Goal: Information Seeking & Learning: Compare options

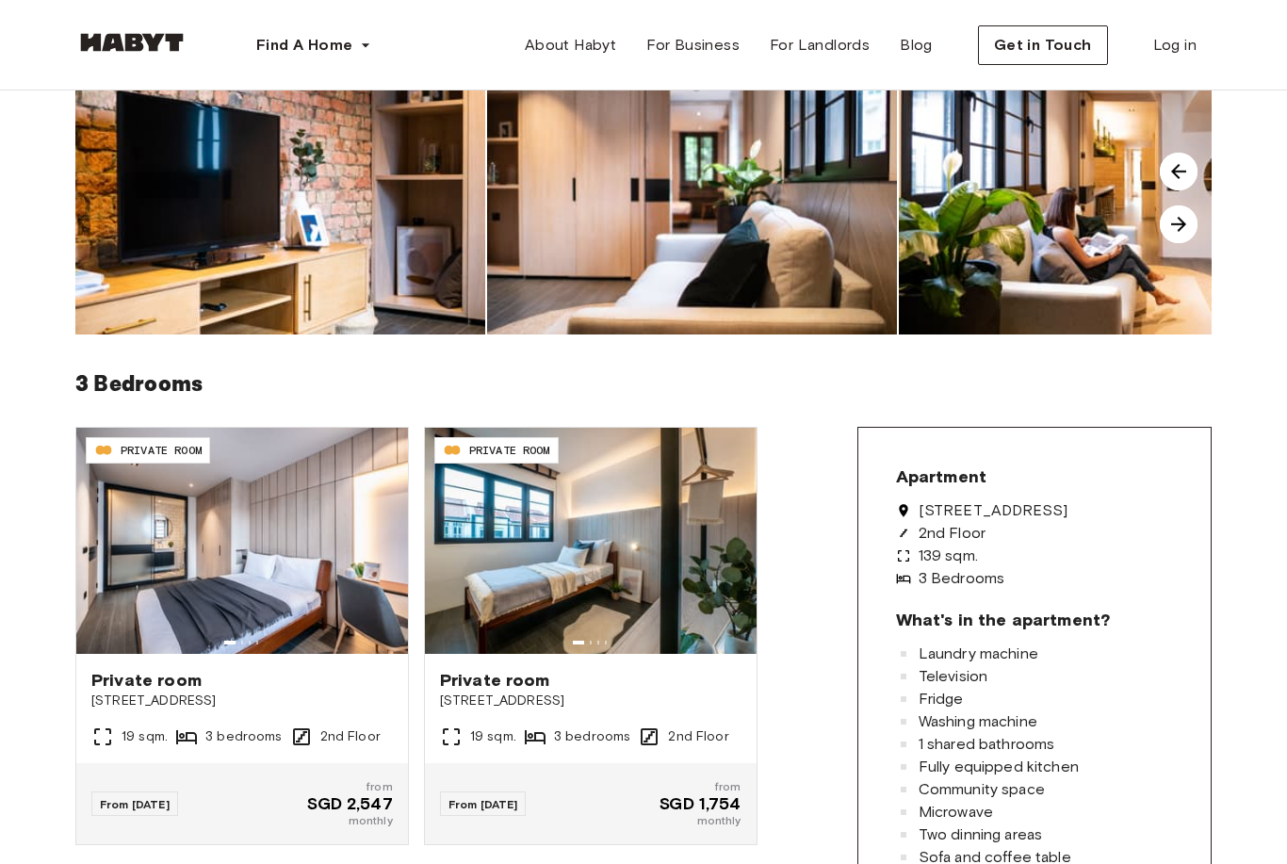
scroll to position [145, 0]
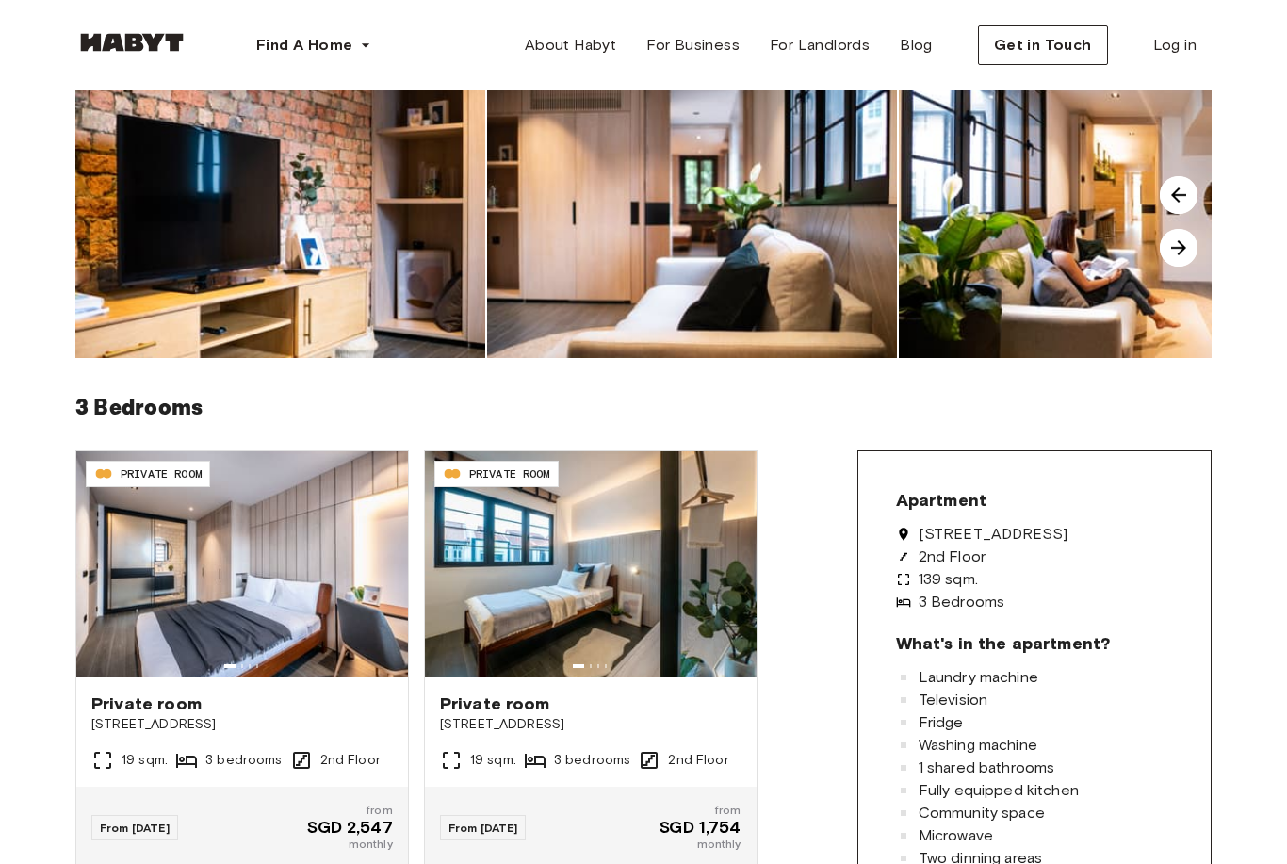
click at [605, 575] on img at bounding box center [591, 564] width 332 height 226
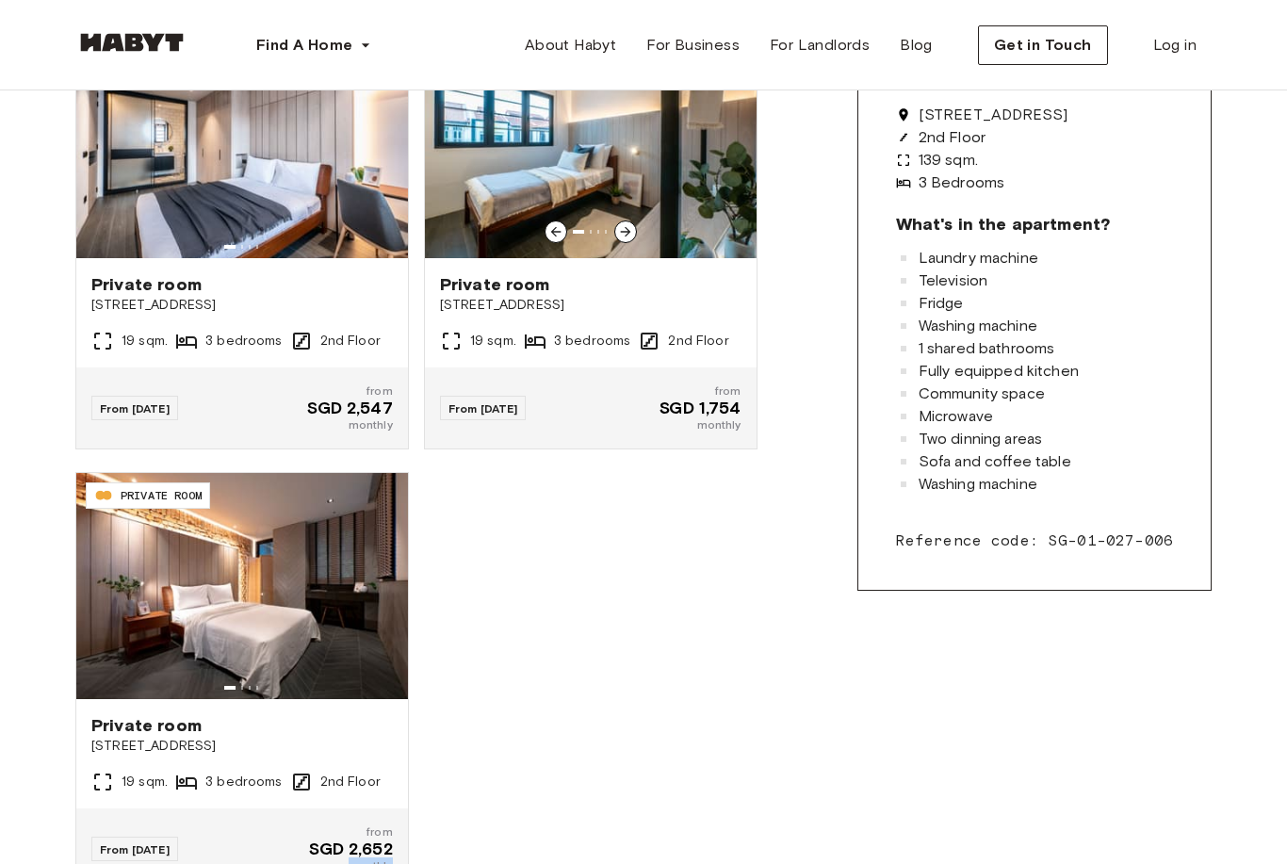
scroll to position [564, 0]
click at [504, 863] on div "SG-01-027-006-01 PRIVATE ROOM Private room 467D Joo Chiat Road 19 sqm. 3 bedroo…" at bounding box center [408, 449] width 697 height 882
click at [530, 863] on div "SG-01-027-006-01 PRIVATE ROOM Private room 467D Joo Chiat Road 19 sqm. 3 bedroo…" at bounding box center [416, 479] width 682 height 897
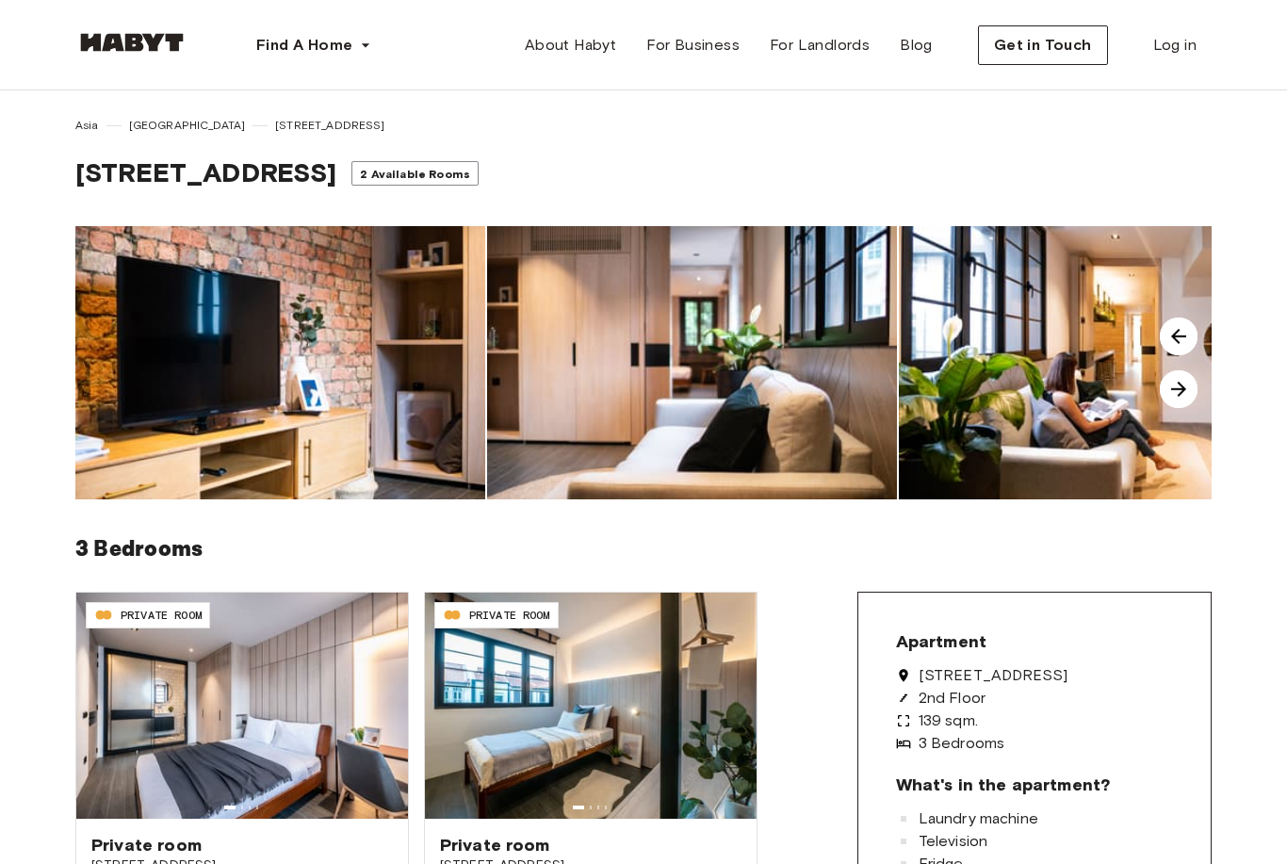
scroll to position [0, 0]
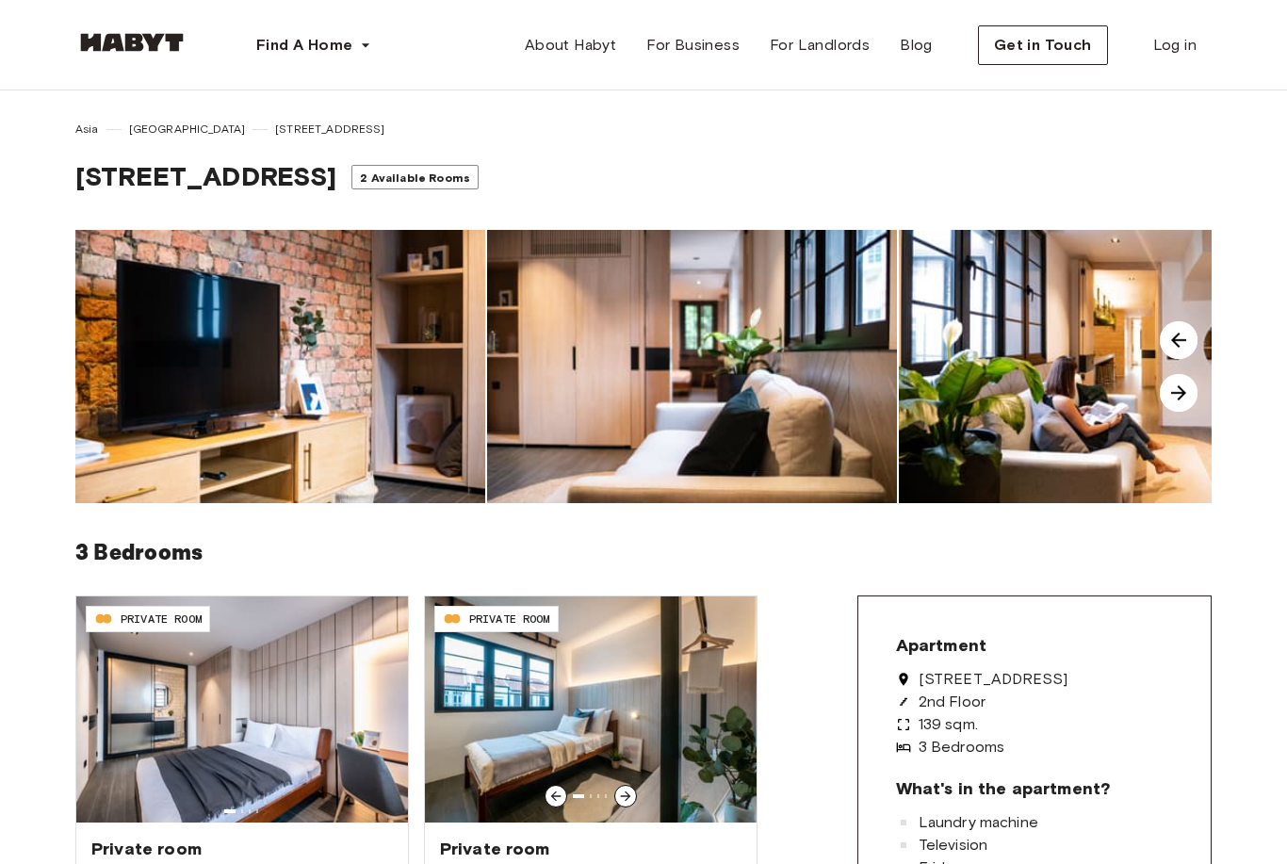
click at [693, 693] on img at bounding box center [591, 709] width 332 height 226
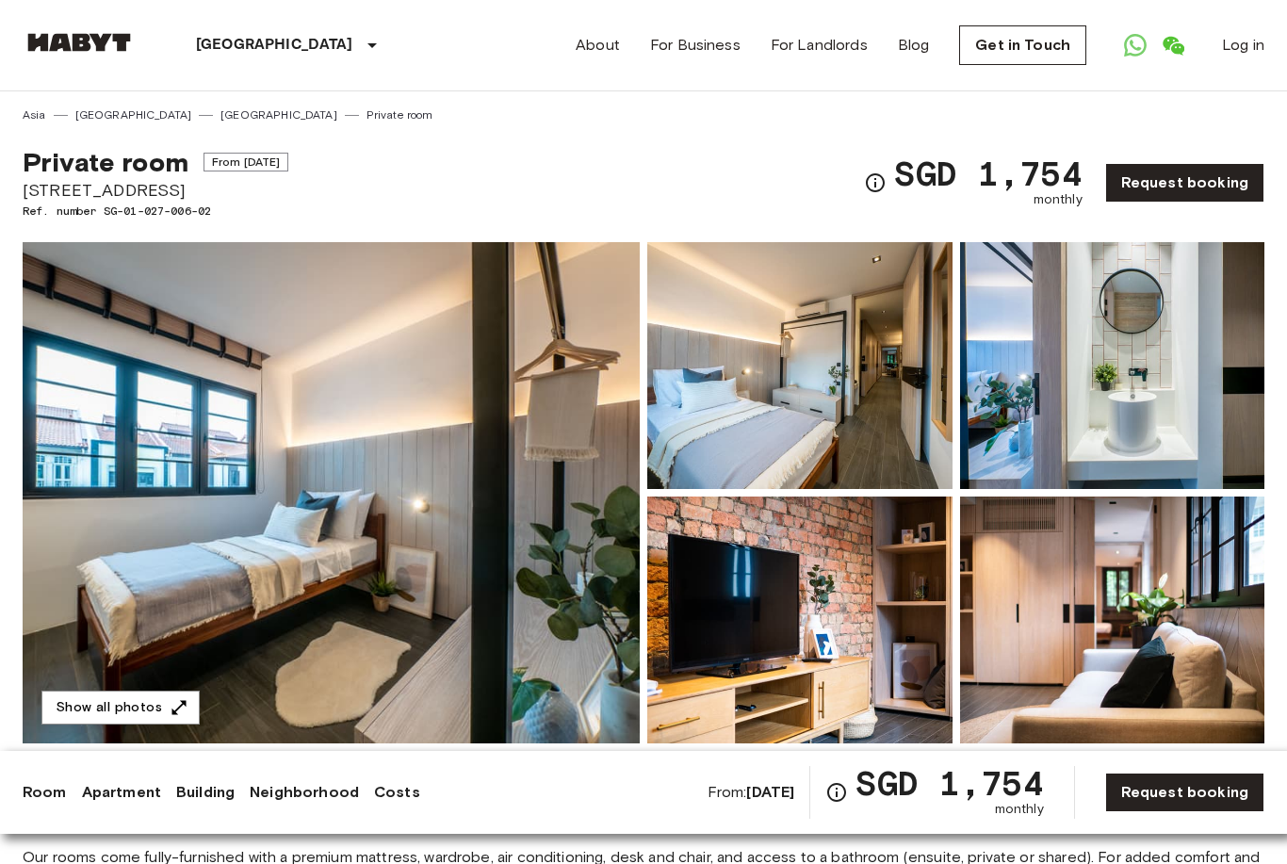
click at [321, 580] on img at bounding box center [331, 492] width 617 height 501
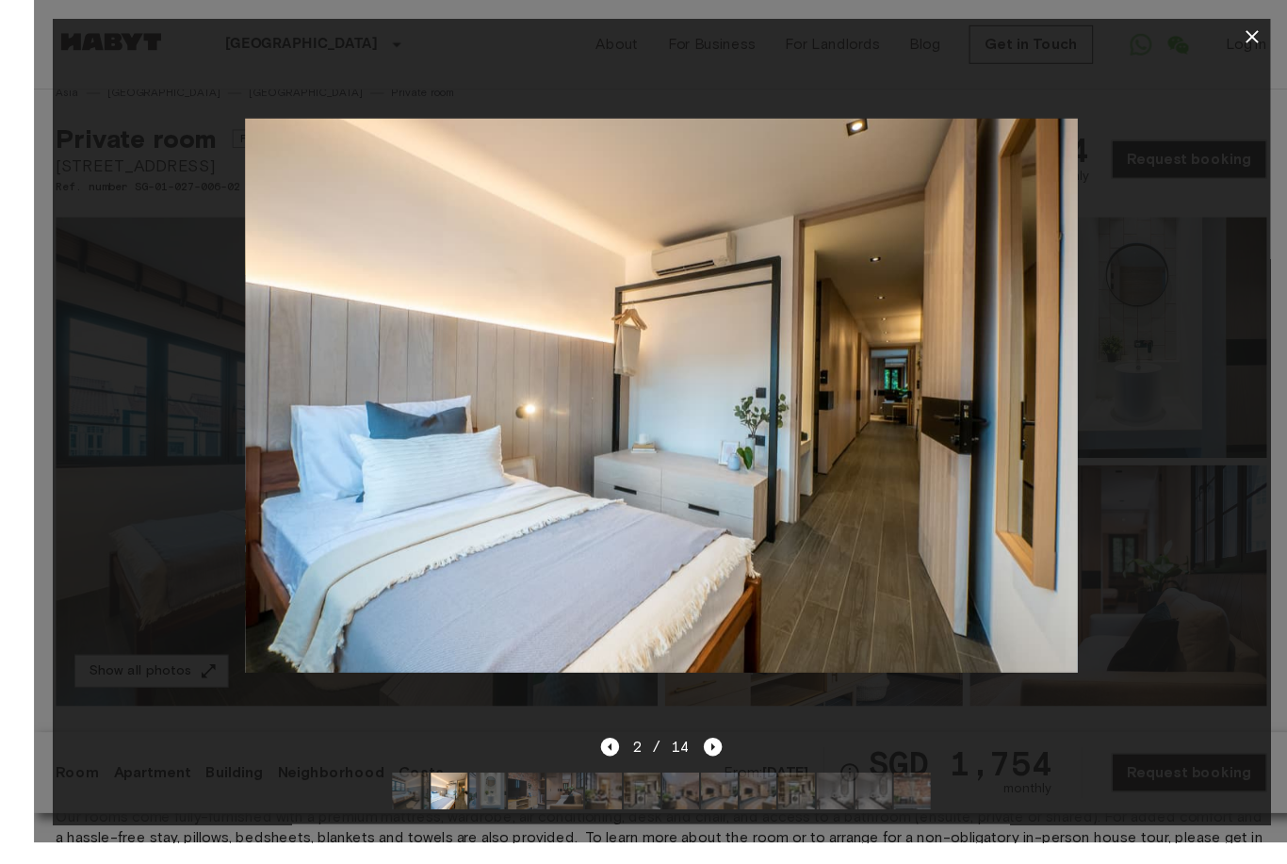
scroll to position [31, 0]
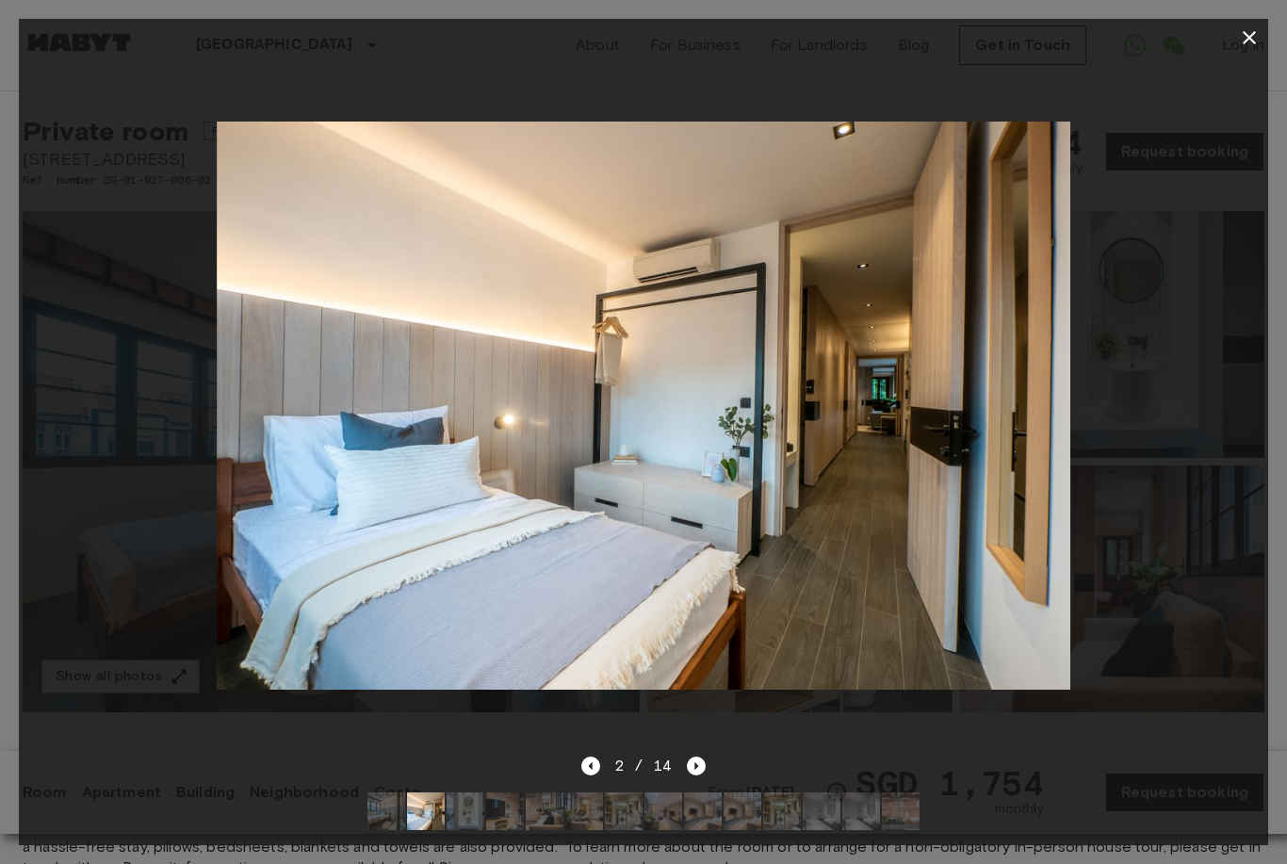
click at [697, 775] on icon "Next image" at bounding box center [696, 766] width 19 height 19
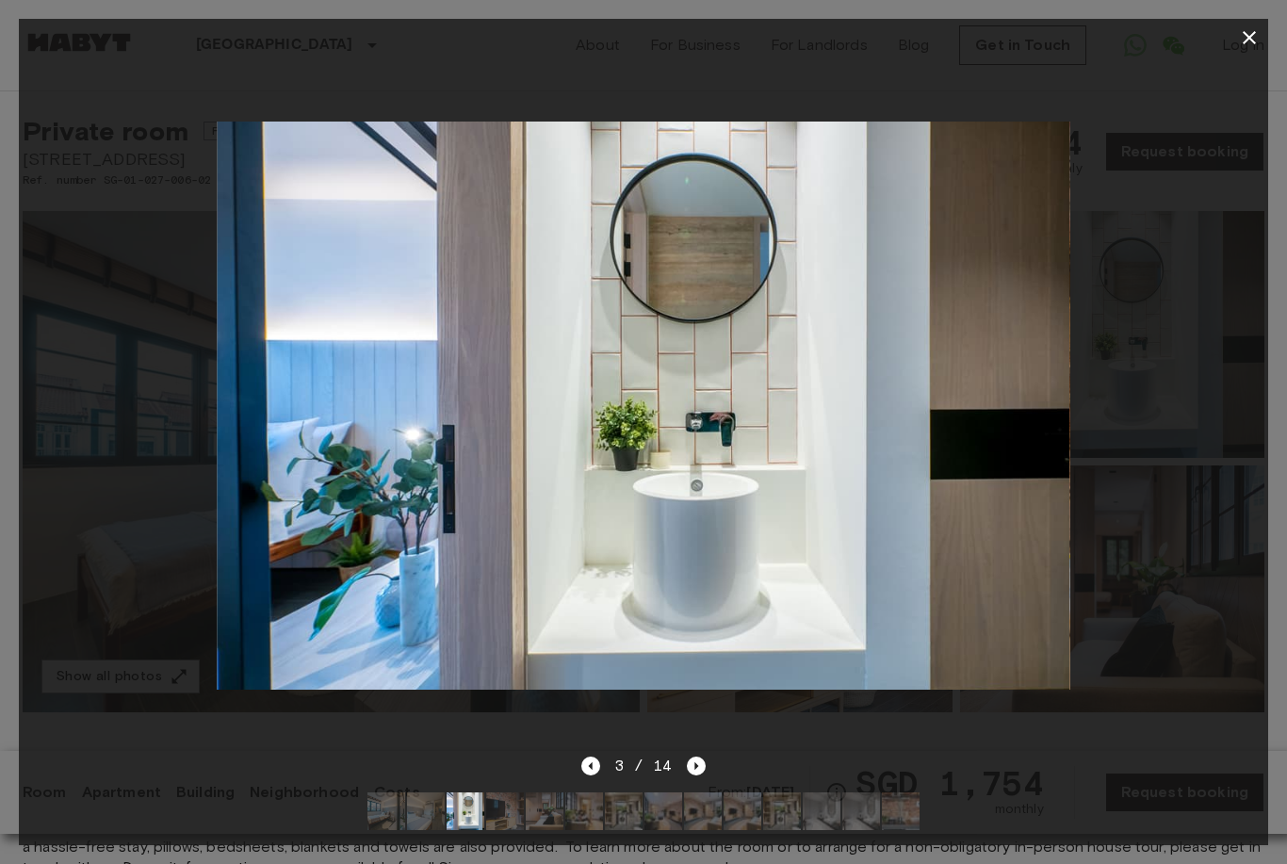
click at [702, 775] on icon "Next image" at bounding box center [696, 766] width 19 height 19
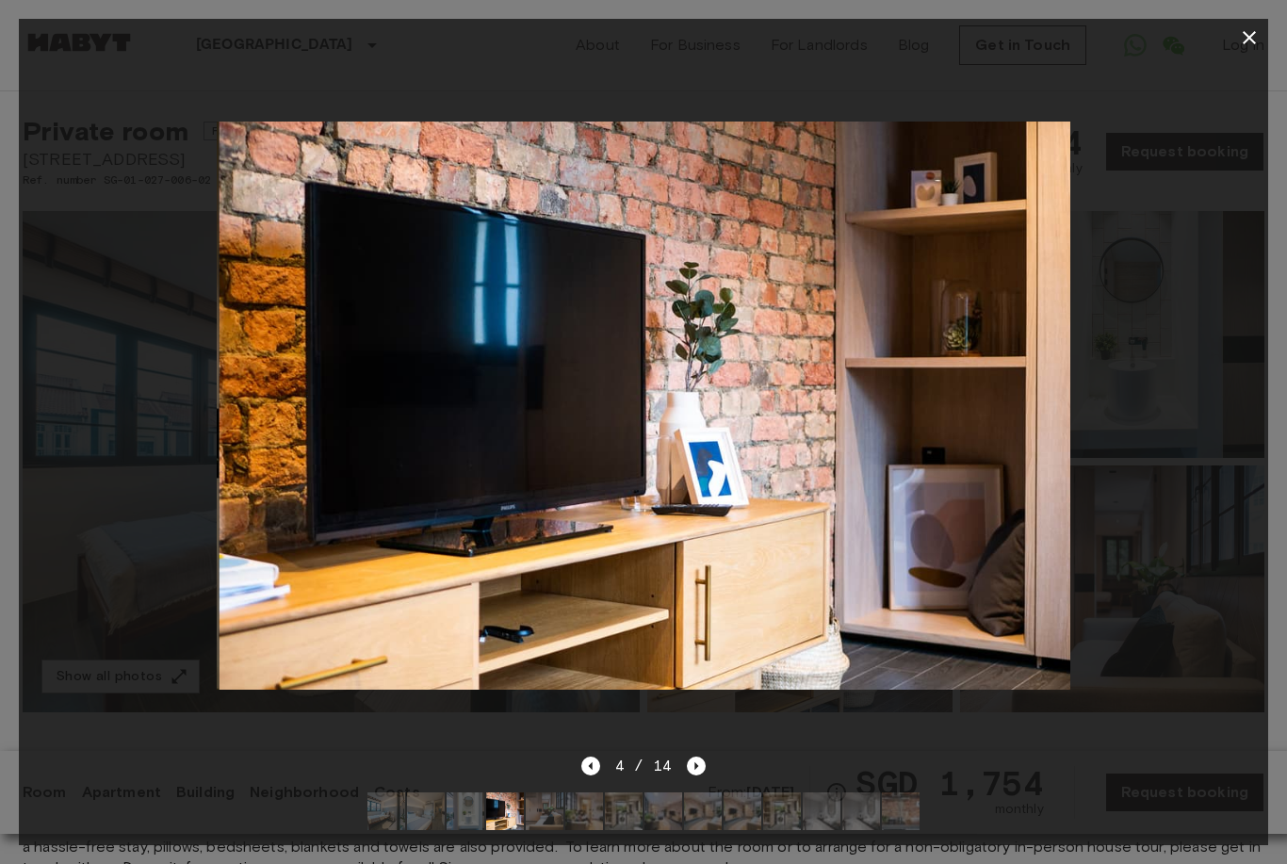
click at [692, 839] on div at bounding box center [643, 811] width 582 height 68
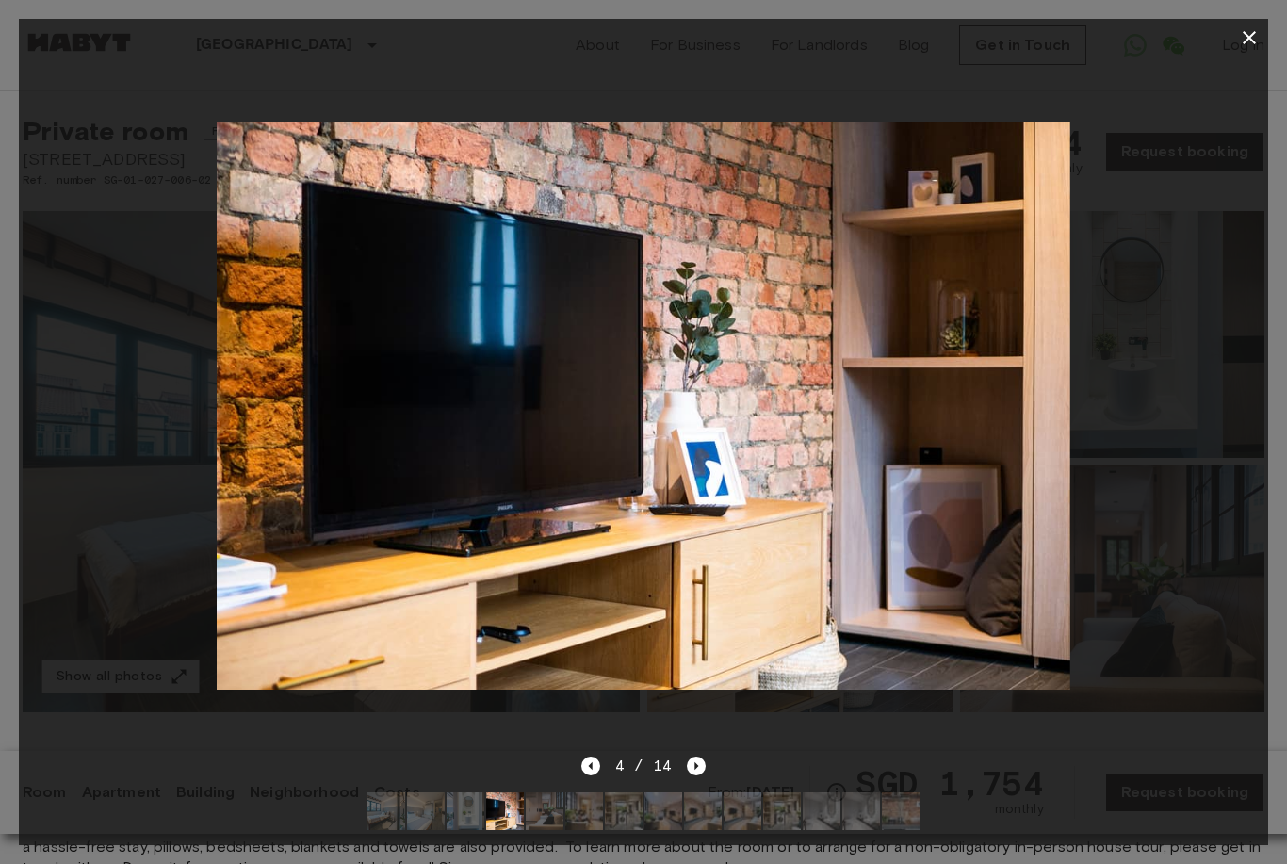
click at [705, 775] on icon "Next image" at bounding box center [696, 766] width 19 height 19
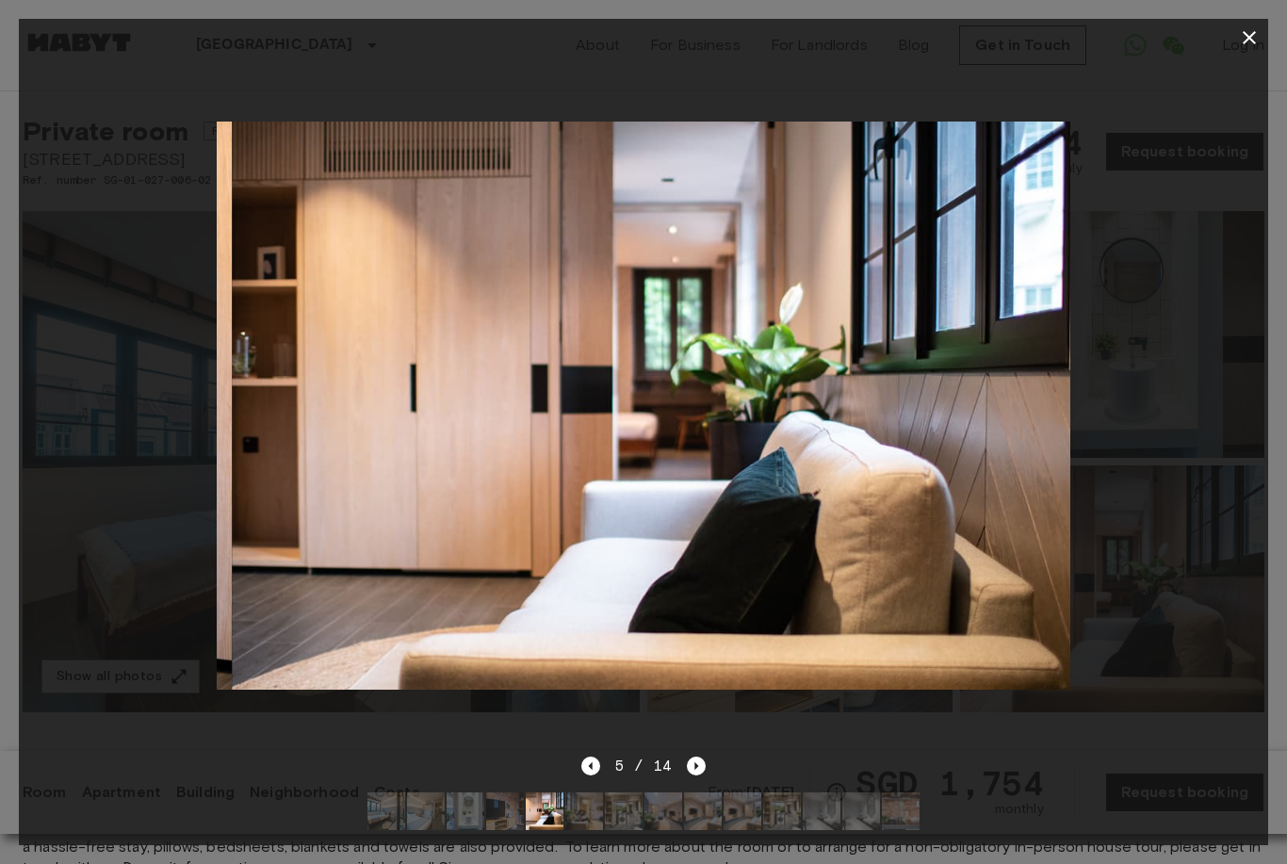
click at [697, 775] on icon "Next image" at bounding box center [696, 766] width 19 height 19
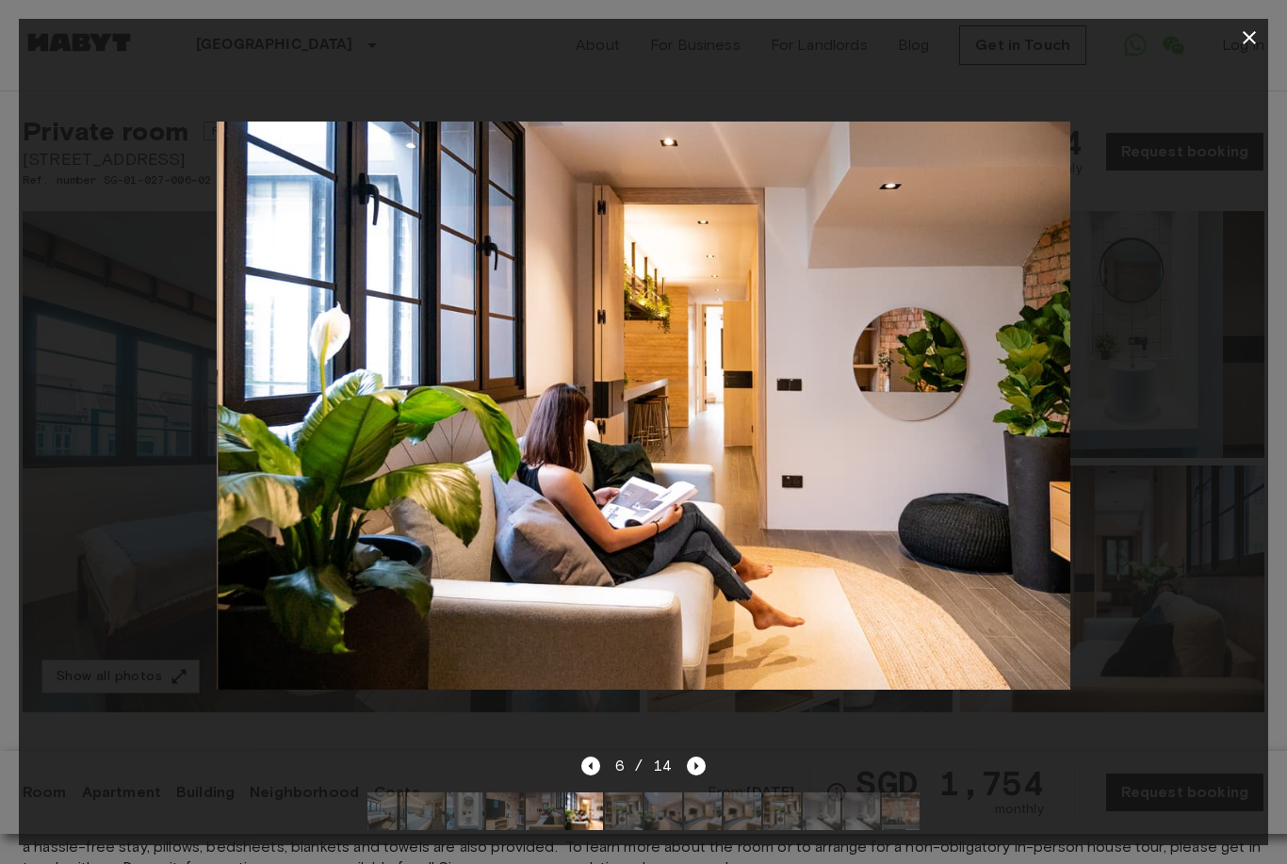
click at [1269, 32] on div at bounding box center [643, 432] width 1287 height 864
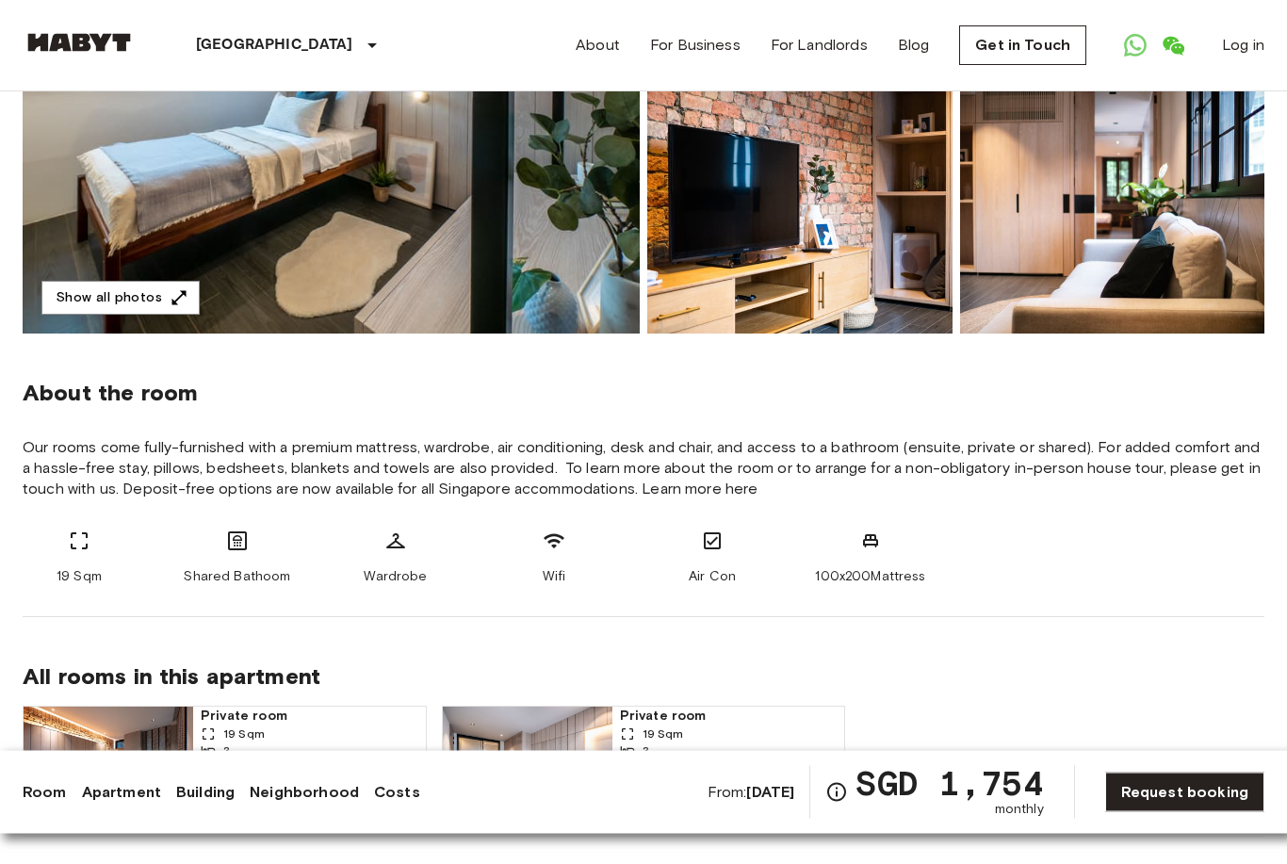
scroll to position [0, 0]
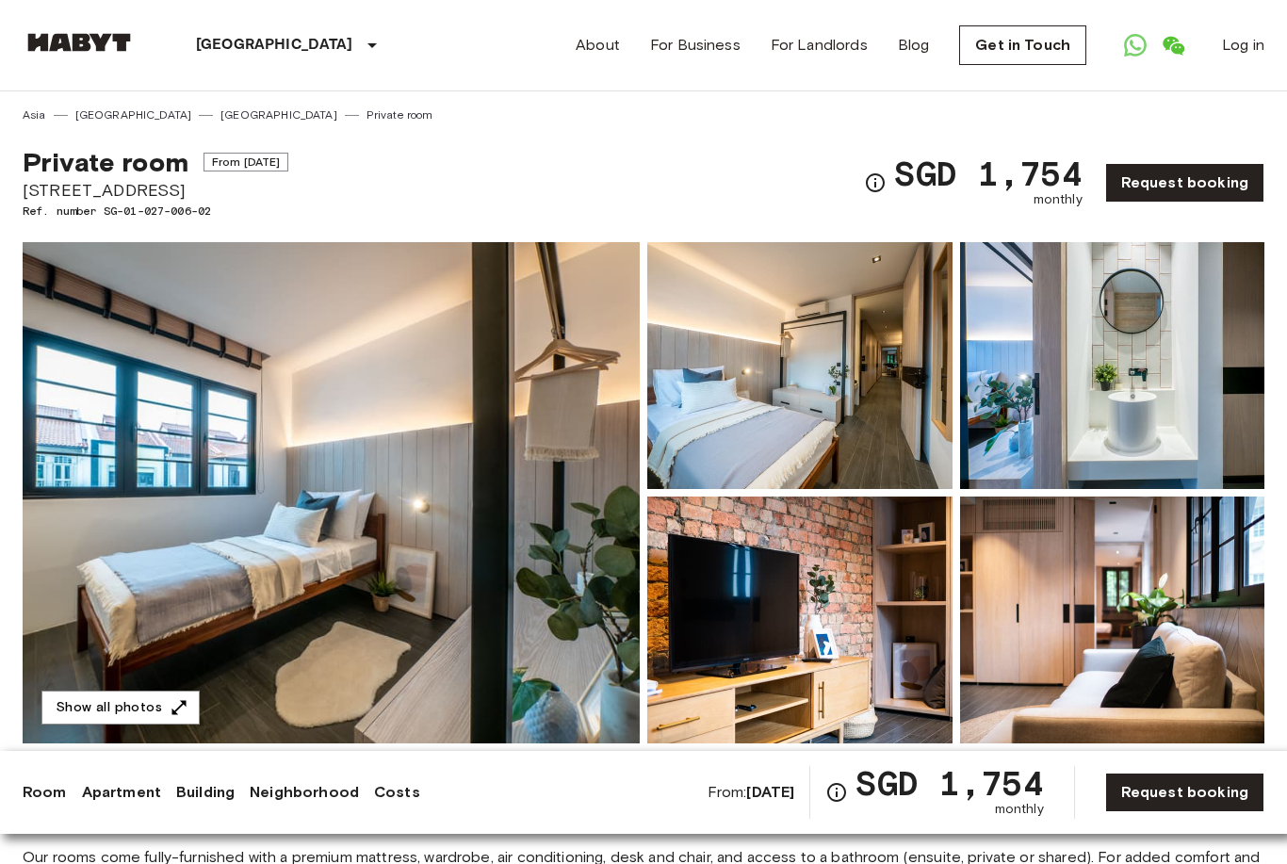
click at [220, 114] on link "[GEOGRAPHIC_DATA]" at bounding box center [278, 114] width 117 height 17
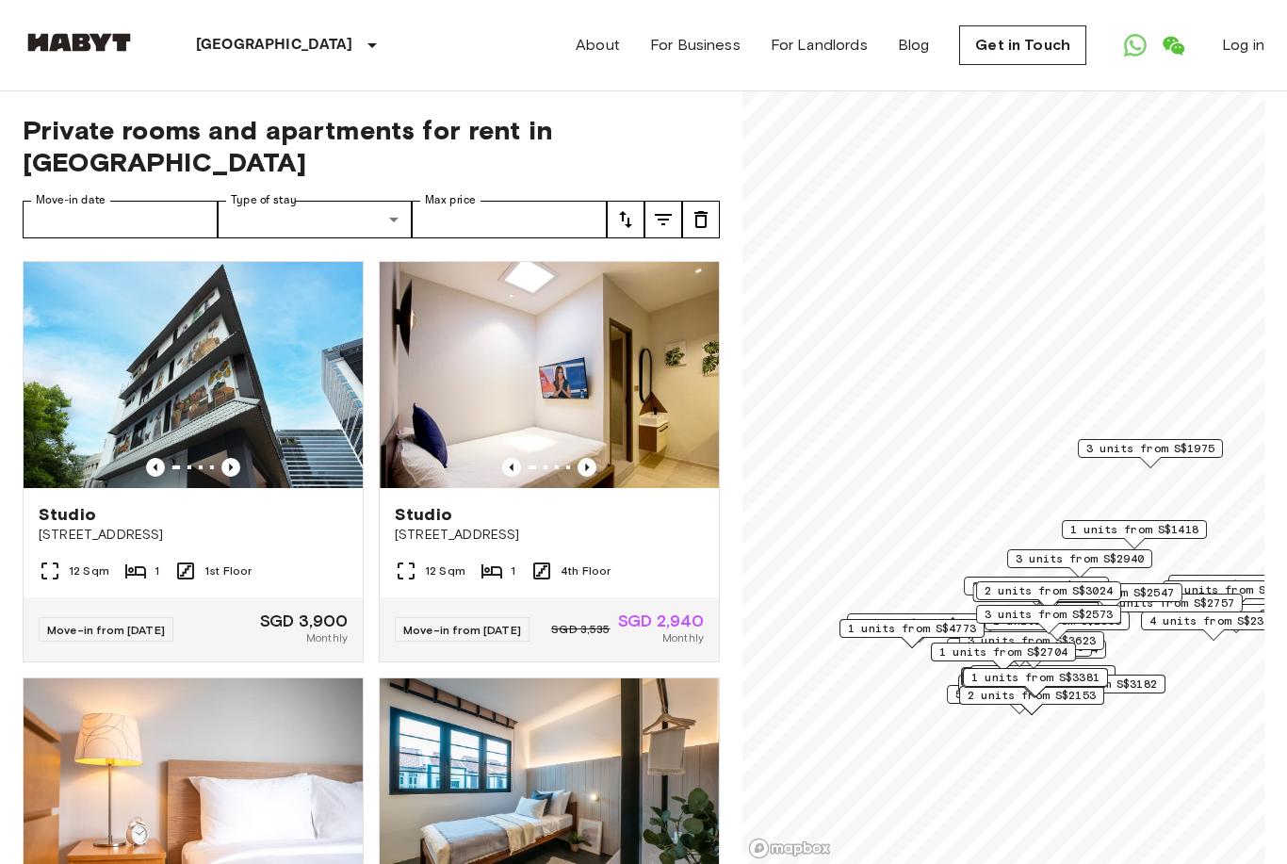
click at [666, 208] on icon "tune" at bounding box center [663, 219] width 23 height 23
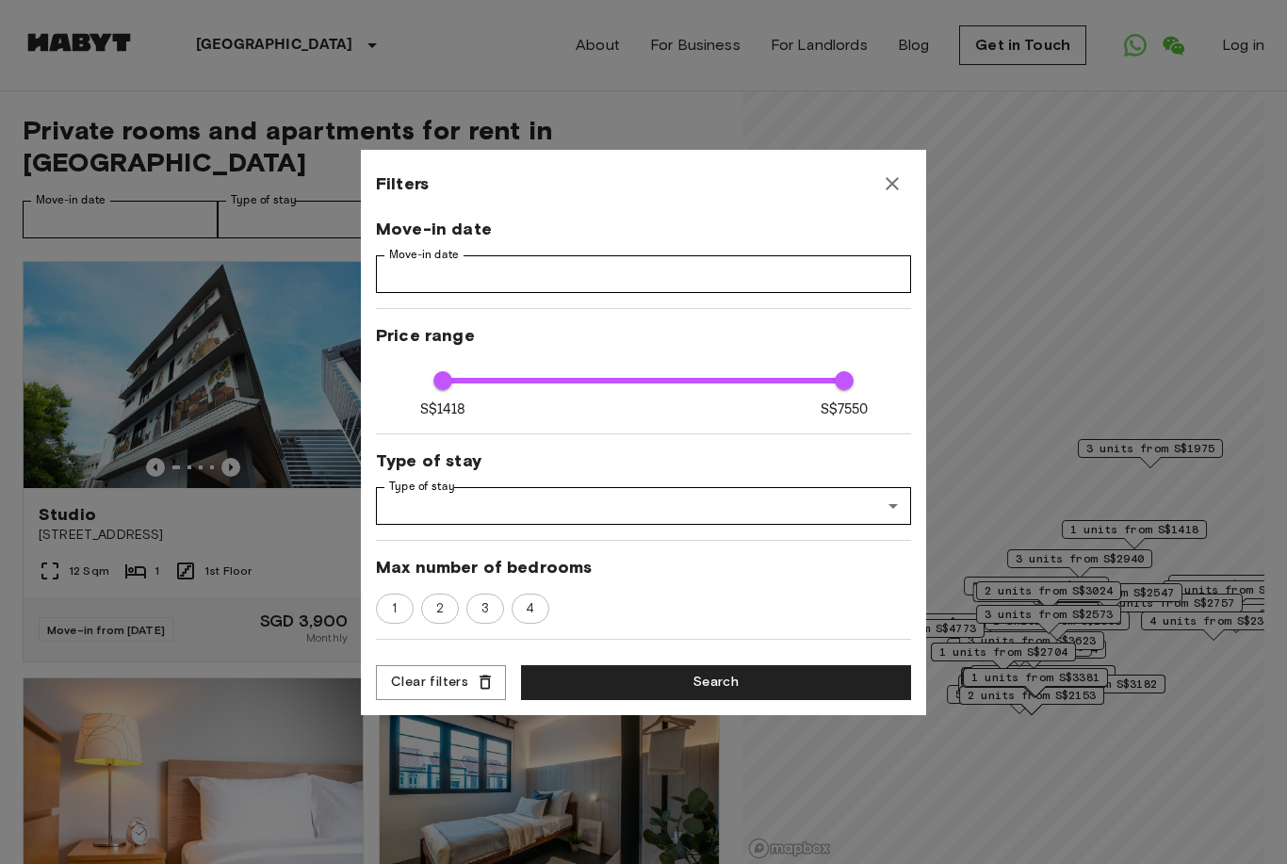
click at [882, 180] on icon "button" at bounding box center [892, 183] width 23 height 23
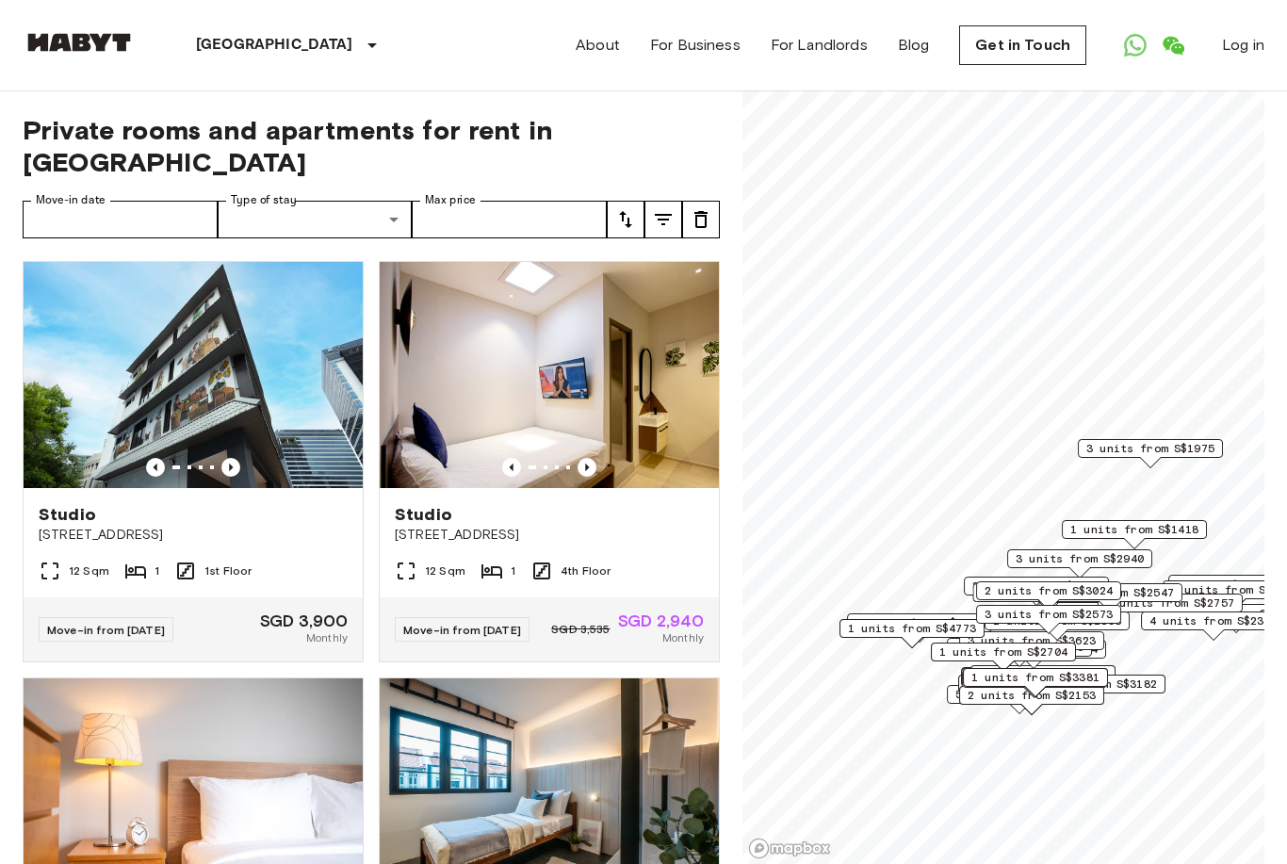
click at [640, 201] on button "tune" at bounding box center [626, 220] width 38 height 38
click at [694, 261] on li "Lowest price" at bounding box center [701, 257] width 188 height 34
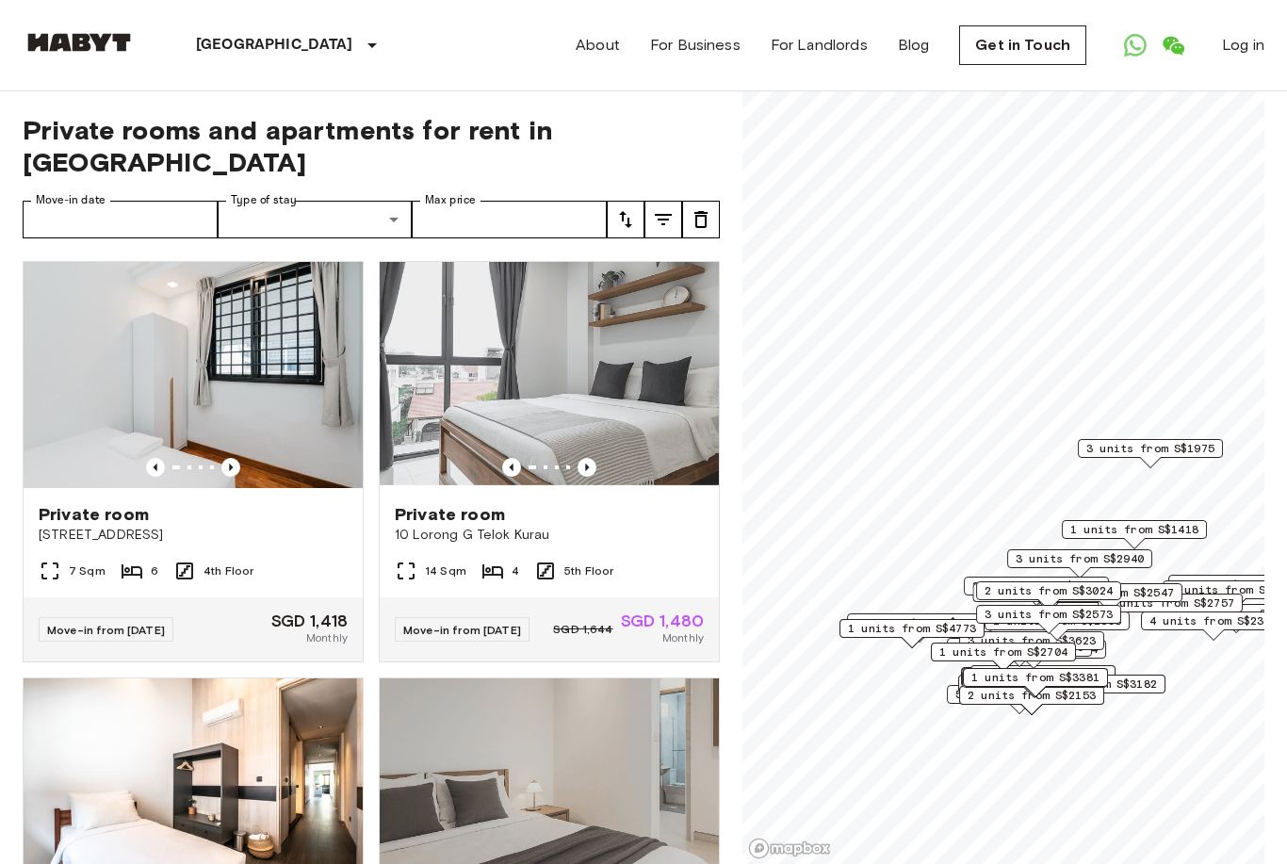
click at [649, 417] on img at bounding box center [549, 375] width 339 height 226
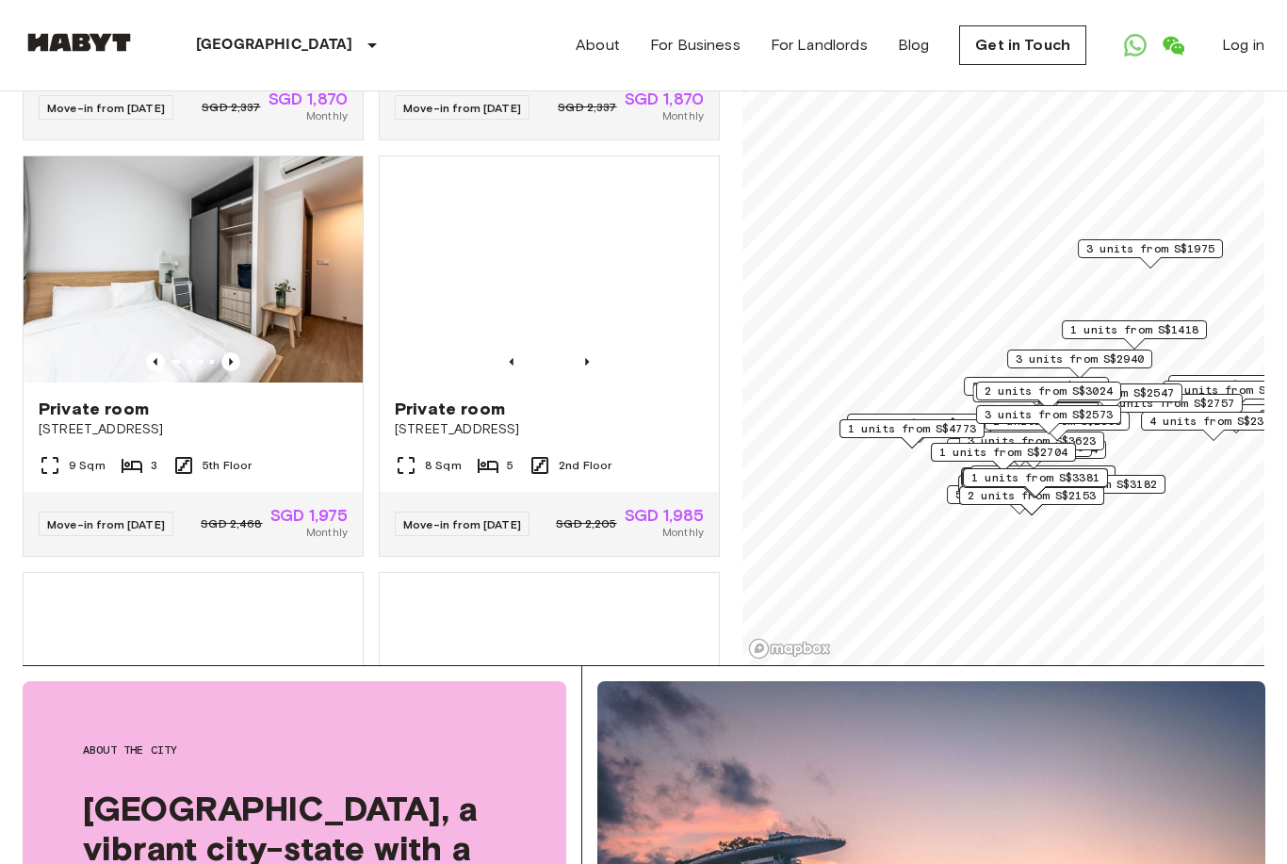
scroll to position [4463, 0]
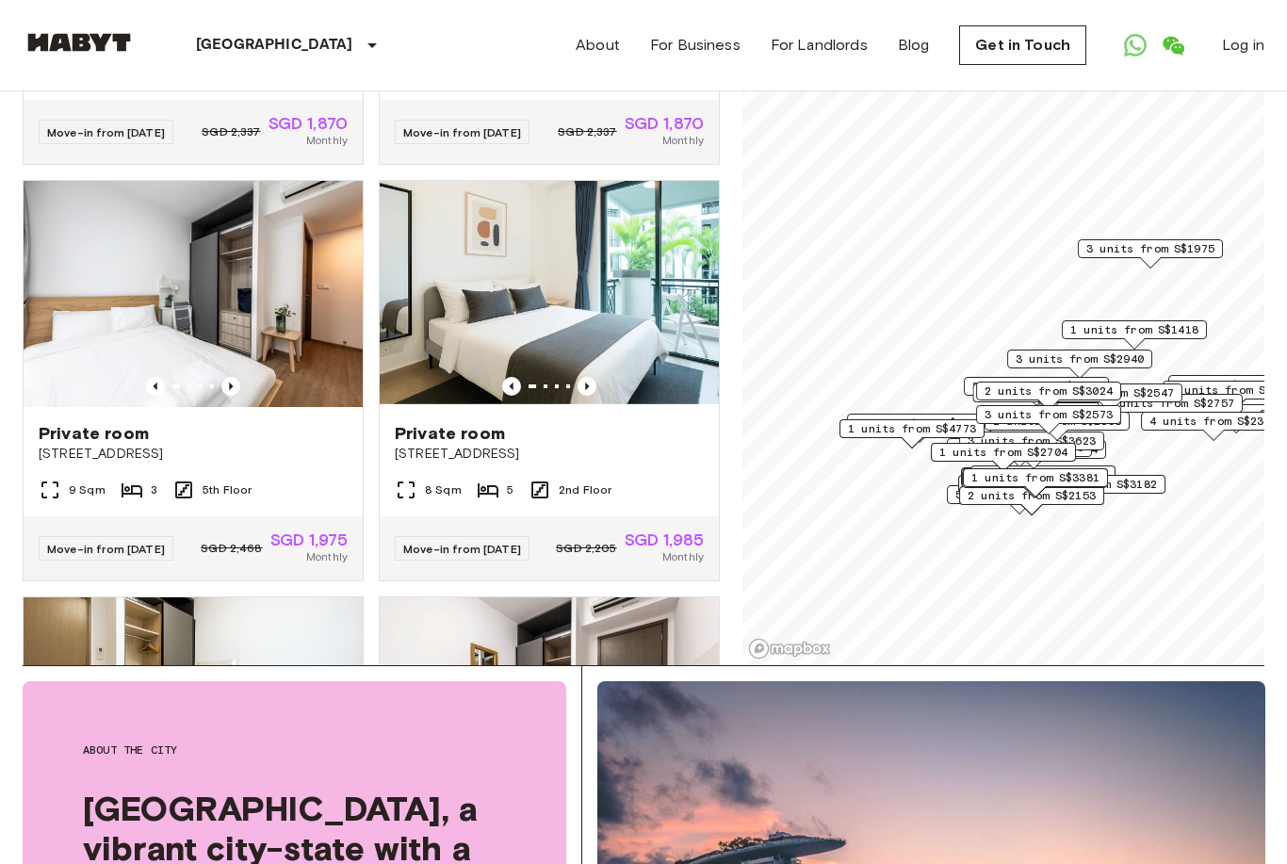
click at [307, 379] on img at bounding box center [193, 294] width 339 height 226
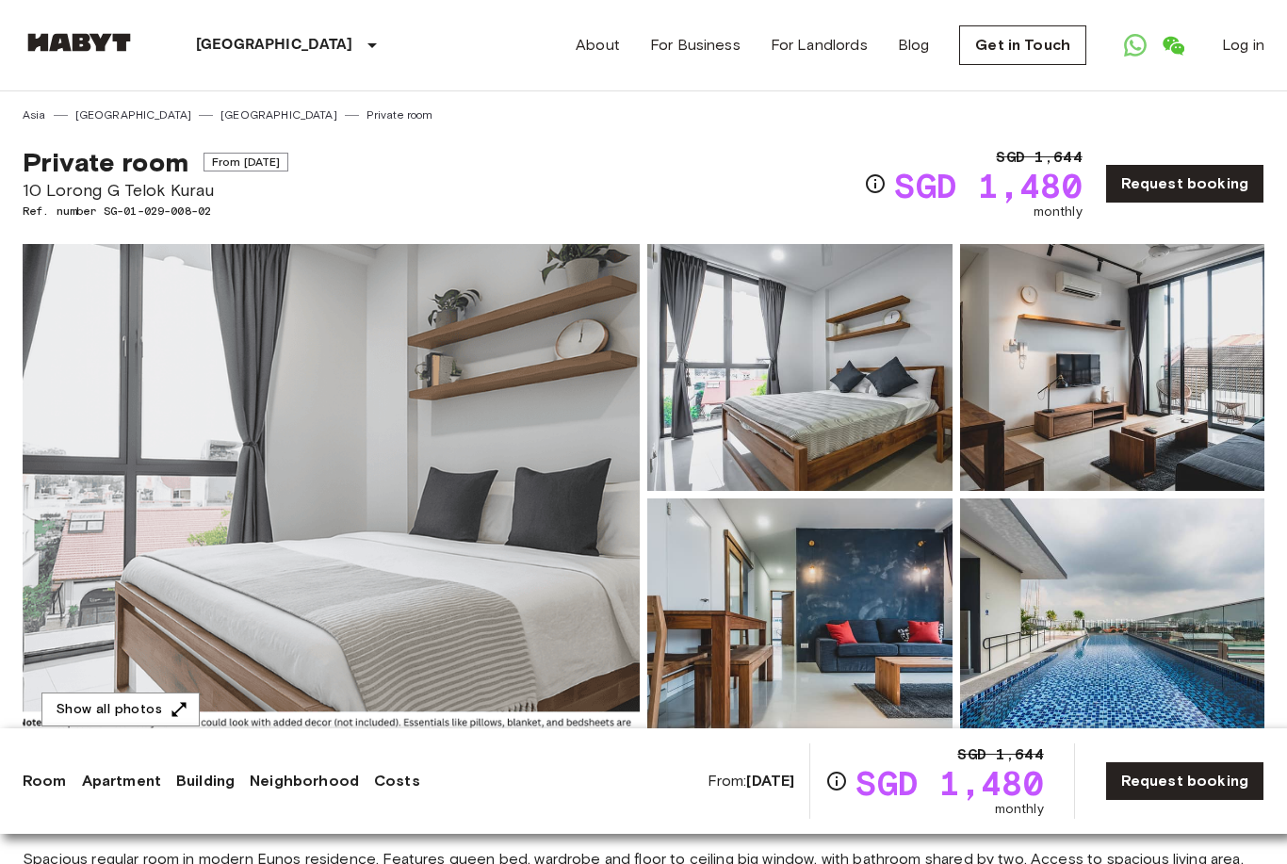
click at [490, 645] on img at bounding box center [331, 494] width 617 height 501
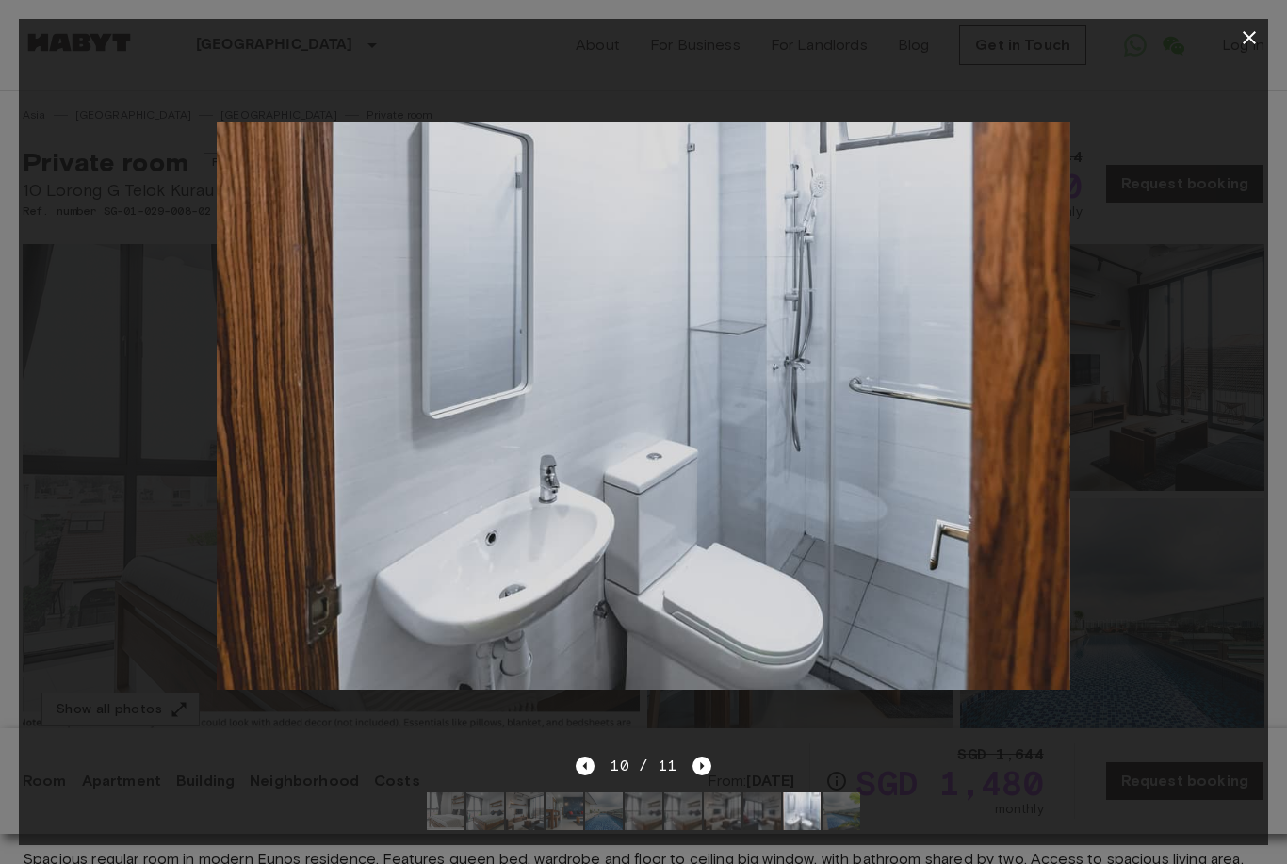
click at [1244, 41] on icon "button" at bounding box center [1249, 37] width 23 height 23
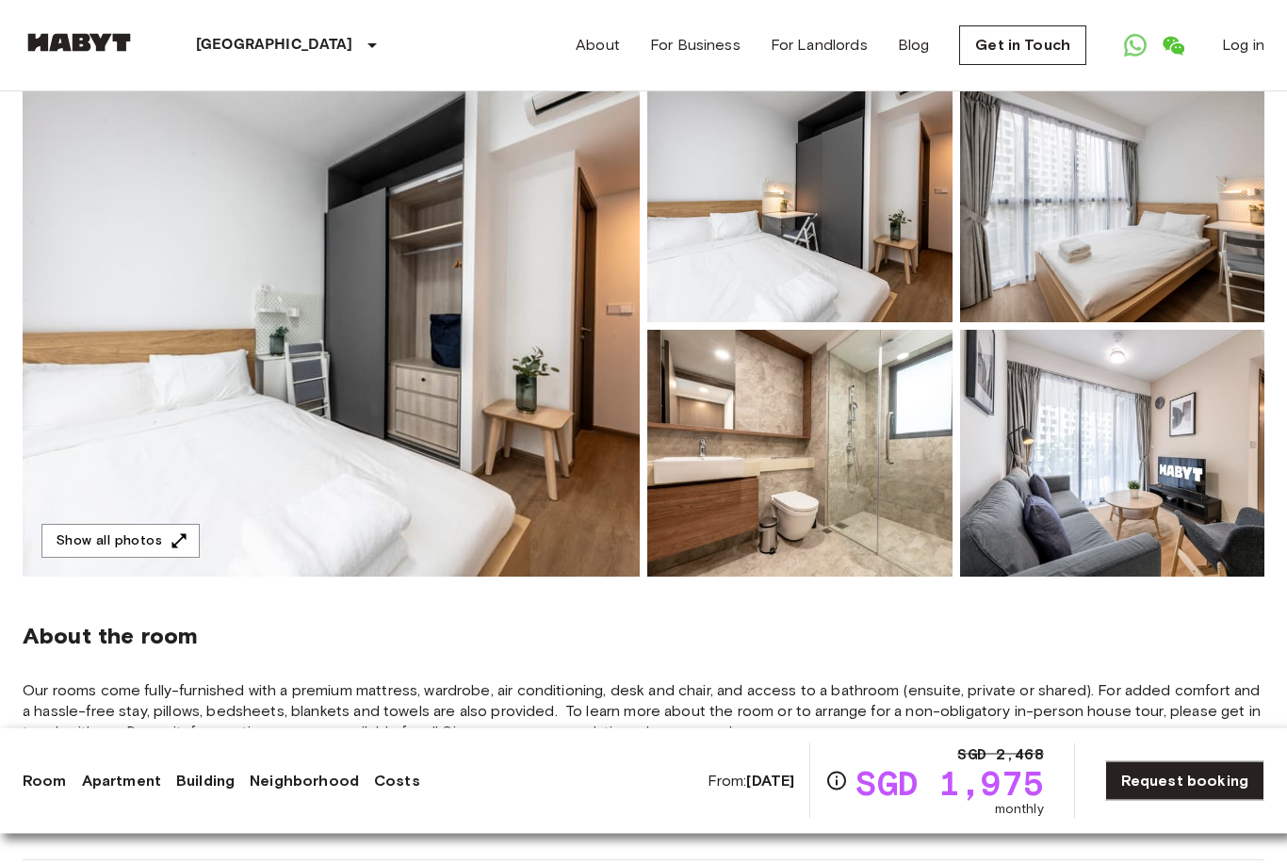
scroll to position [107, 0]
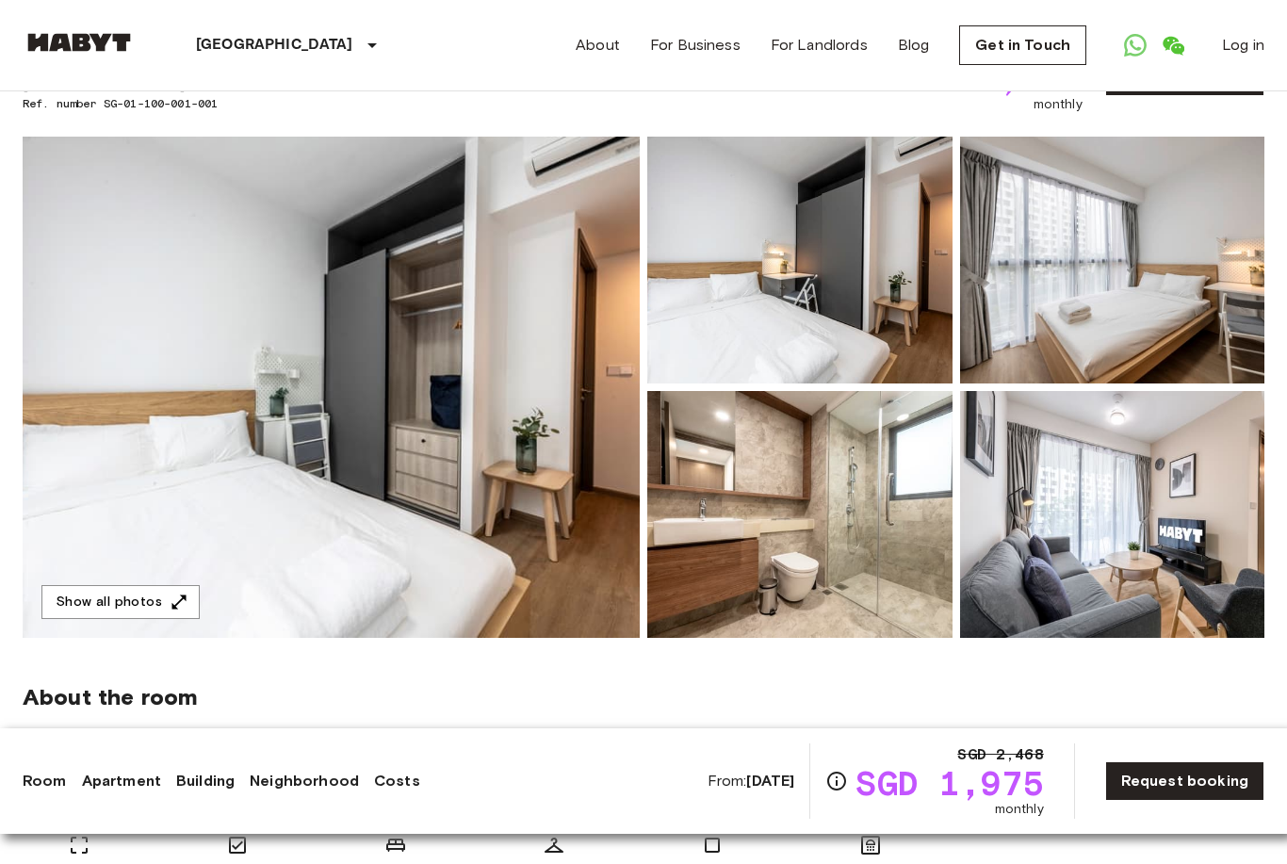
click at [592, 539] on img at bounding box center [331, 387] width 617 height 501
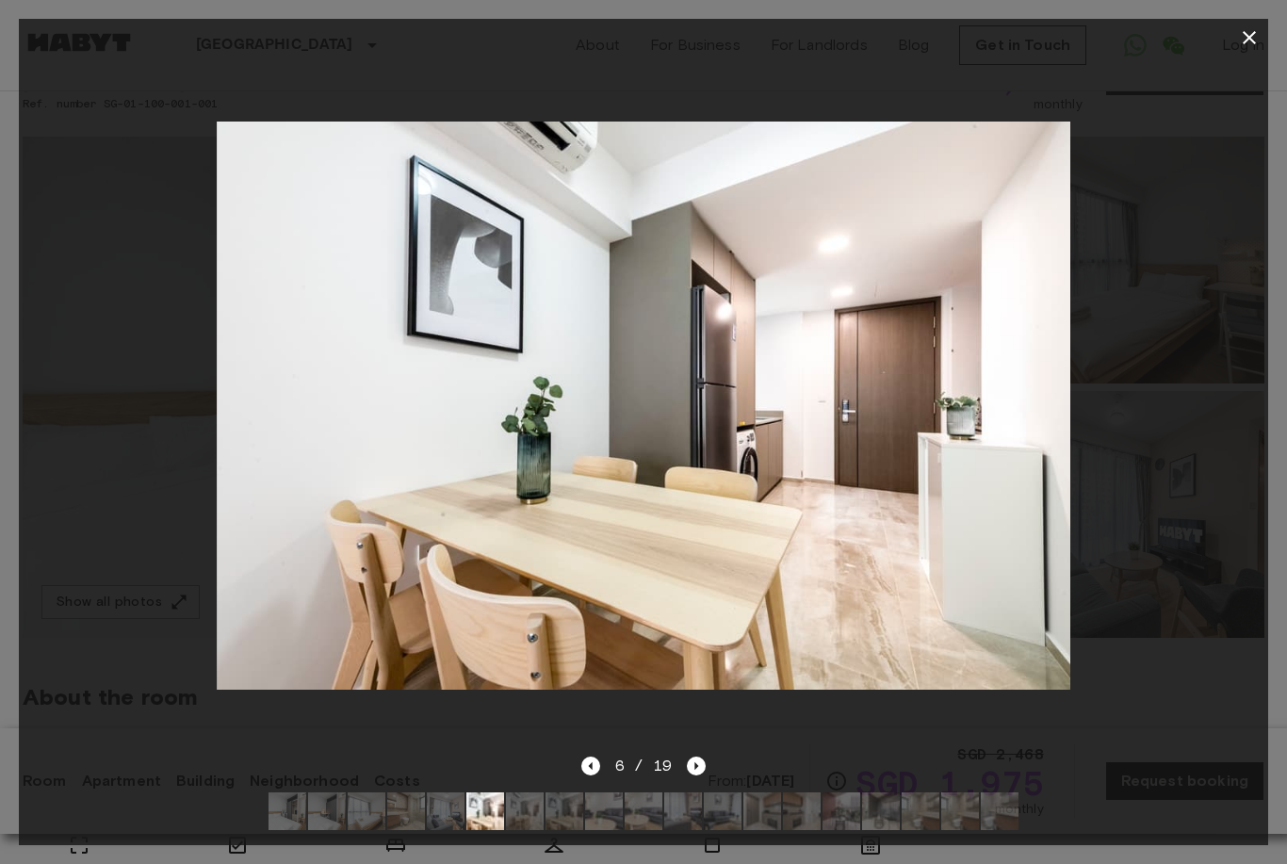
click at [1248, 36] on icon "button" at bounding box center [1249, 37] width 13 height 13
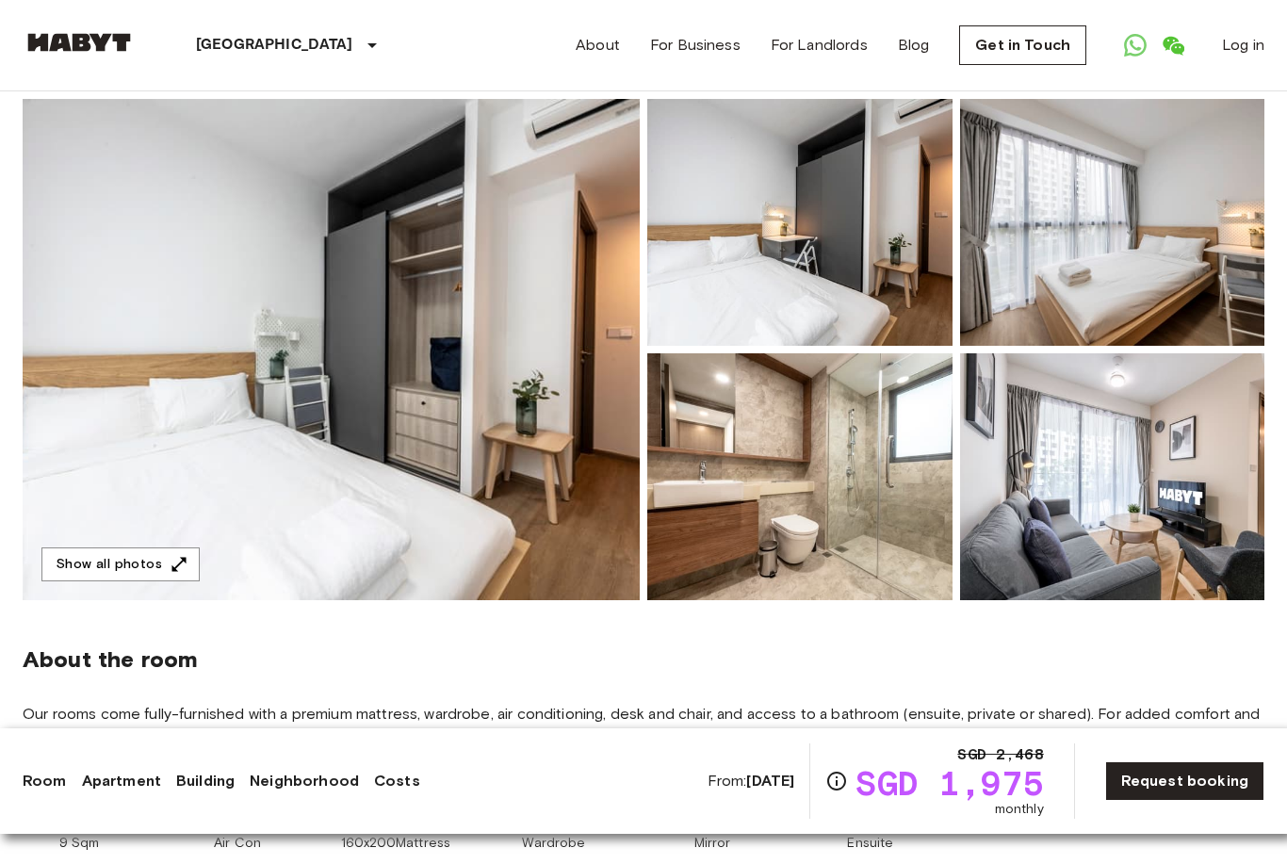
scroll to position [146, 0]
click at [546, 506] on img at bounding box center [331, 348] width 617 height 501
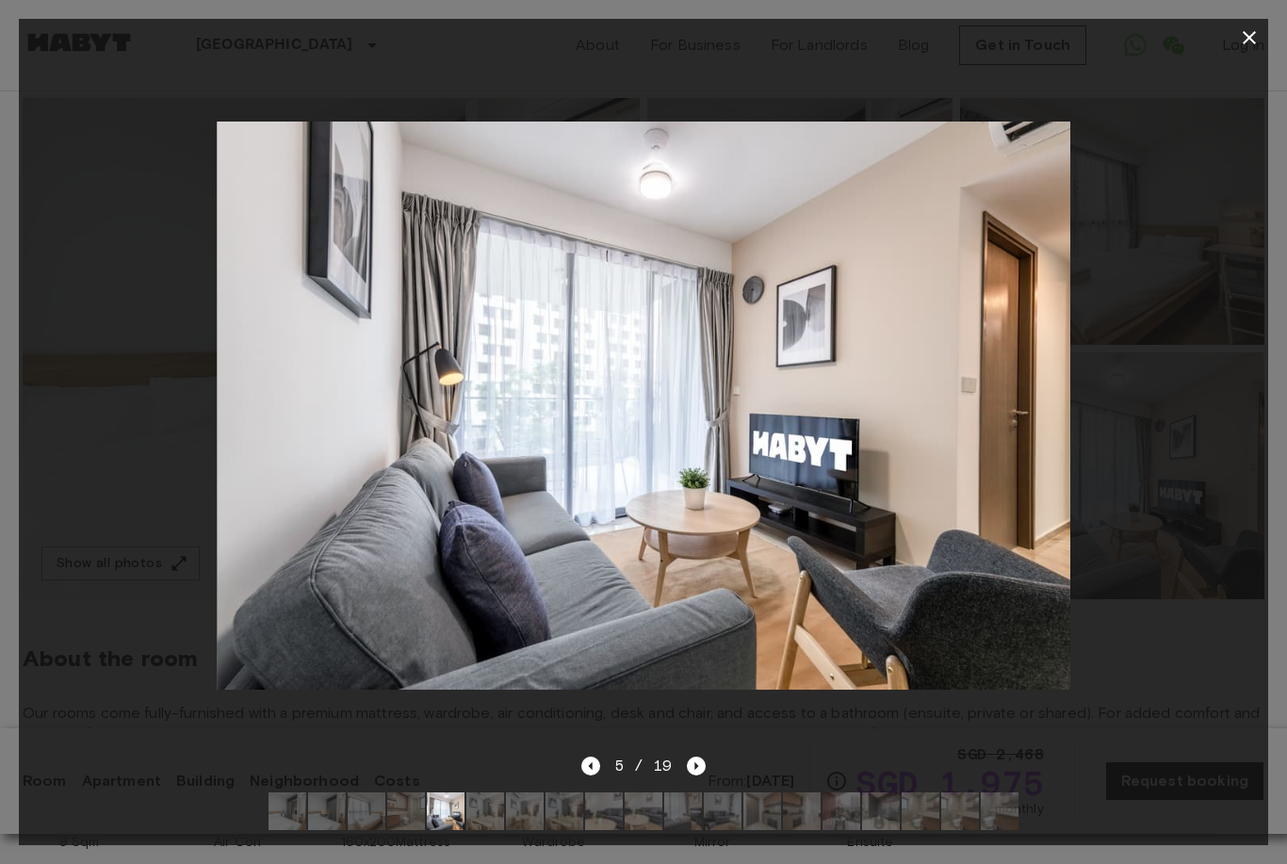
click at [1257, 27] on icon "button" at bounding box center [1249, 37] width 23 height 23
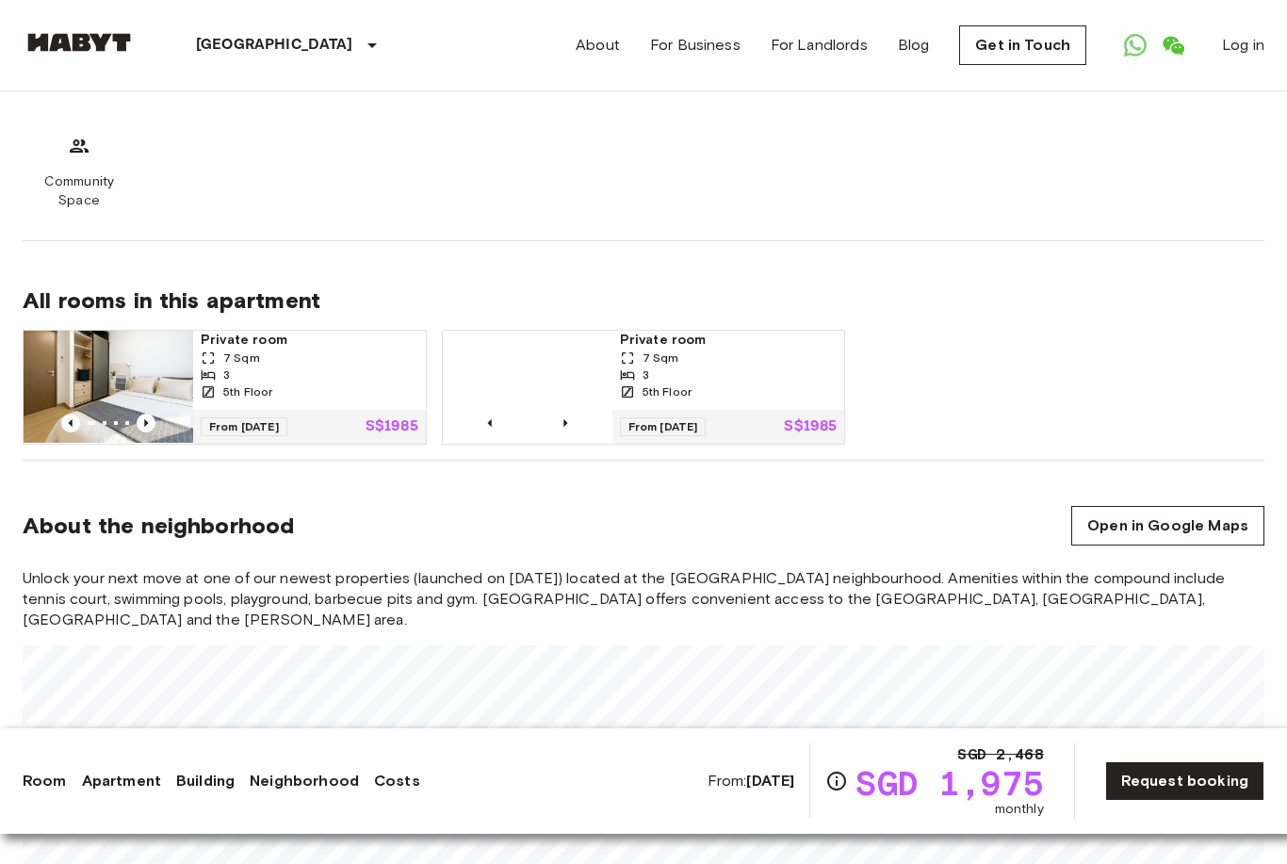
scroll to position [0, 0]
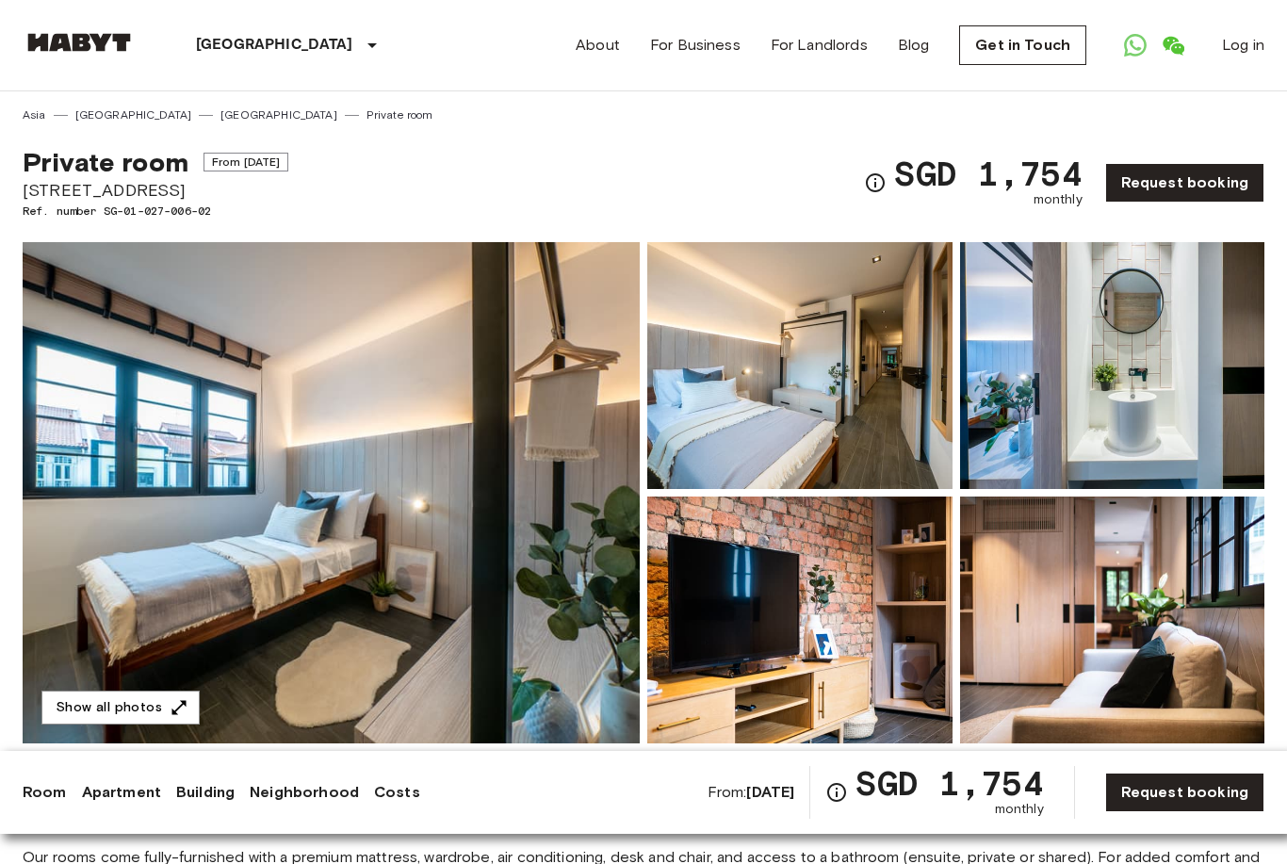
click at [367, 113] on link "Private room" at bounding box center [400, 114] width 67 height 17
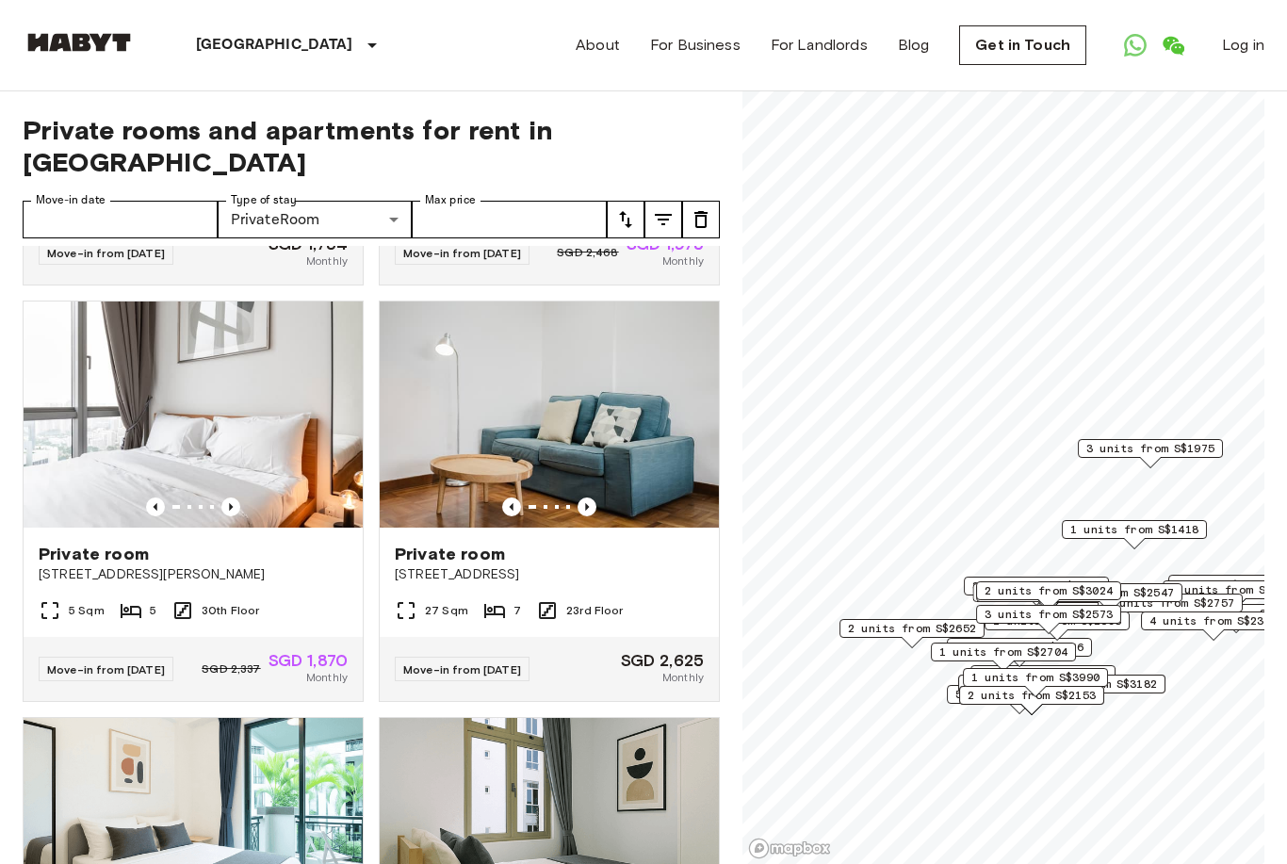
scroll to position [378, 0]
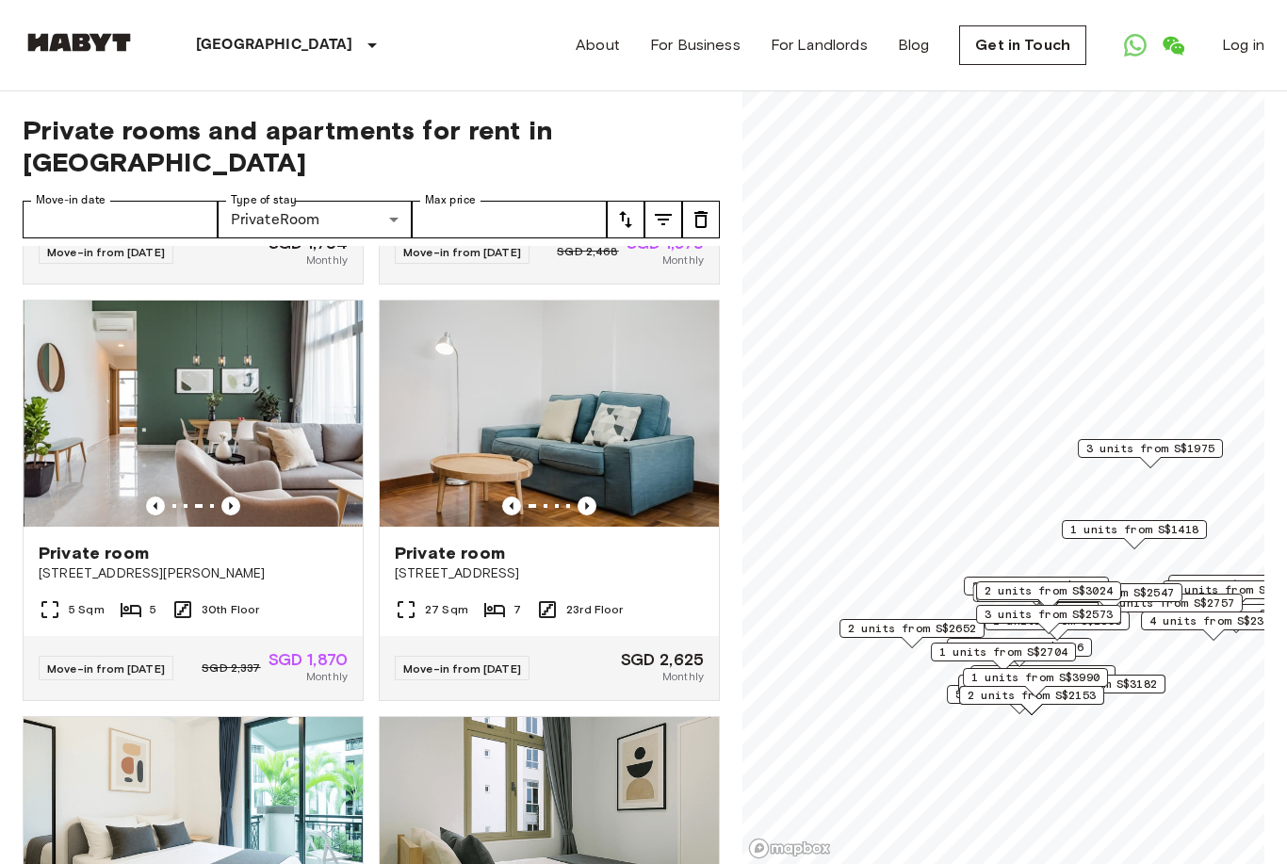
click at [137, 415] on img at bounding box center [193, 414] width 339 height 226
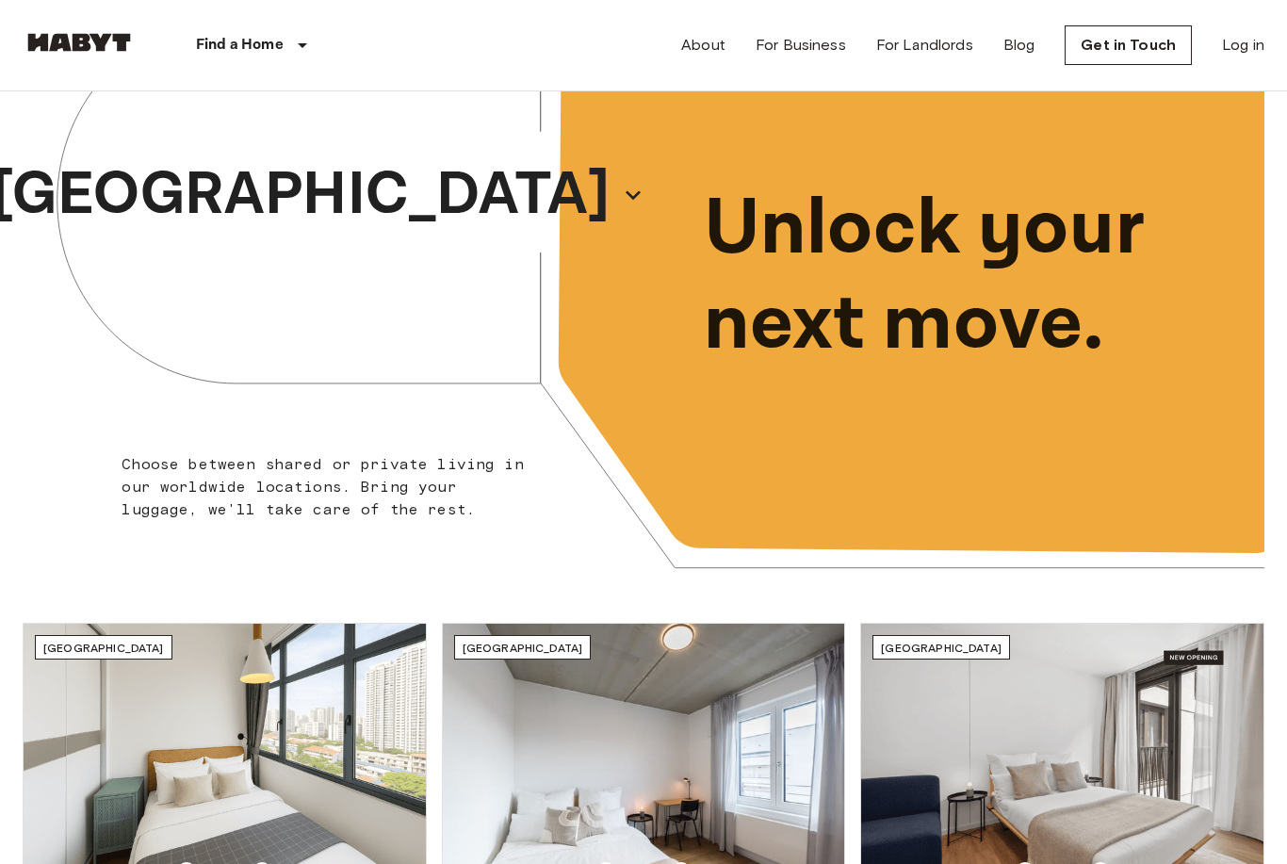
click at [112, 8] on div "Find a Home [GEOGRAPHIC_DATA] [GEOGRAPHIC_DATA] [GEOGRAPHIC_DATA] [GEOGRAPHIC_D…" at bounding box center [198, 45] width 351 height 90
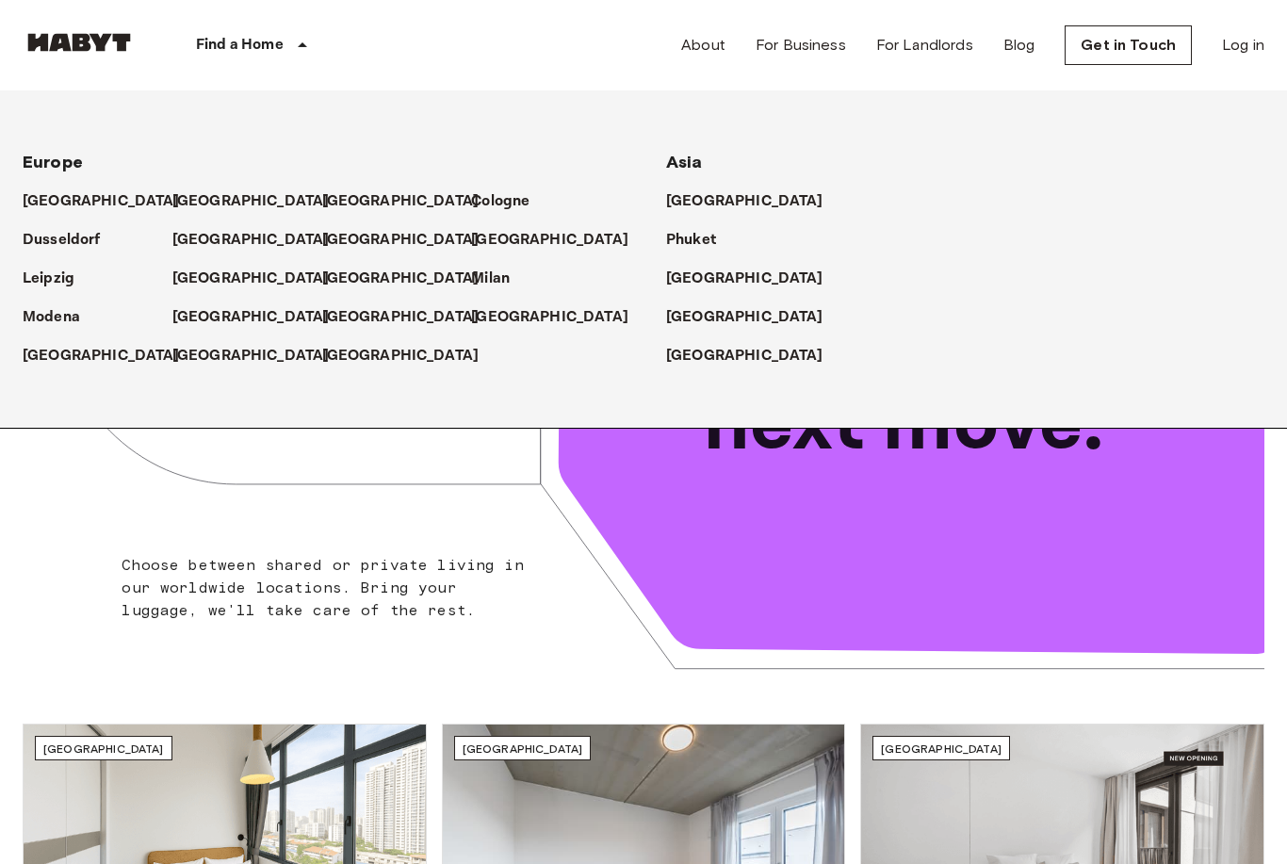
click at [714, 307] on p "[GEOGRAPHIC_DATA]" at bounding box center [744, 317] width 157 height 23
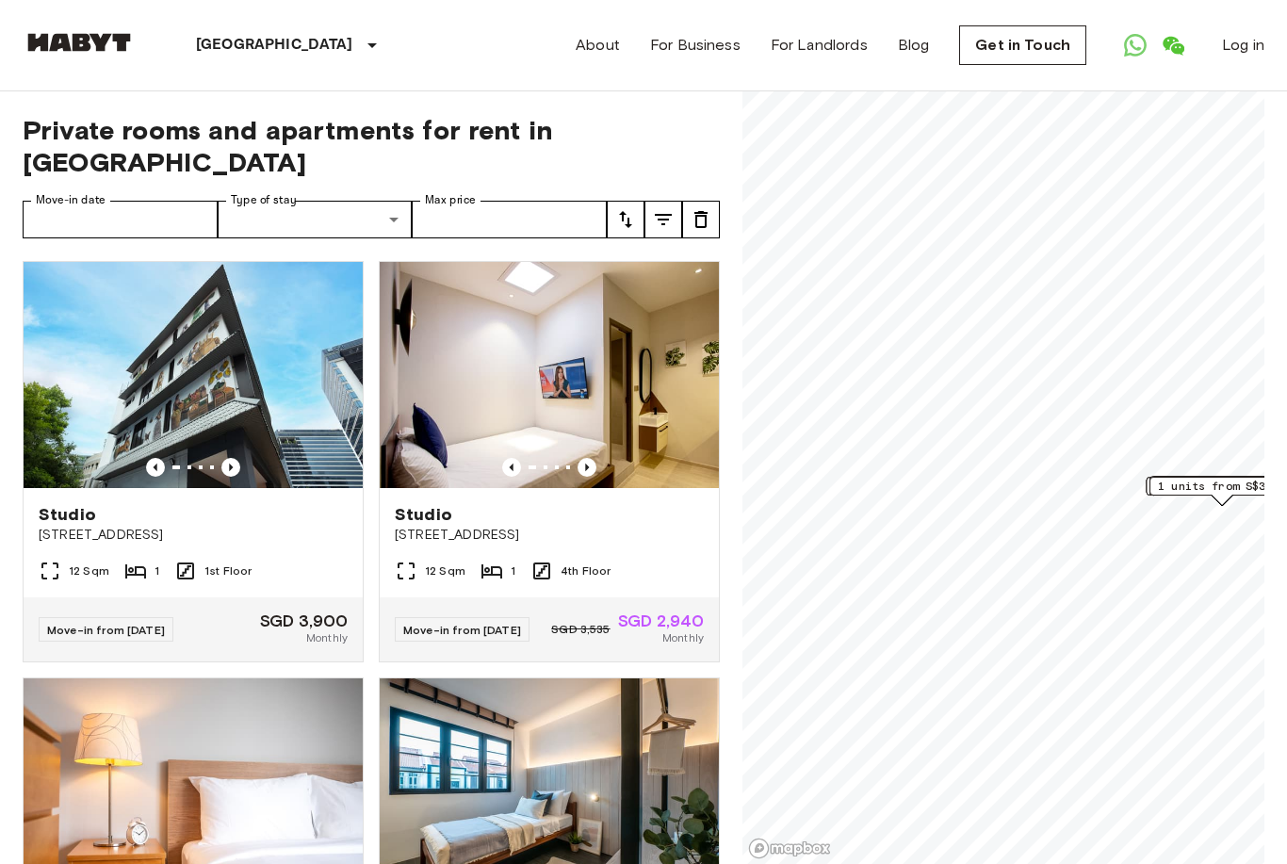
click at [641, 201] on button "tune" at bounding box center [626, 220] width 38 height 38
click at [684, 187] on div at bounding box center [643, 432] width 1287 height 864
click at [683, 187] on div "Earliest availability Lowest price Highest price" at bounding box center [643, 432] width 1287 height 864
click at [673, 208] on icon "tune" at bounding box center [663, 219] width 23 height 23
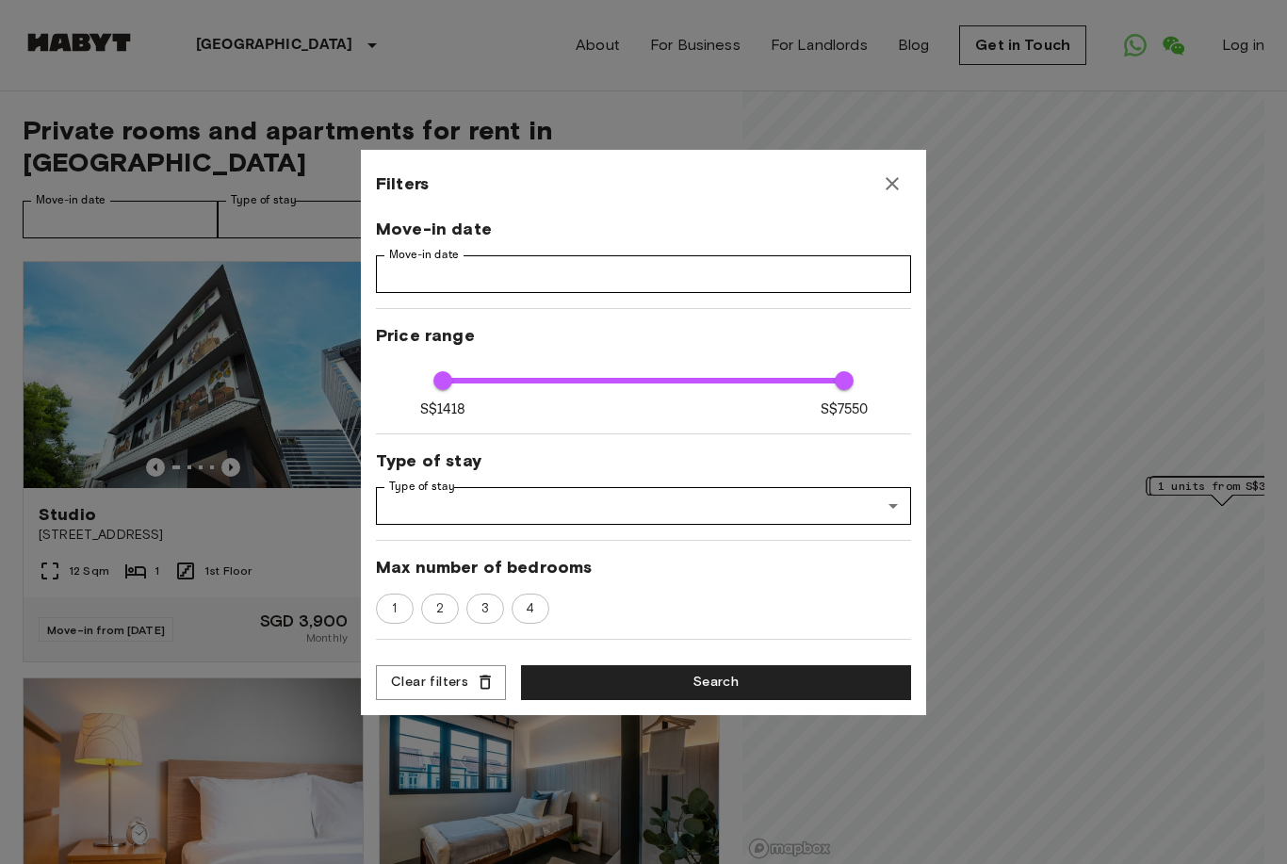
click at [880, 178] on button "button" at bounding box center [892, 184] width 38 height 38
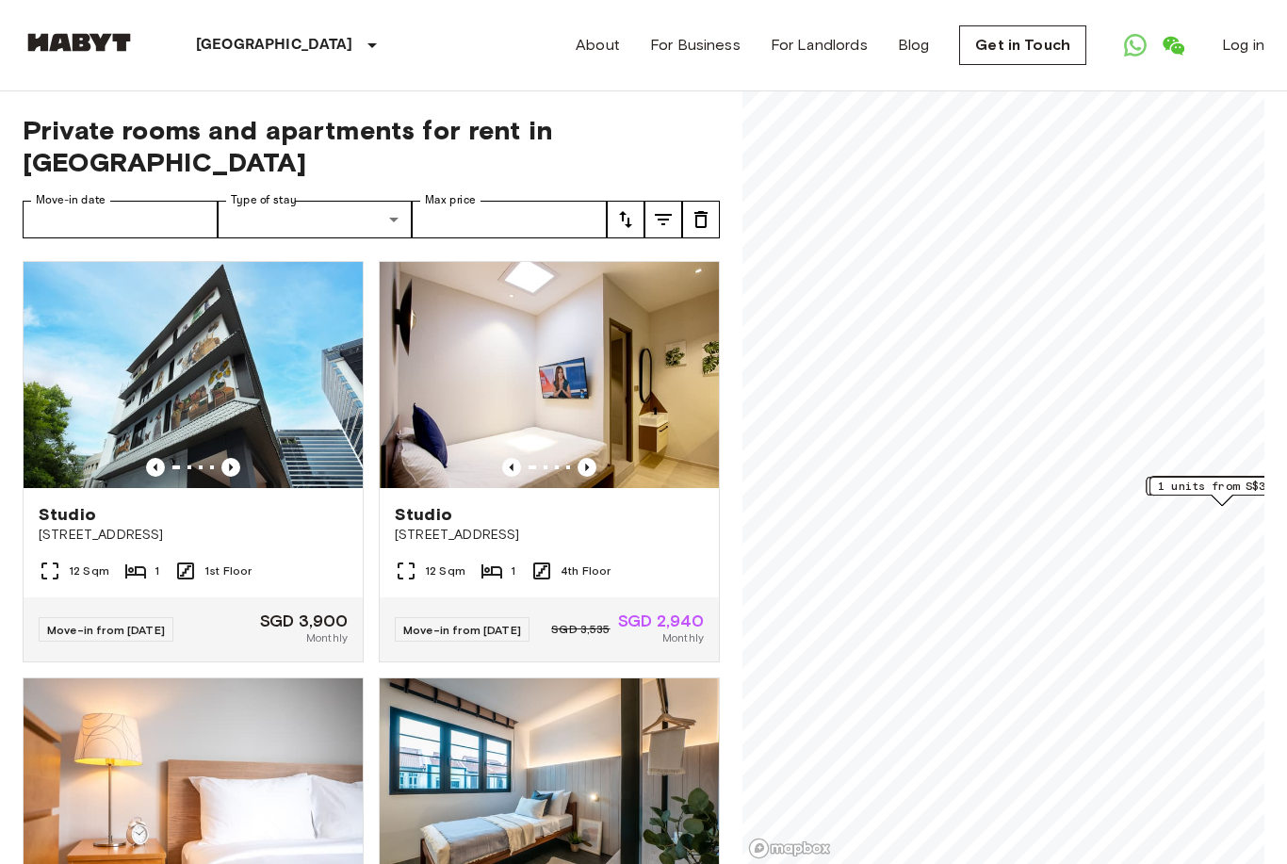
click at [630, 208] on icon "tune" at bounding box center [625, 219] width 23 height 23
click at [707, 215] on li "Earliest availability" at bounding box center [701, 223] width 188 height 34
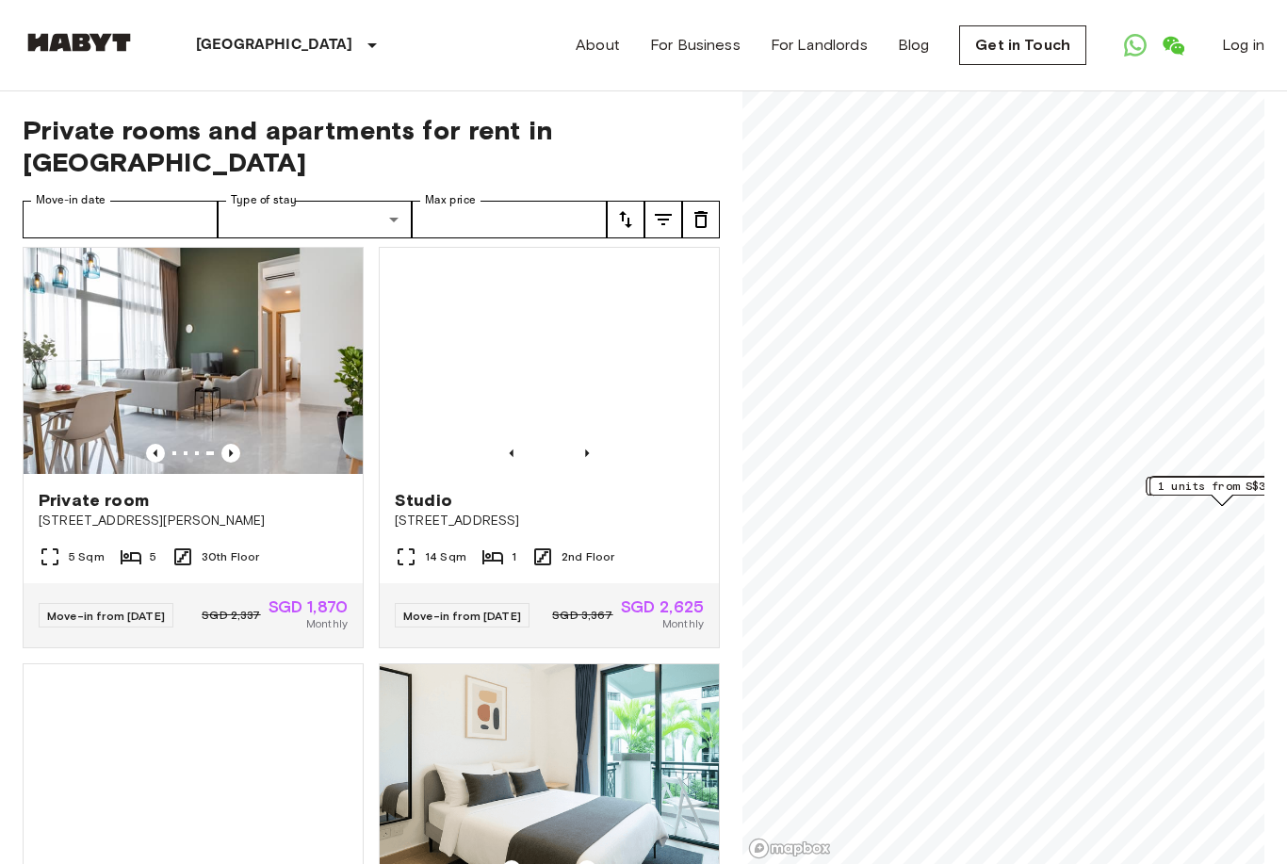
scroll to position [848, 0]
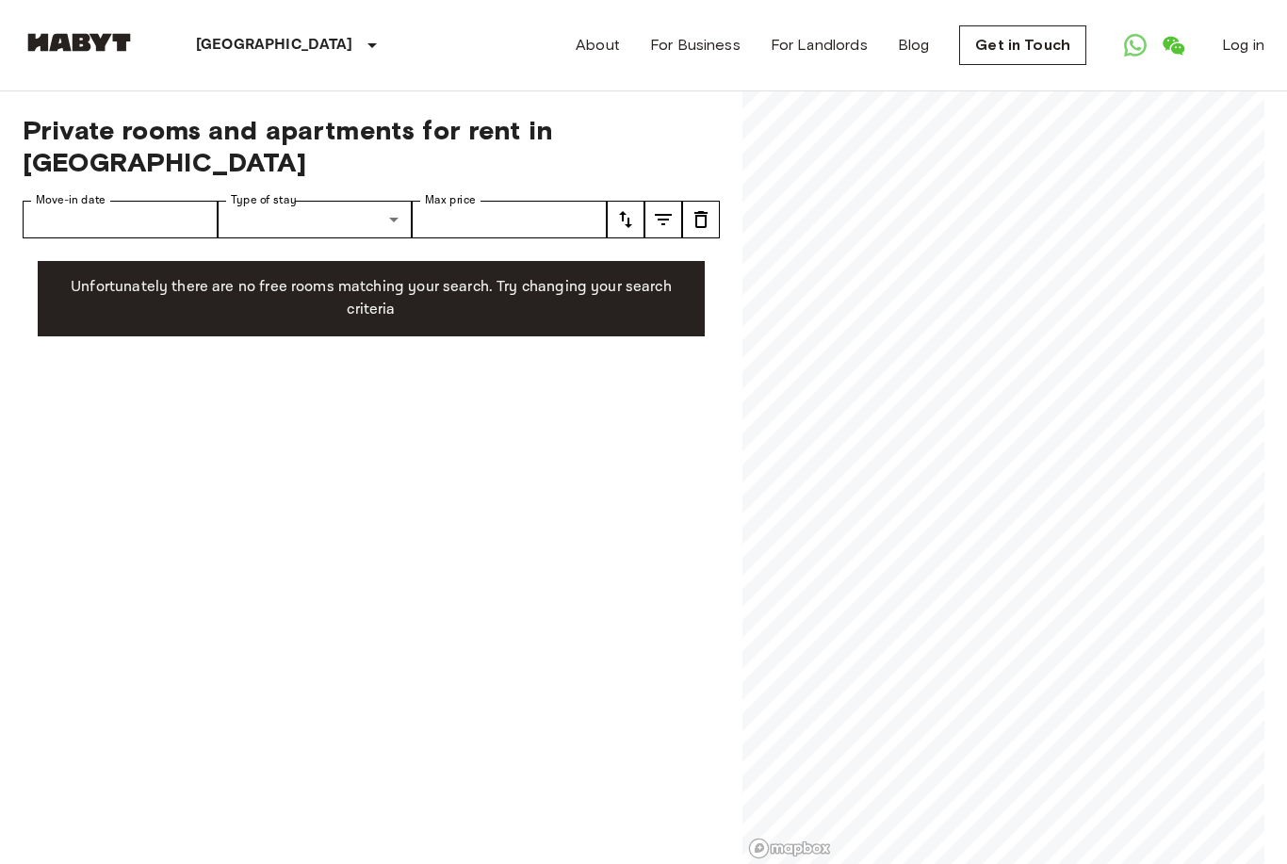
click at [46, 50] on img at bounding box center [79, 42] width 113 height 19
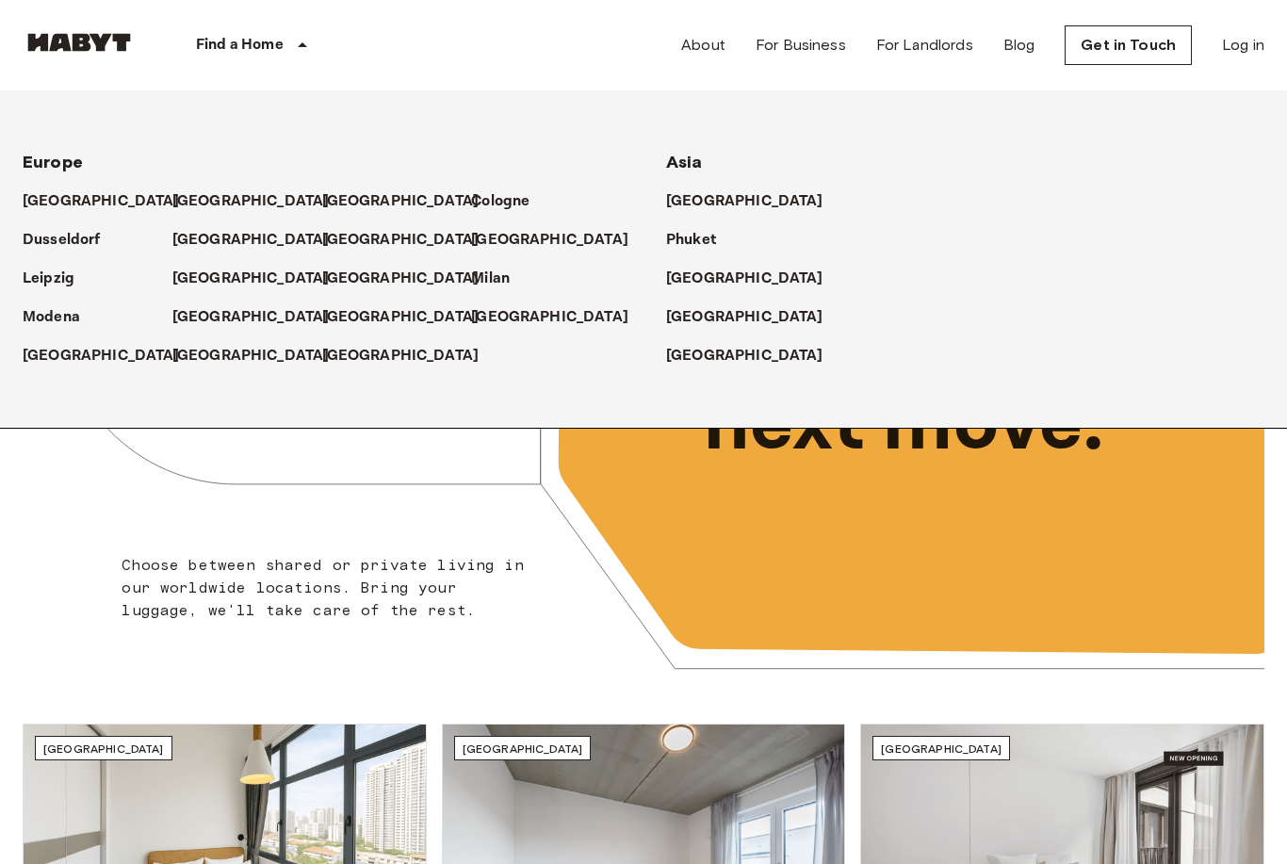
click at [716, 315] on p "[GEOGRAPHIC_DATA]" at bounding box center [744, 317] width 157 height 23
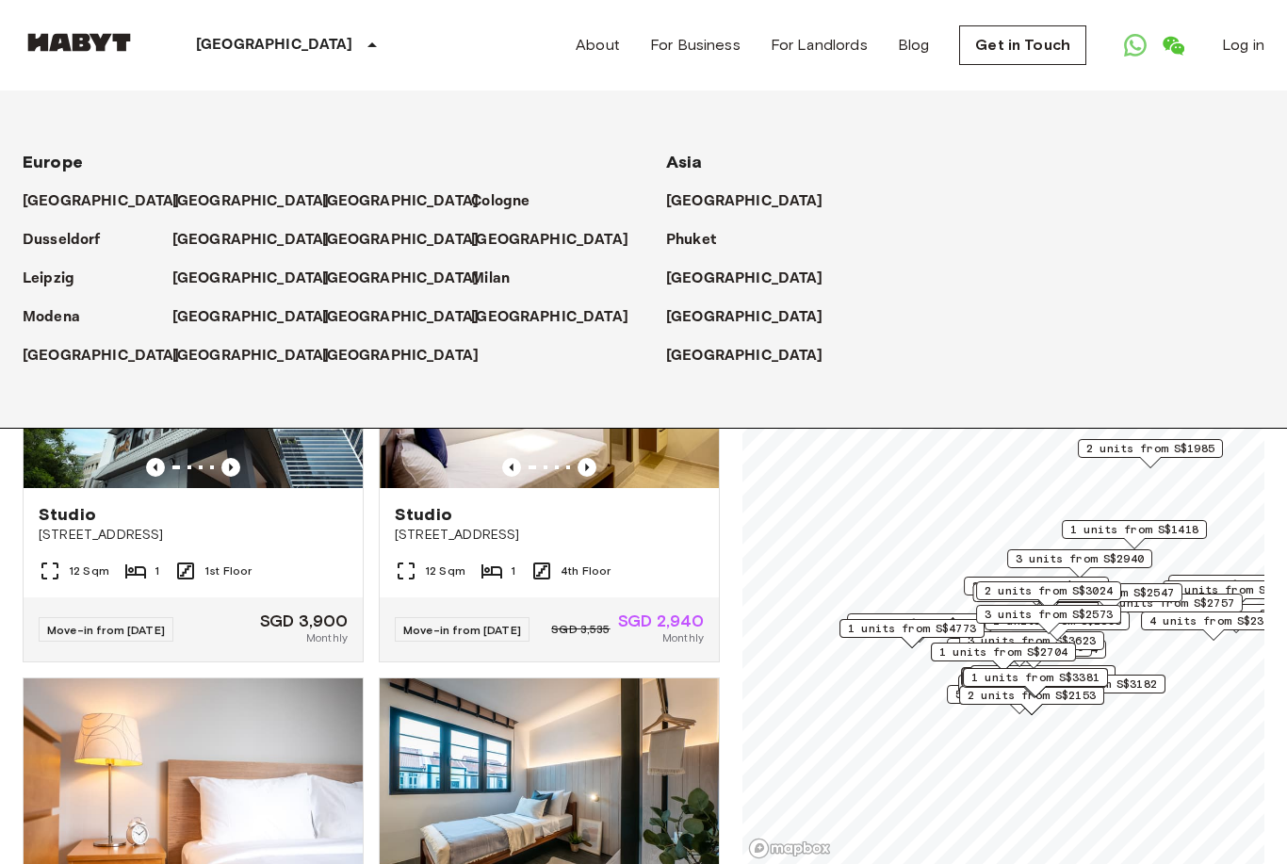
click at [361, 44] on icon at bounding box center [372, 45] width 23 height 23
click at [361, 38] on icon at bounding box center [372, 45] width 23 height 23
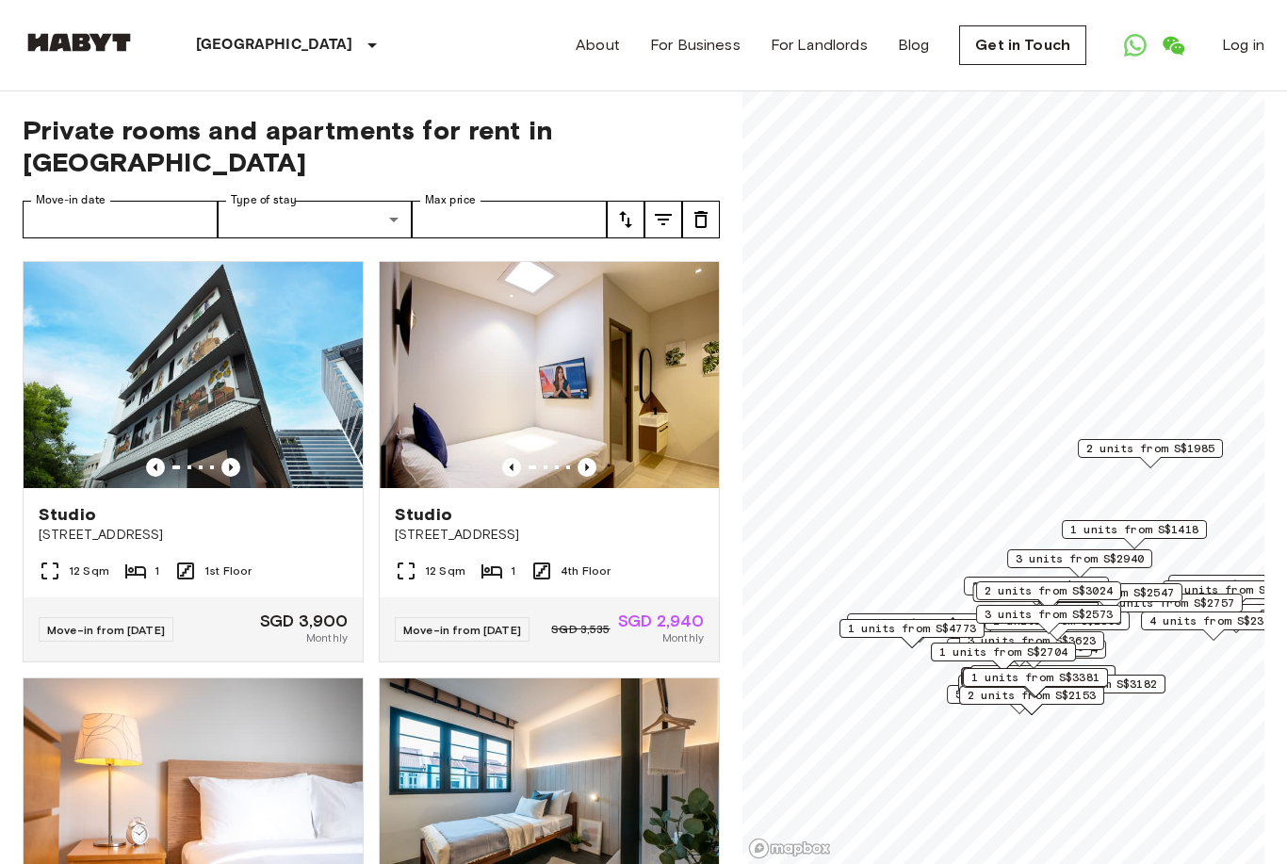
click at [634, 208] on icon "tune" at bounding box center [625, 219] width 23 height 23
click at [703, 217] on li "Earliest availability" at bounding box center [701, 223] width 188 height 34
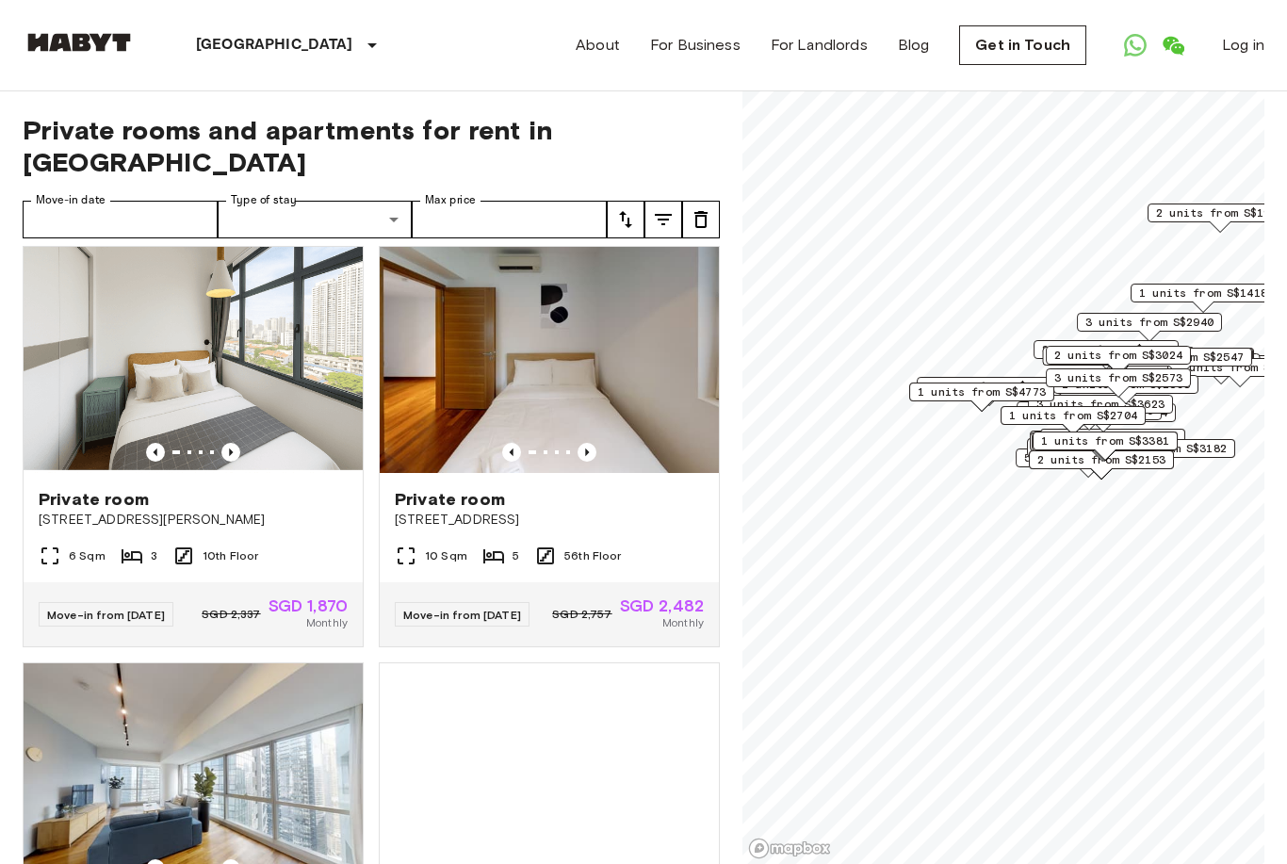
scroll to position [2082, 0]
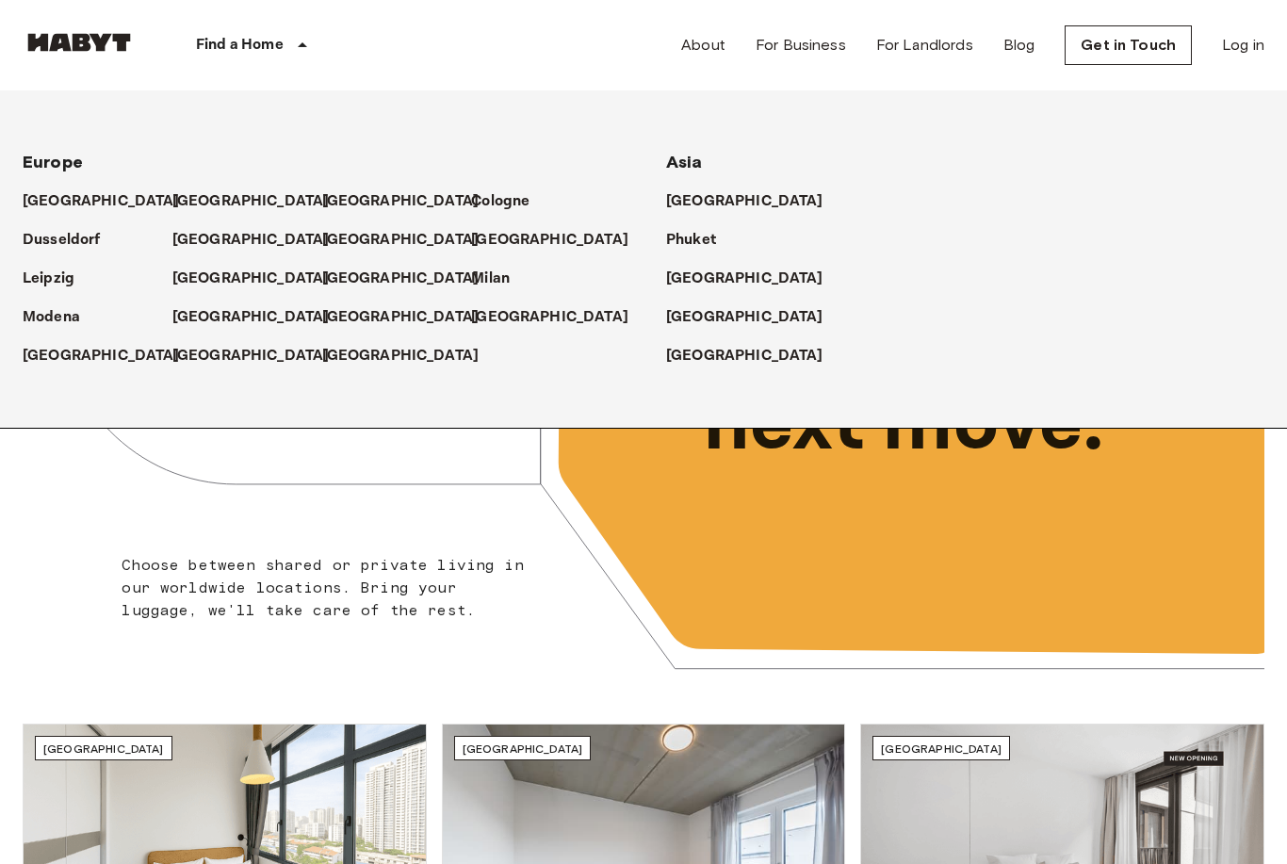
click at [693, 310] on p "[GEOGRAPHIC_DATA]" at bounding box center [744, 317] width 157 height 23
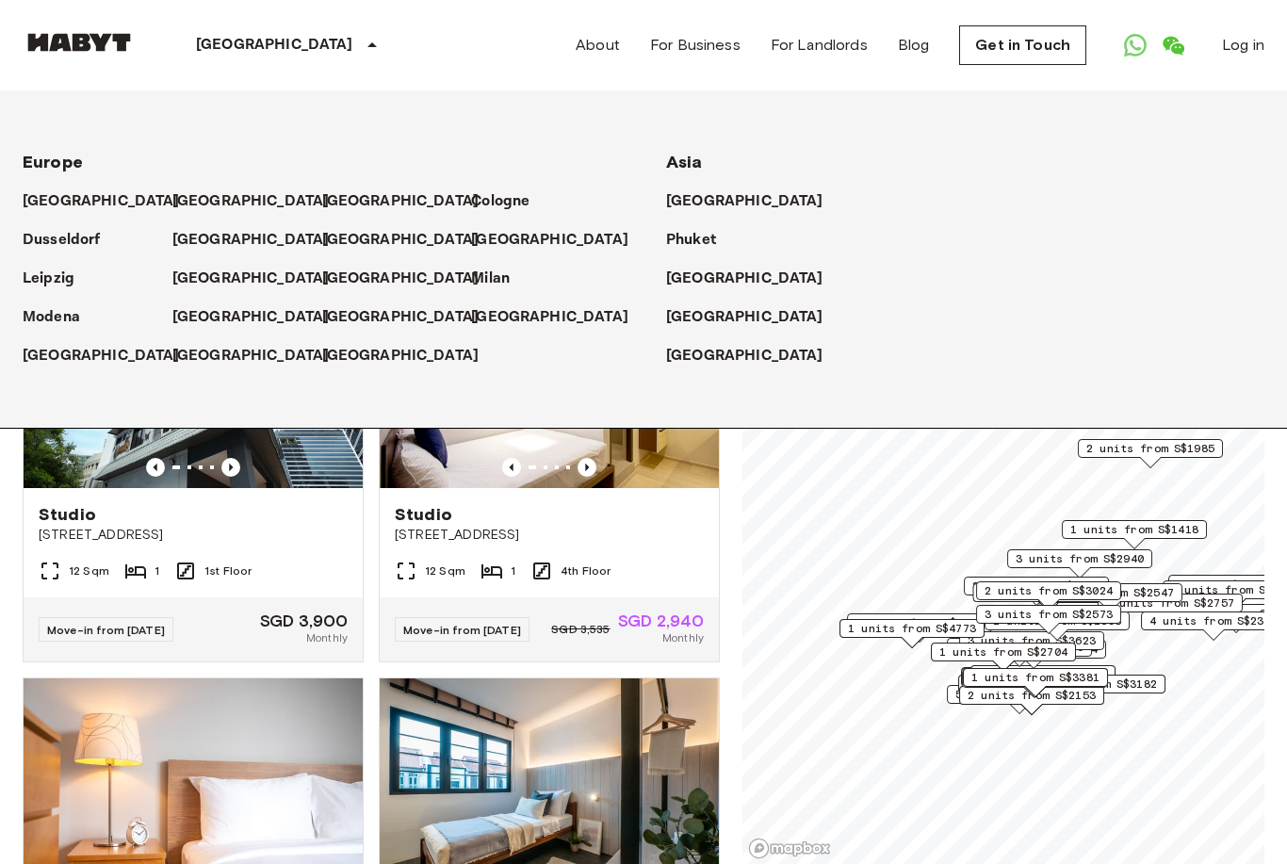
click at [726, 317] on p "[GEOGRAPHIC_DATA]" at bounding box center [744, 317] width 157 height 23
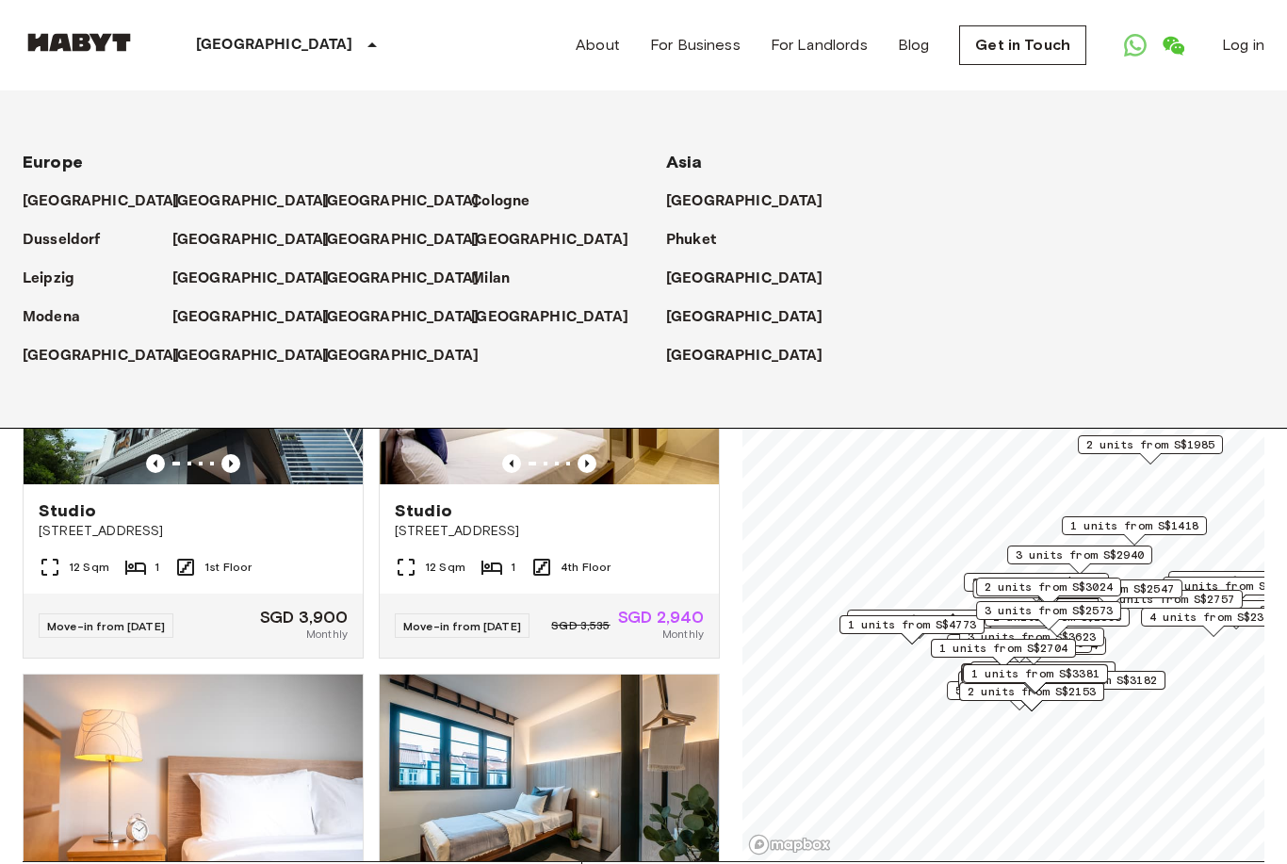
scroll to position [3, 0]
click at [726, 306] on p "[GEOGRAPHIC_DATA]" at bounding box center [744, 317] width 157 height 23
click at [697, 350] on p "[GEOGRAPHIC_DATA]" at bounding box center [744, 356] width 157 height 23
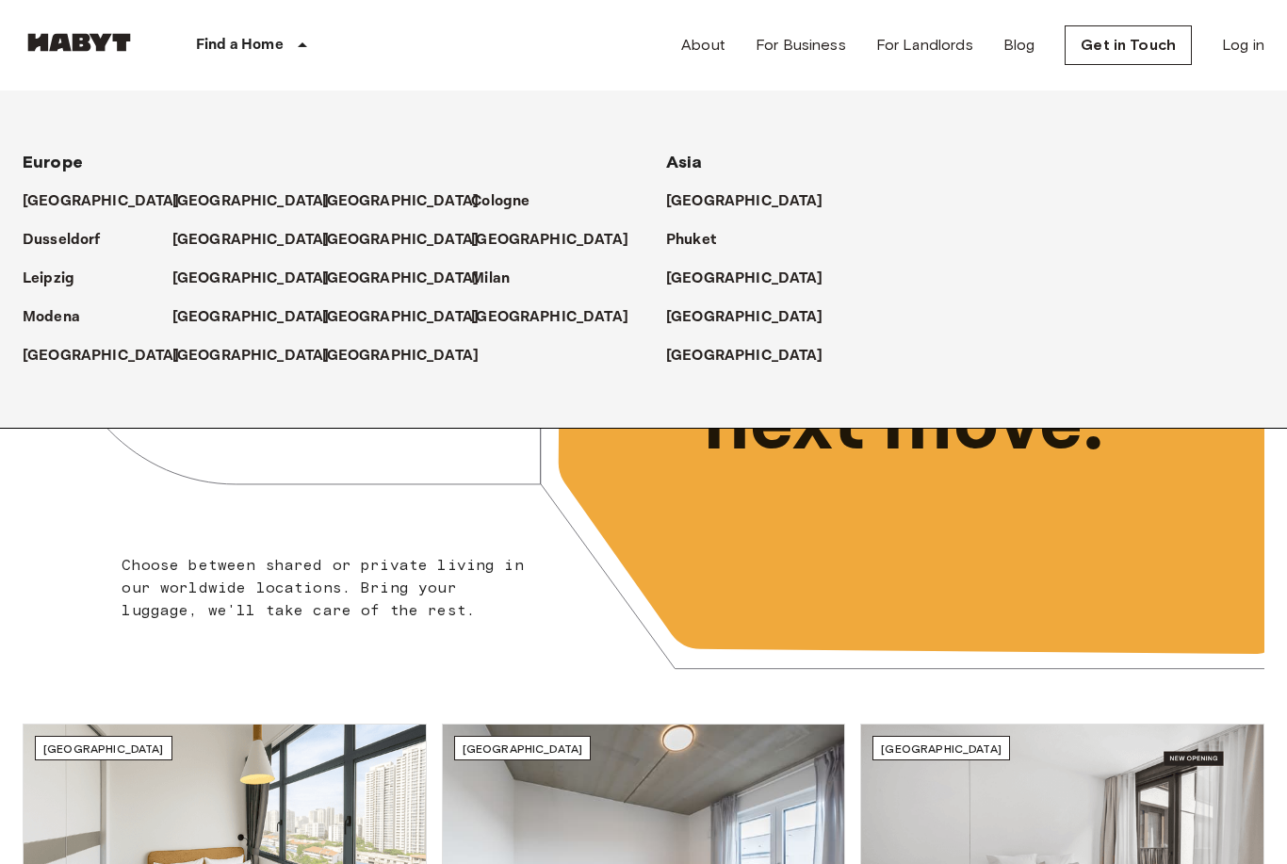
click at [709, 311] on p "[GEOGRAPHIC_DATA]" at bounding box center [744, 317] width 157 height 23
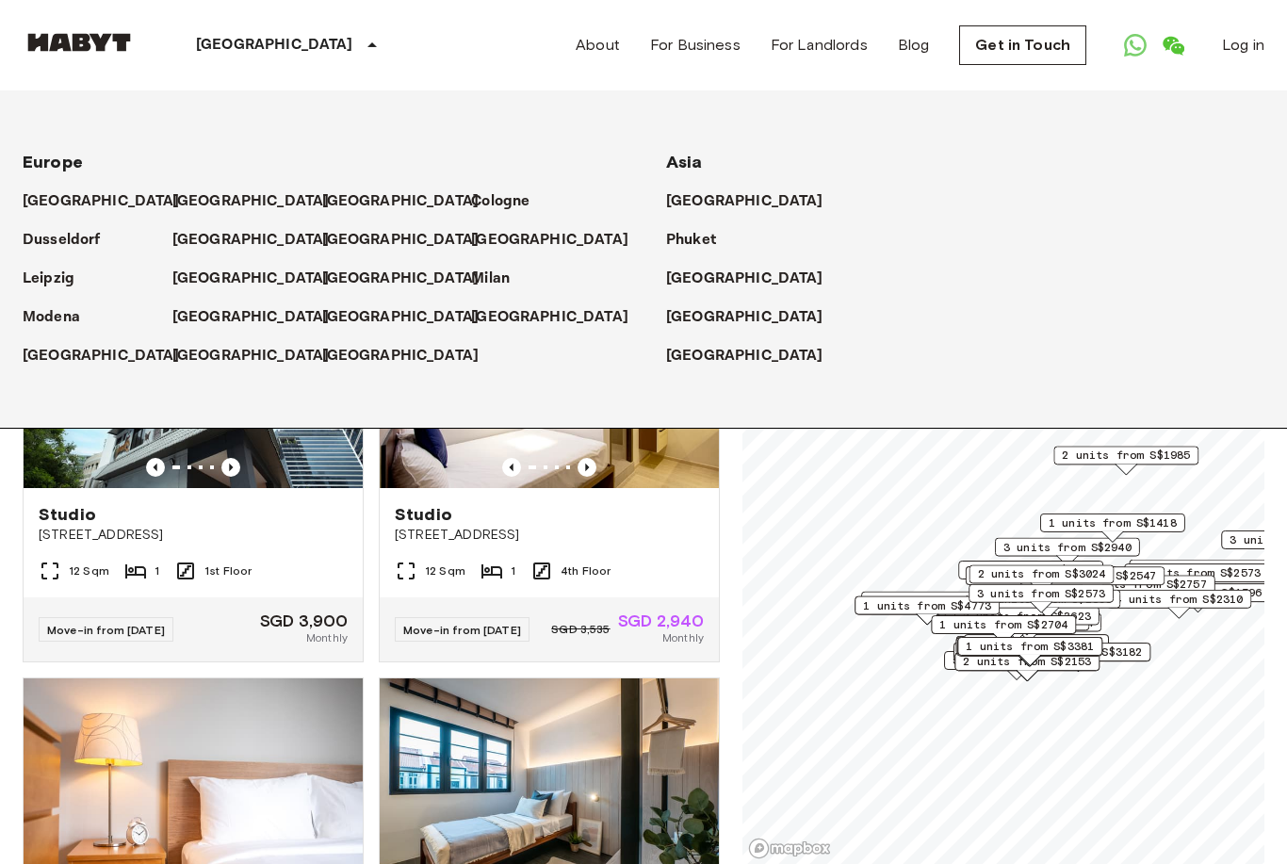
click at [361, 48] on icon at bounding box center [372, 45] width 23 height 23
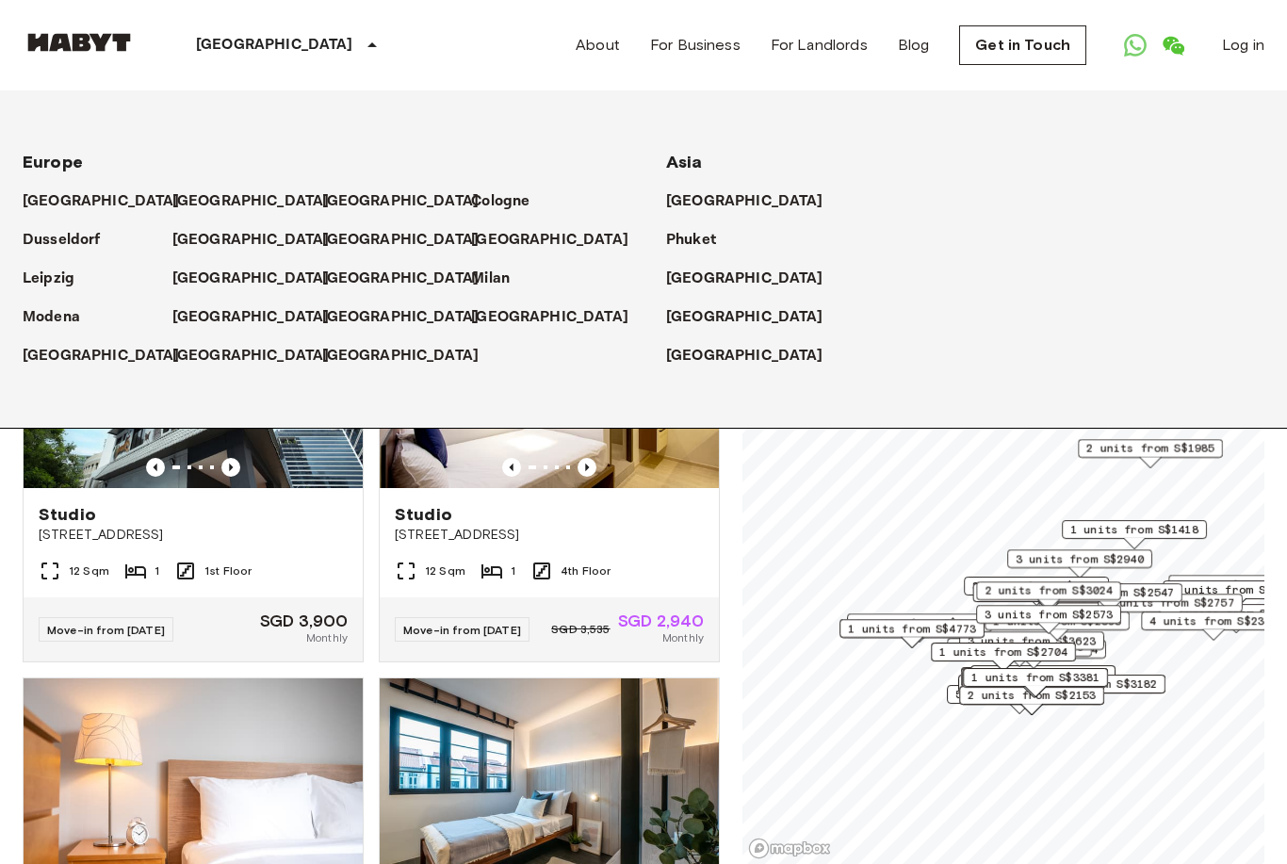
click at [273, 43] on div "[GEOGRAPHIC_DATA]" at bounding box center [290, 45] width 308 height 90
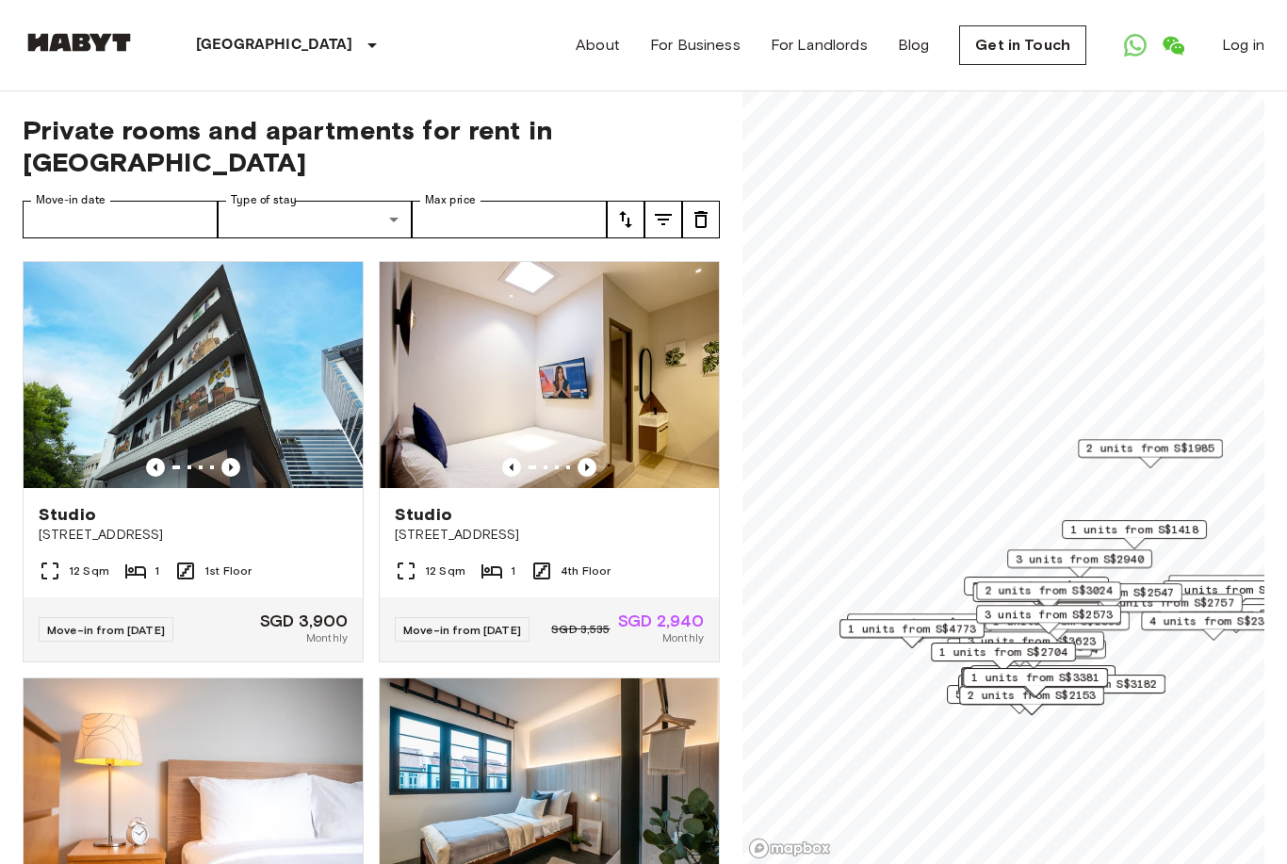
click at [625, 208] on icon "tune" at bounding box center [625, 219] width 23 height 23
click at [710, 220] on li "Earliest availability" at bounding box center [701, 223] width 188 height 34
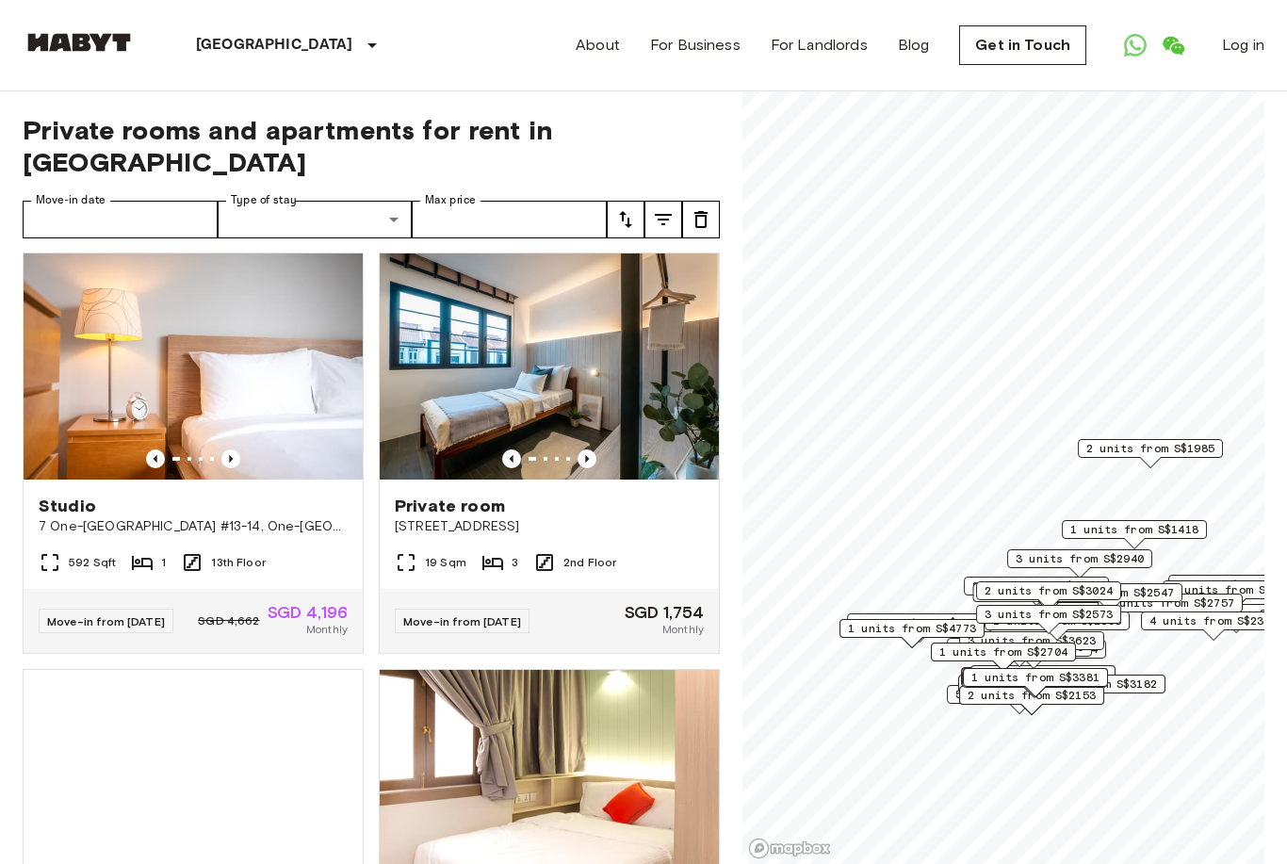
scroll to position [432, 0]
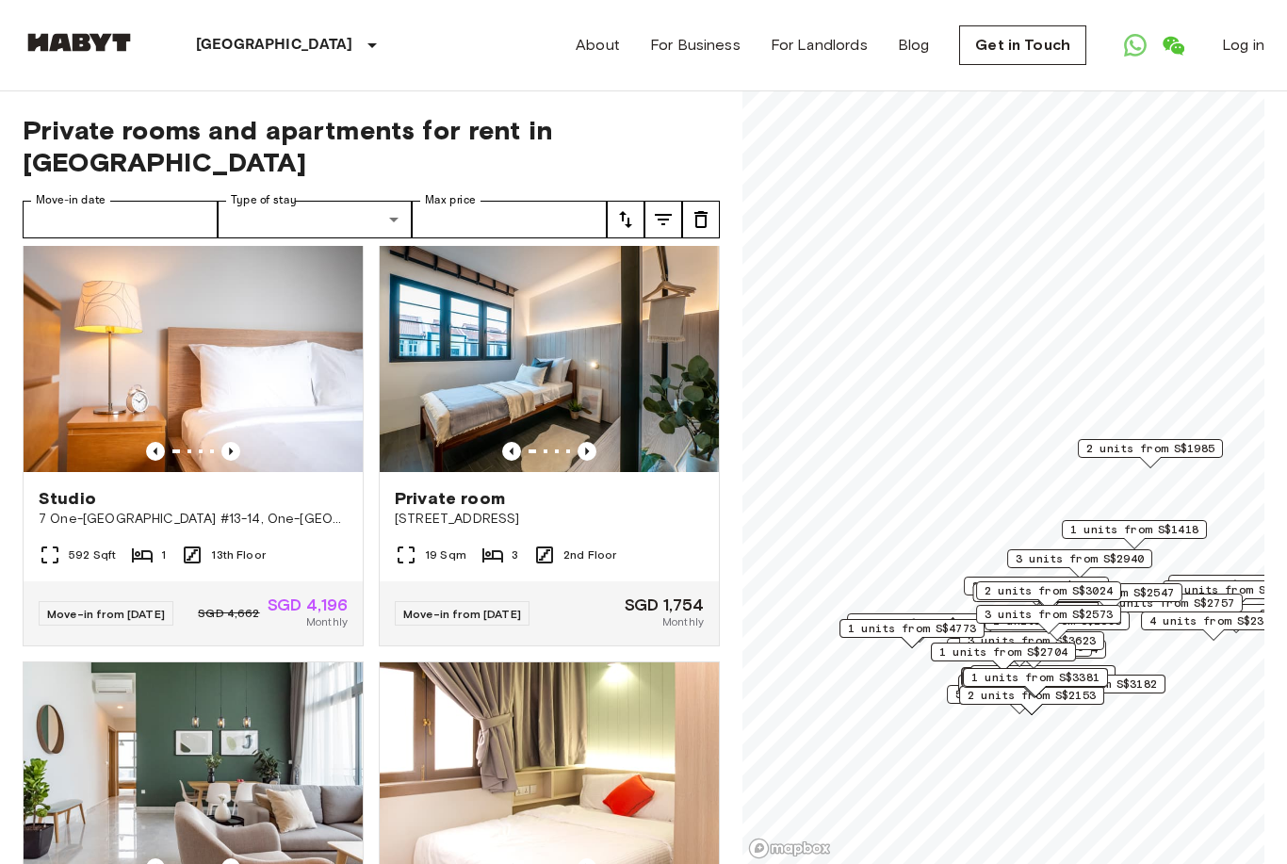
click at [661, 404] on img at bounding box center [549, 359] width 339 height 226
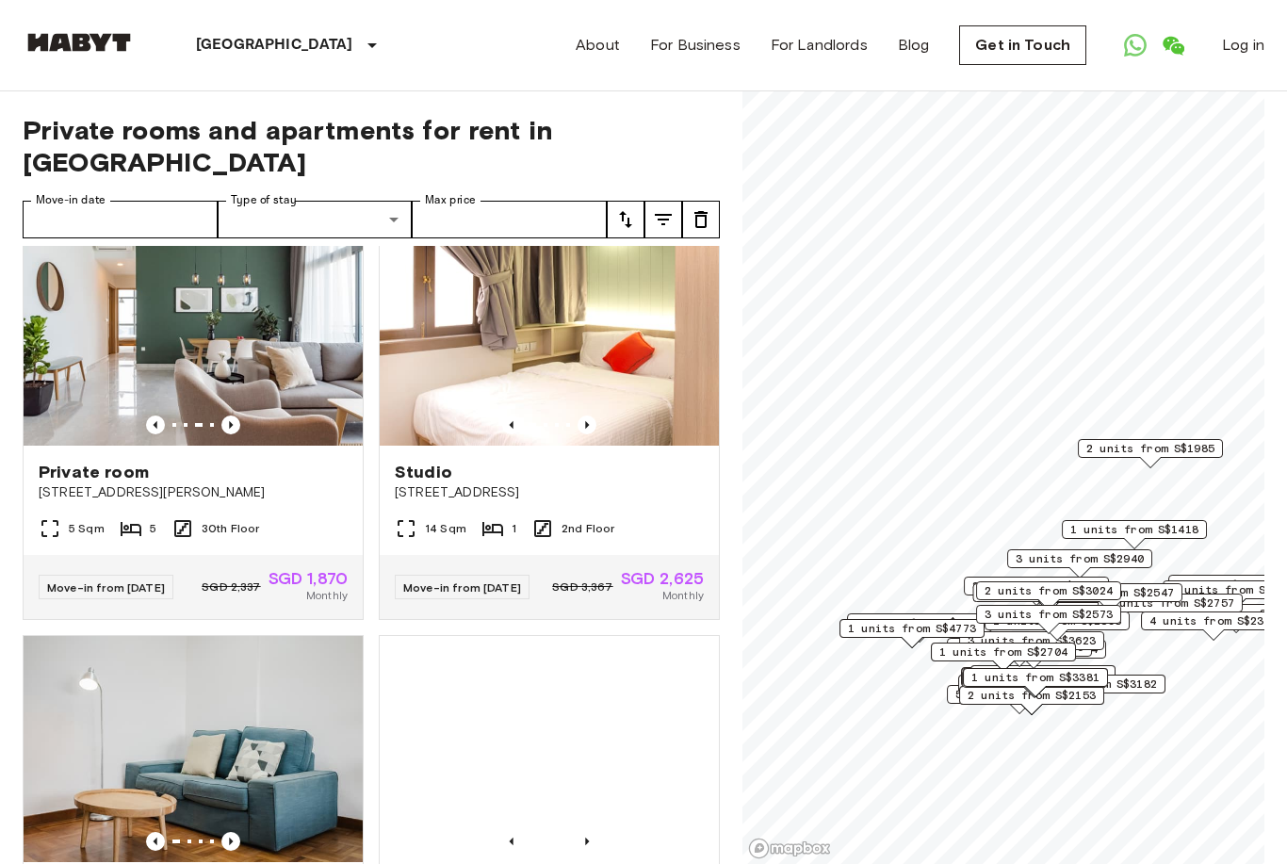
scroll to position [883, 0]
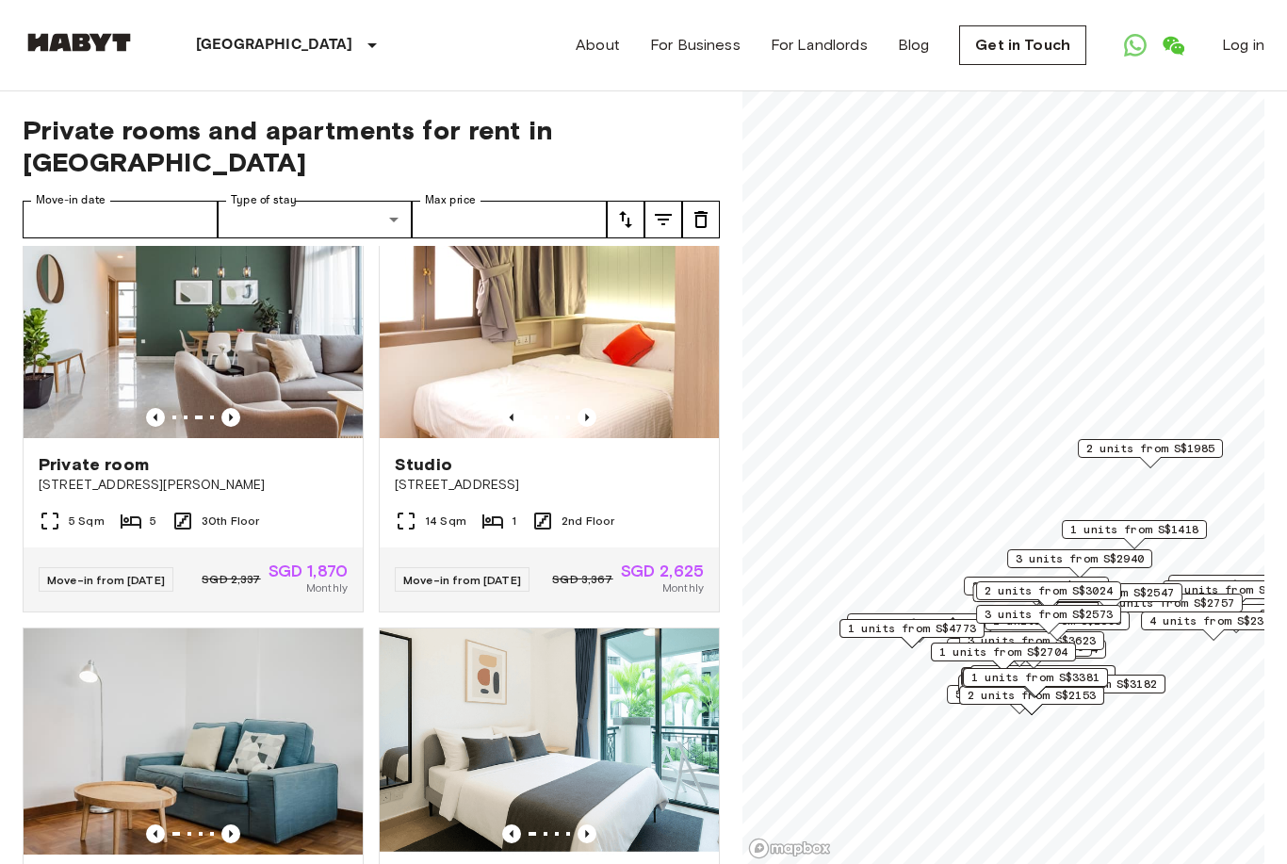
click at [123, 326] on img at bounding box center [193, 325] width 339 height 226
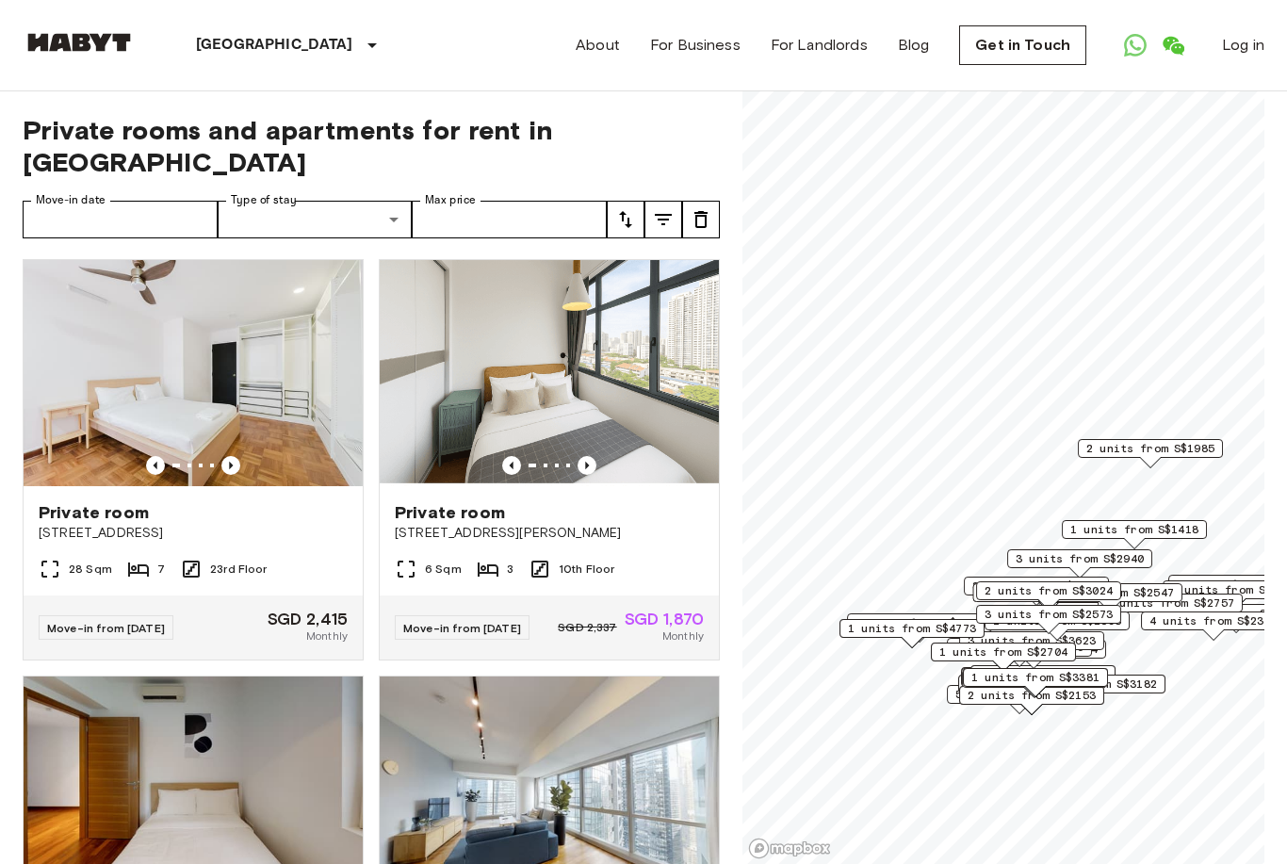
scroll to position [2096, 0]
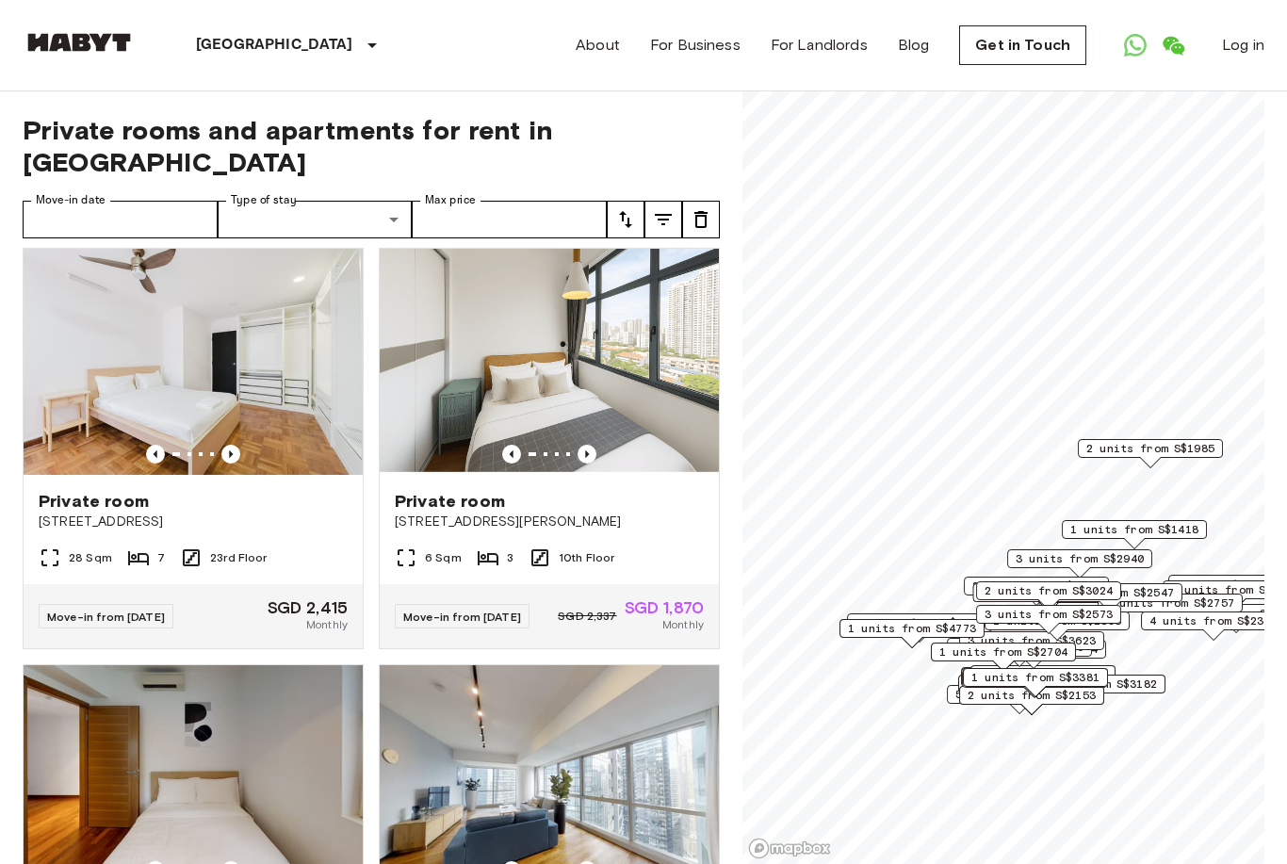
click at [594, 464] on icon "Previous image" at bounding box center [587, 454] width 19 height 19
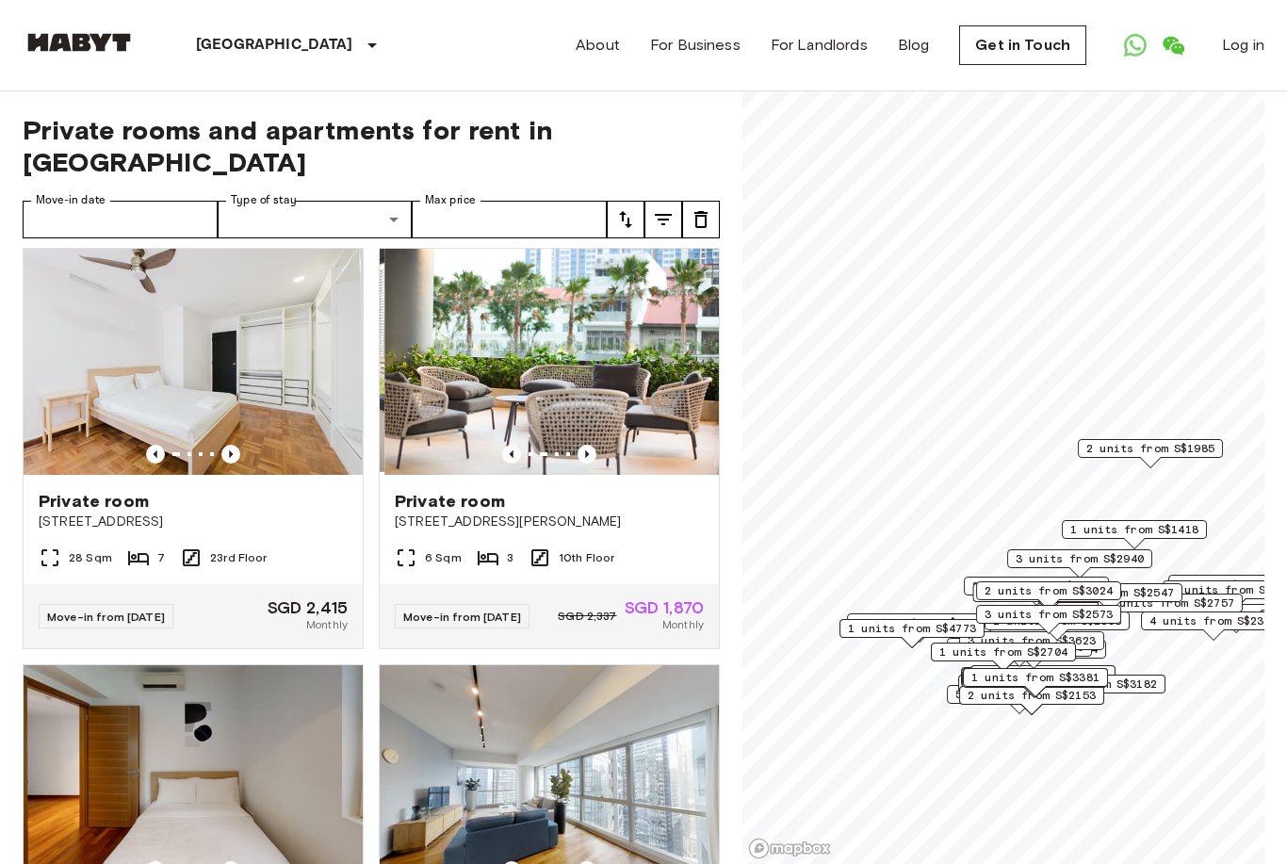
click at [593, 464] on icon "Previous image" at bounding box center [587, 454] width 19 height 19
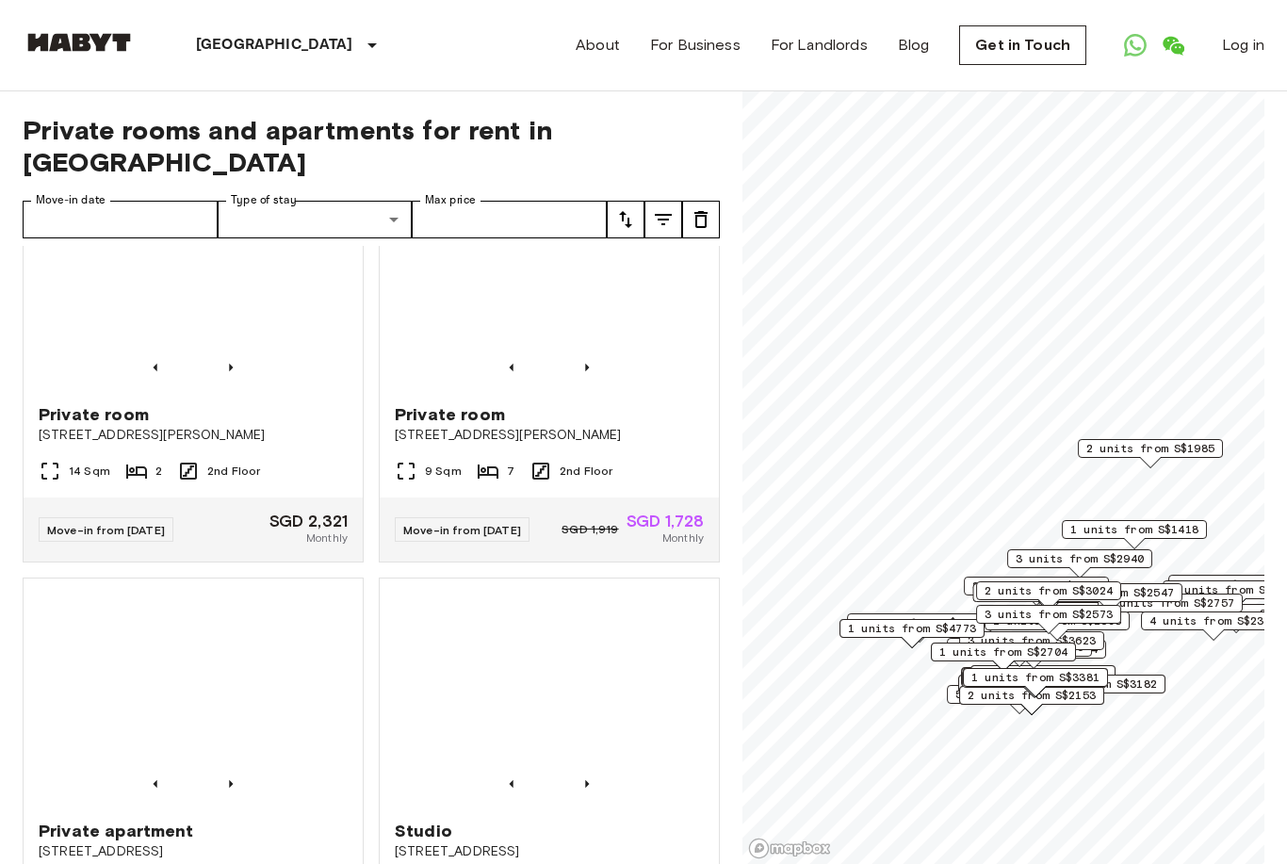
scroll to position [3017, 0]
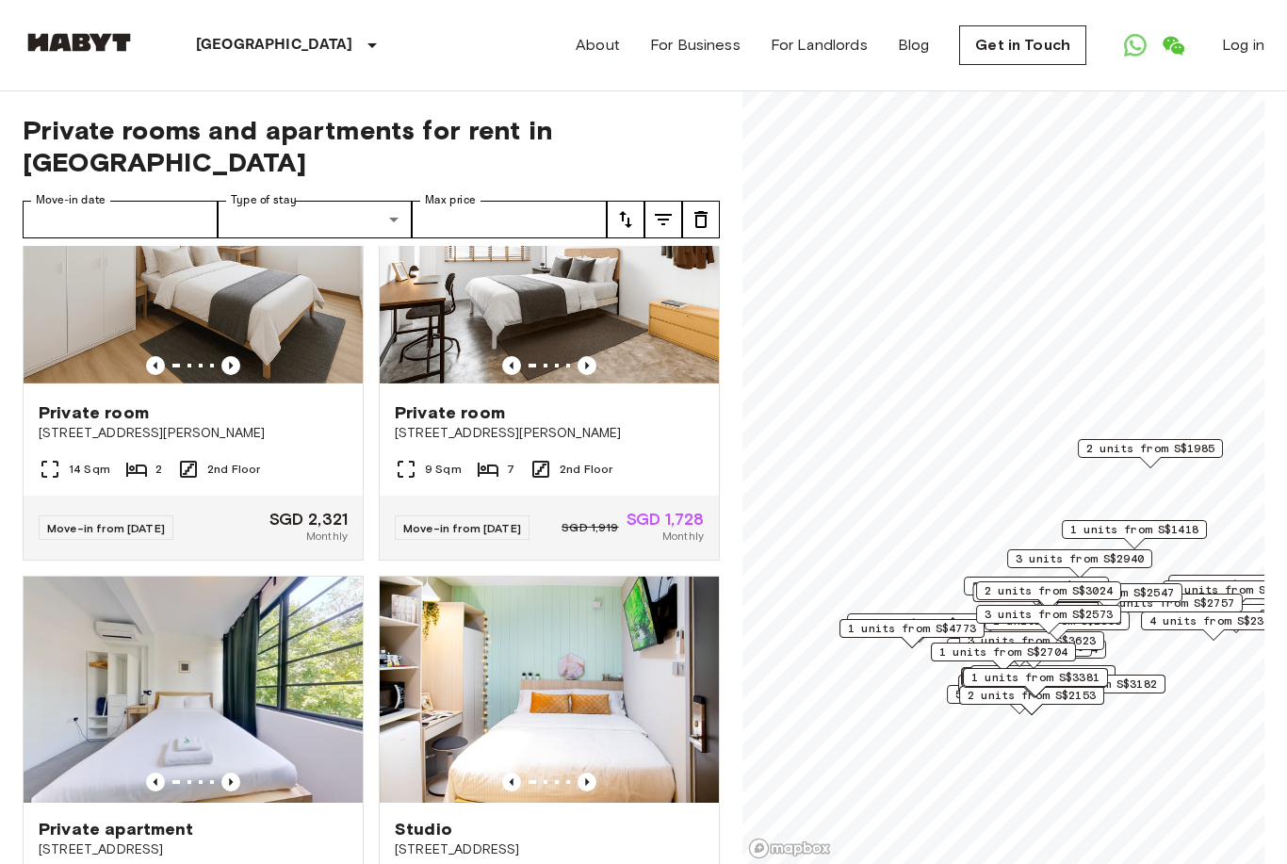
click at [596, 375] on icon "Previous image" at bounding box center [587, 365] width 19 height 19
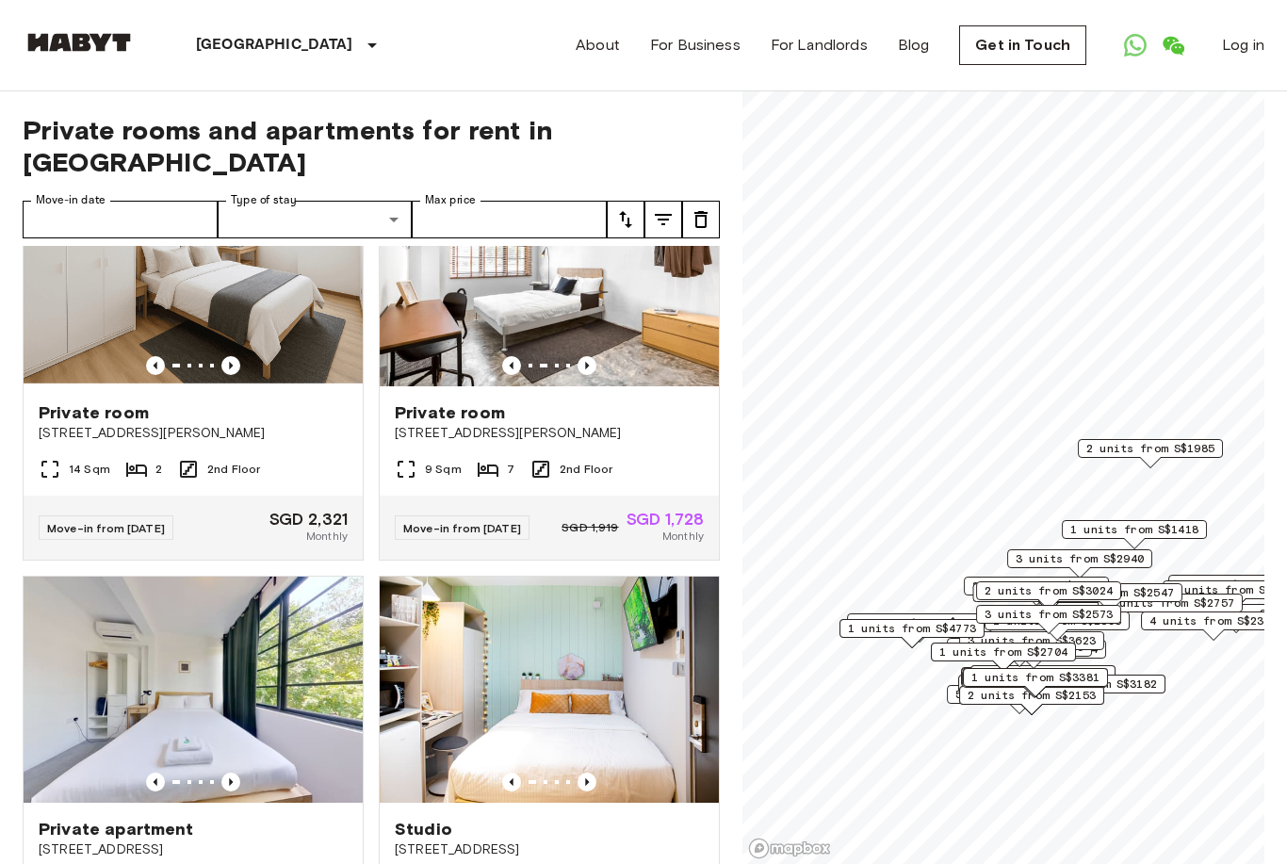
click at [596, 375] on icon "Previous image" at bounding box center [587, 365] width 19 height 19
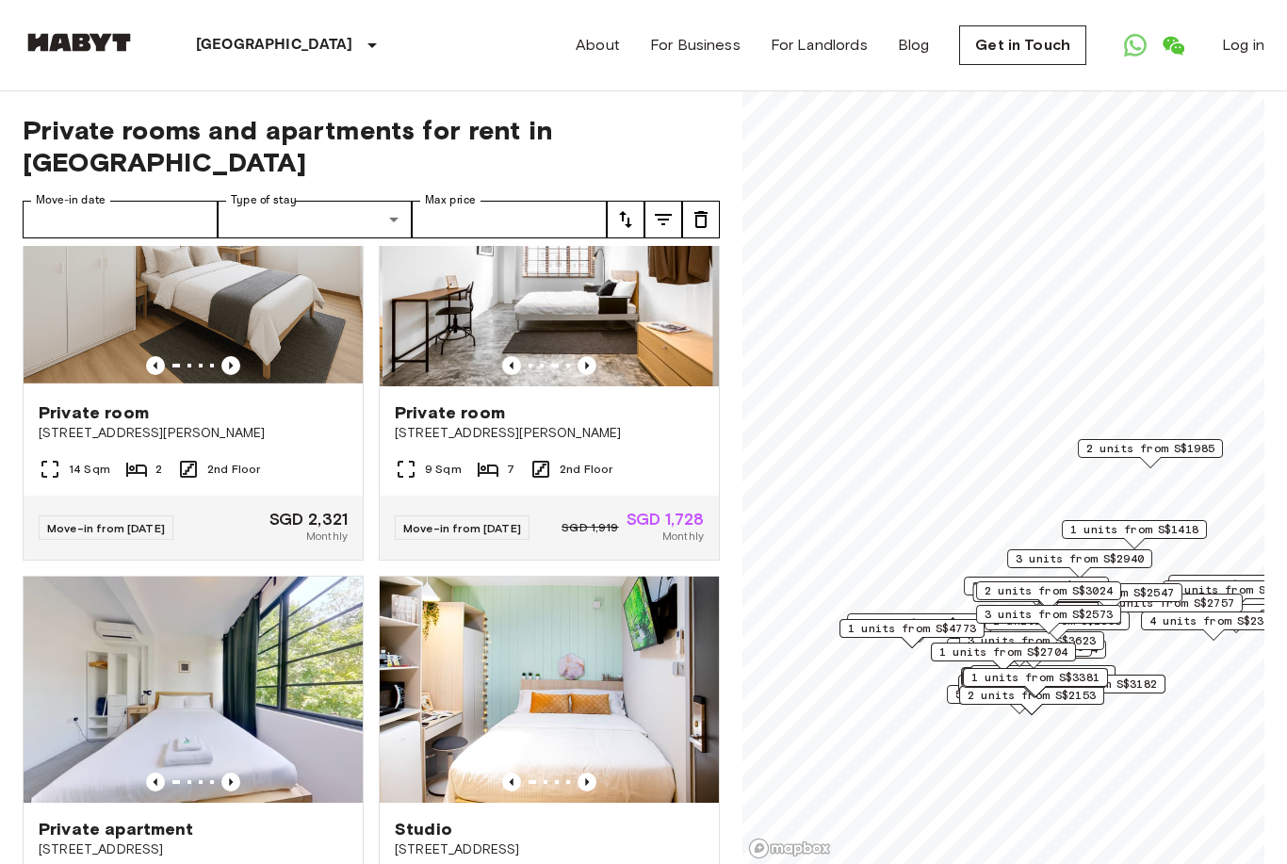
click at [595, 375] on icon "Previous image" at bounding box center [587, 365] width 19 height 19
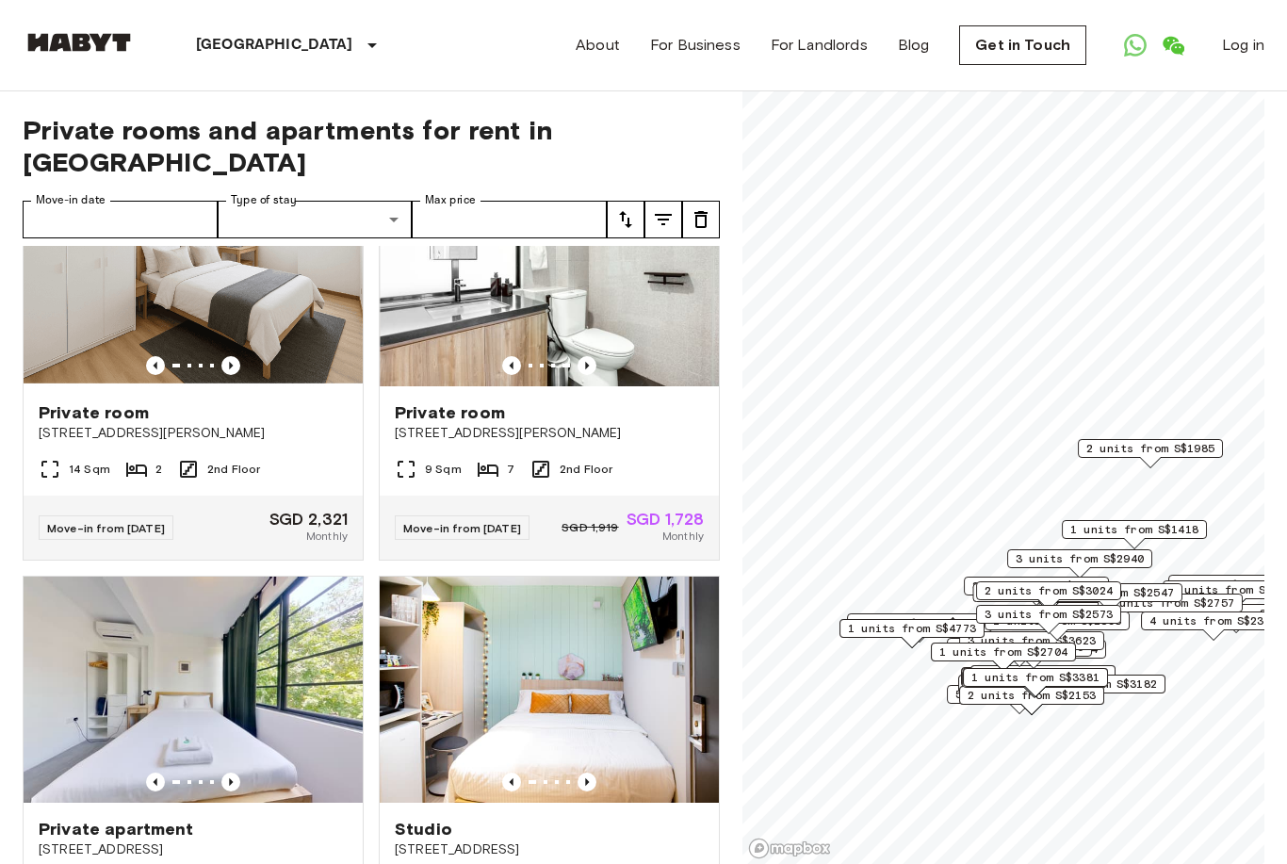
click at [594, 375] on icon "Previous image" at bounding box center [587, 365] width 19 height 19
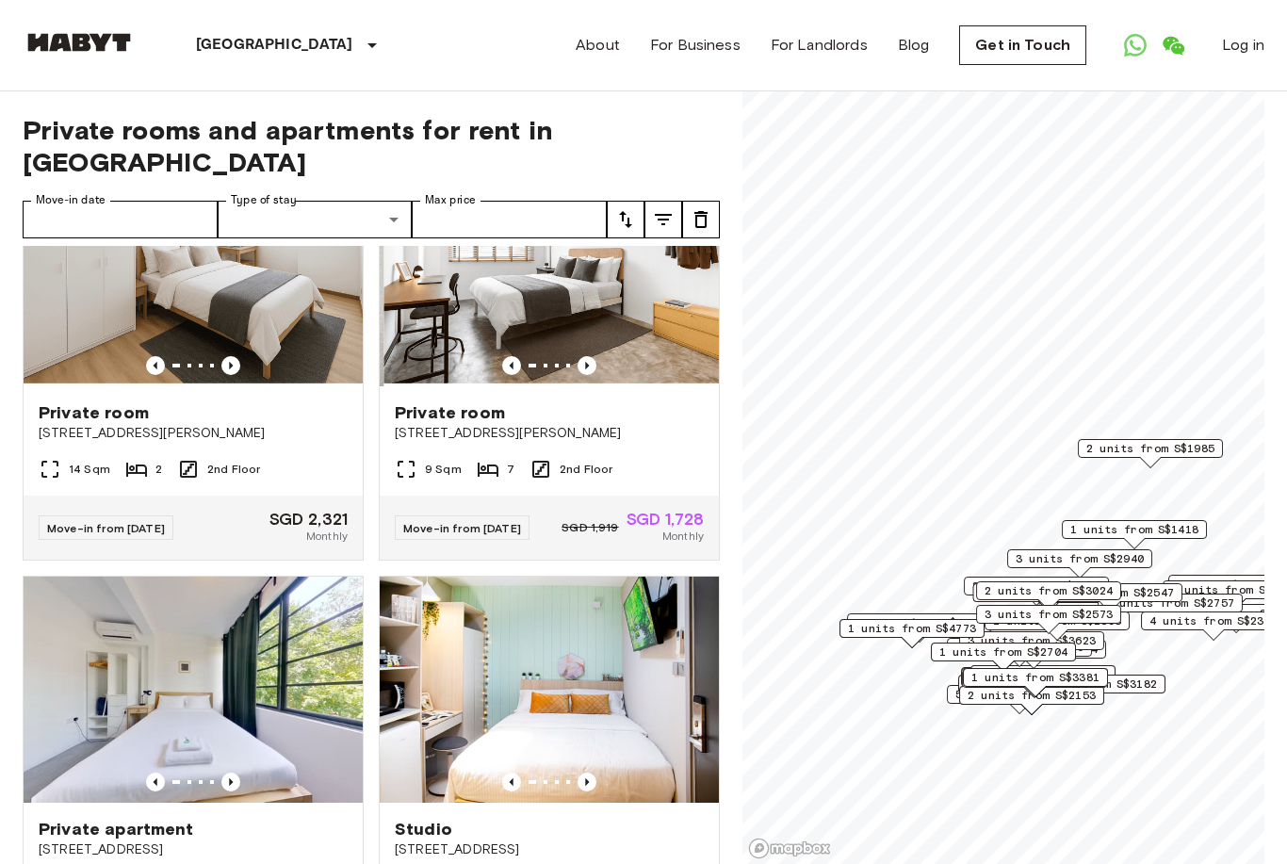
click at [593, 375] on icon "Previous image" at bounding box center [587, 365] width 19 height 19
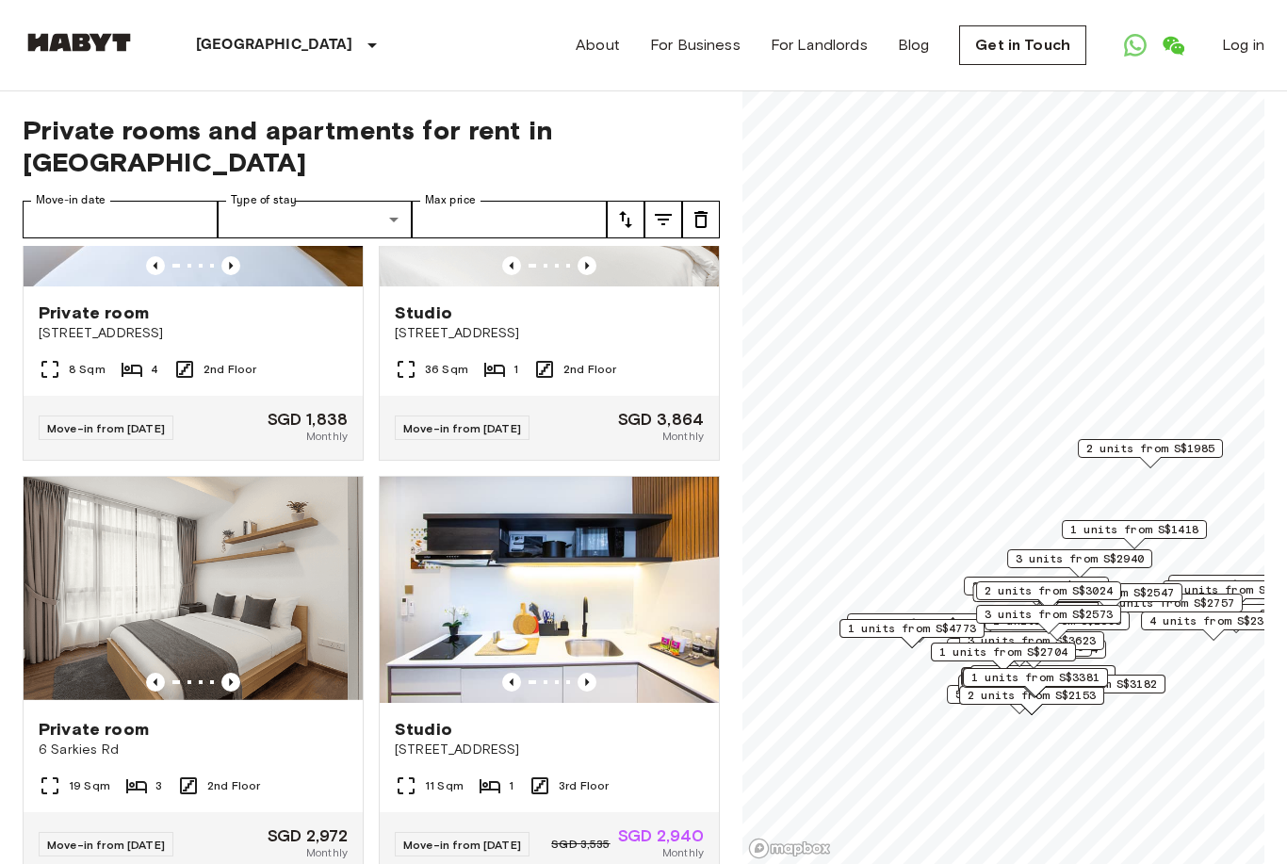
scroll to position [7268, 0]
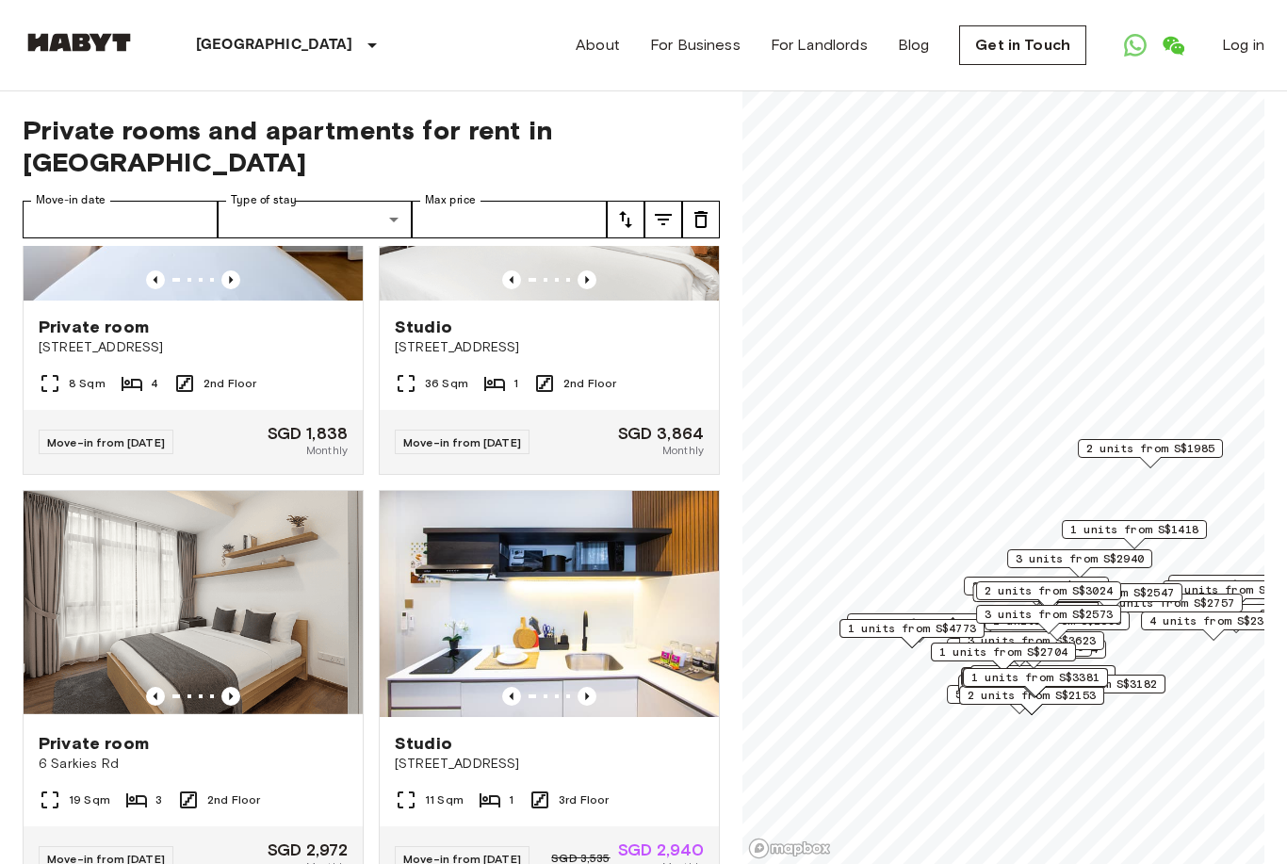
click at [231, 289] on icon "Previous image" at bounding box center [230, 279] width 19 height 19
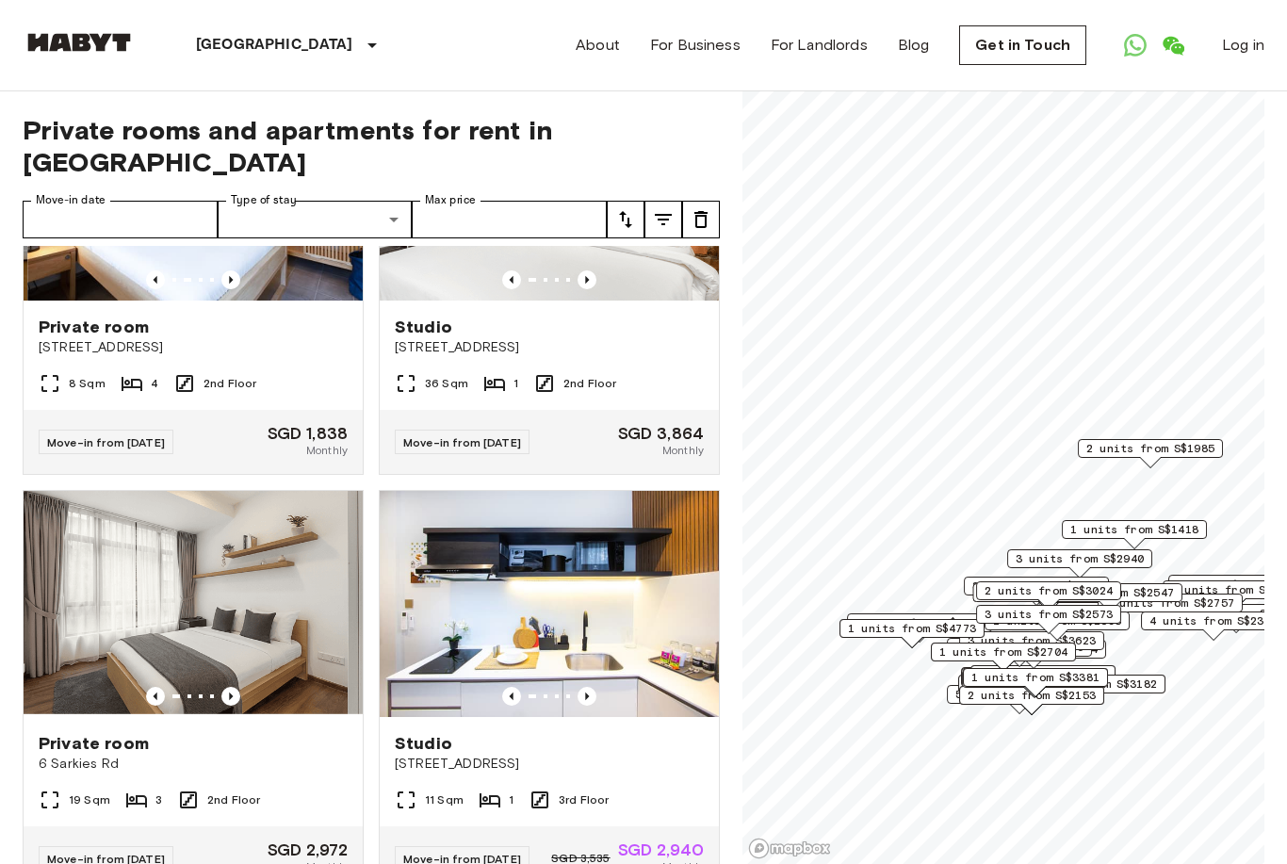
click at [230, 284] on icon "Previous image" at bounding box center [231, 280] width 4 height 8
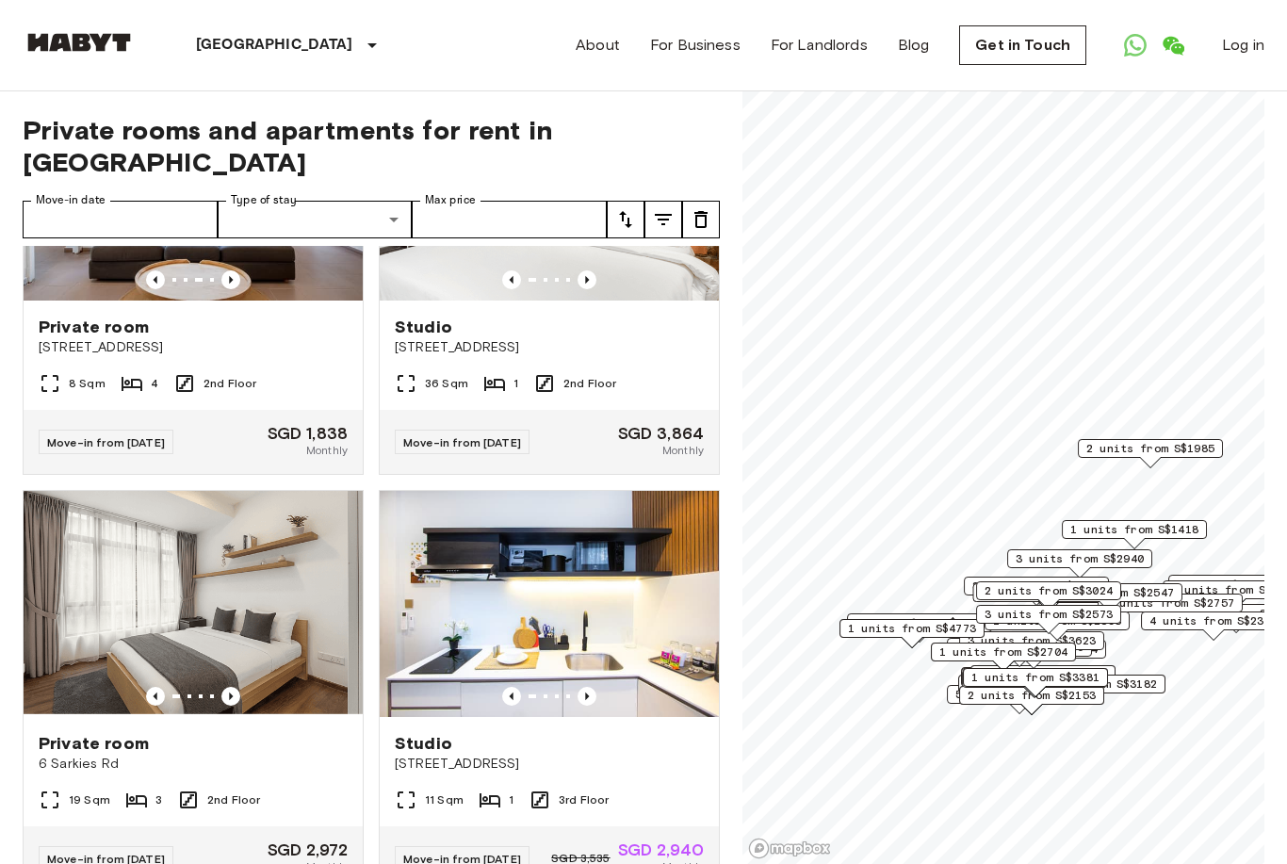
click at [230, 289] on icon "Previous image" at bounding box center [230, 279] width 19 height 19
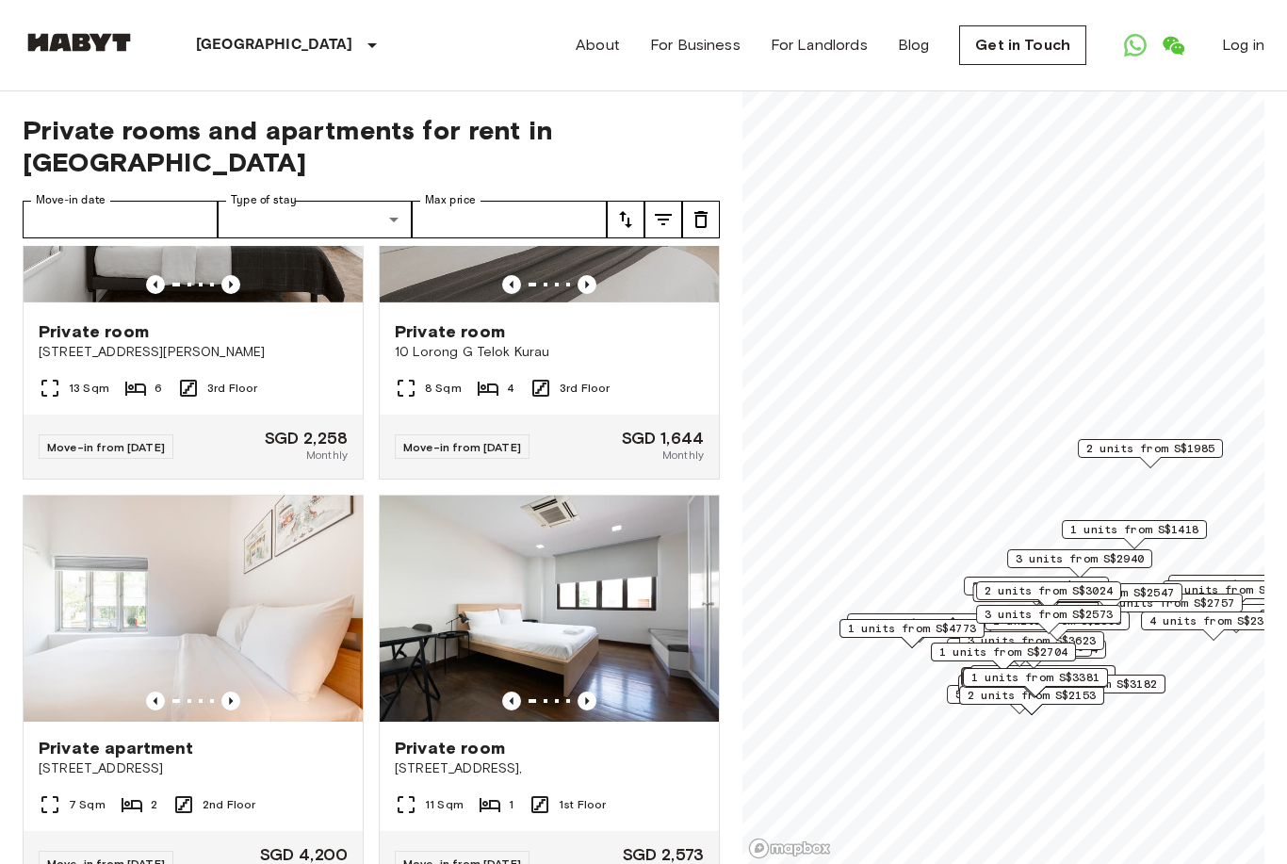
scroll to position [8097, 0]
click at [592, 304] on img at bounding box center [549, 191] width 339 height 226
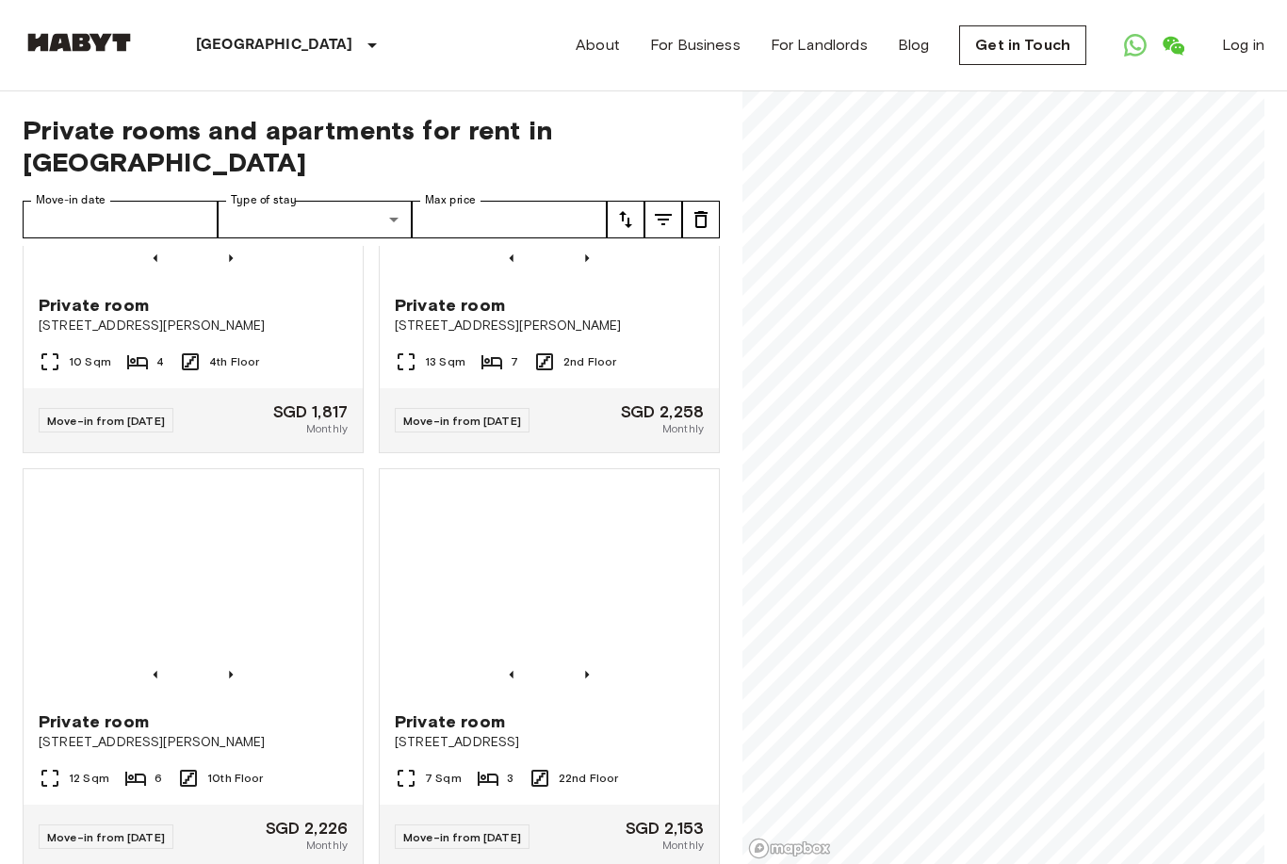
scroll to position [10213, 0]
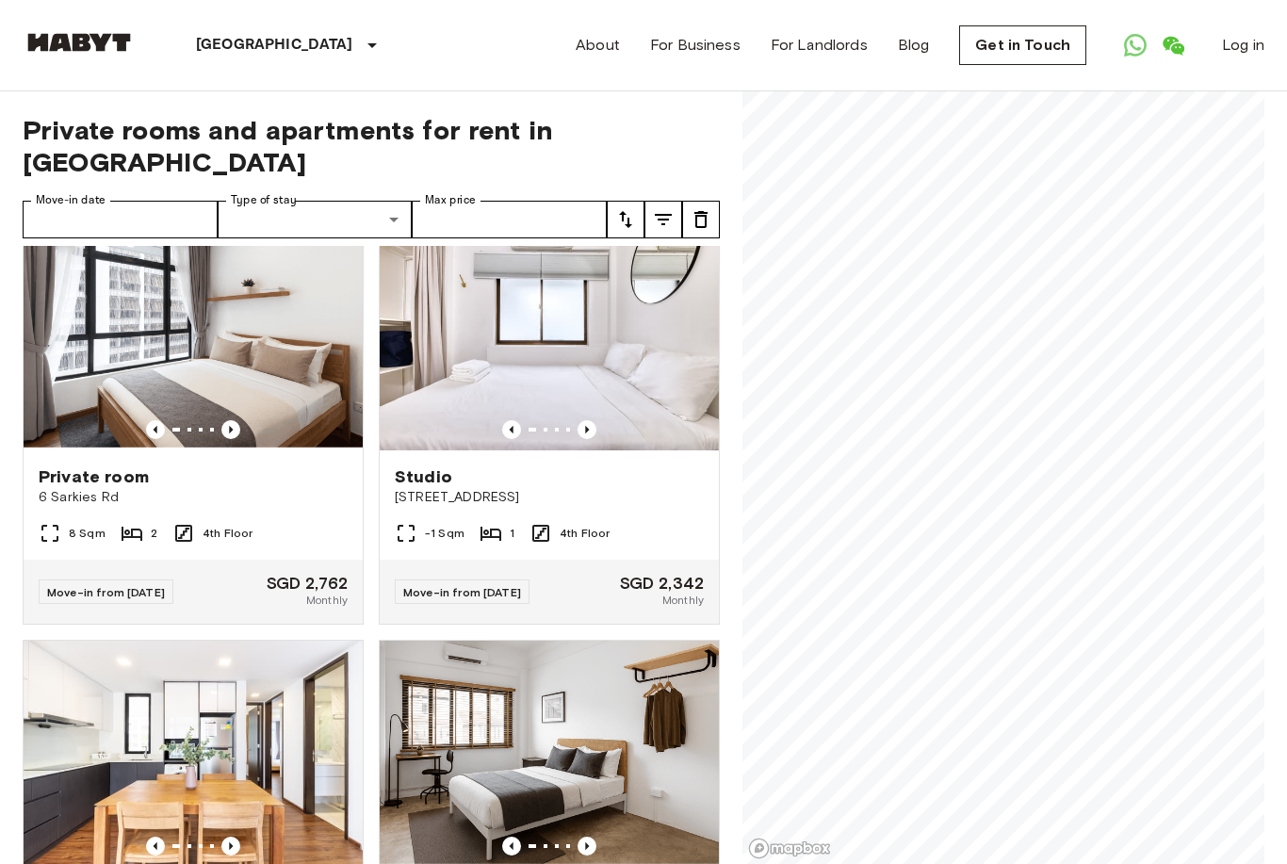
scroll to position [2538, 0]
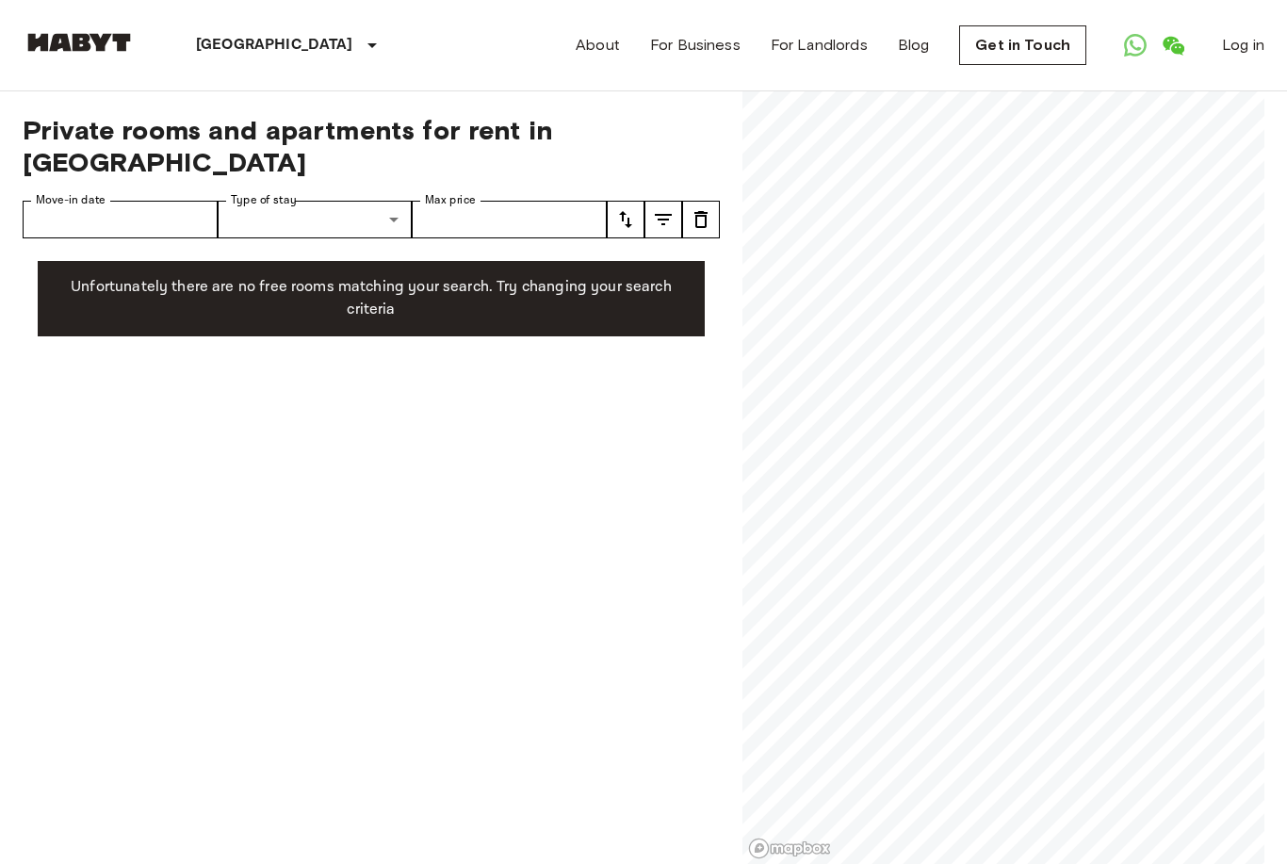
click at [661, 563] on div "Private rooms and apartments for rent in Singapore Move-in date Move-in date Ty…" at bounding box center [371, 478] width 697 height 774
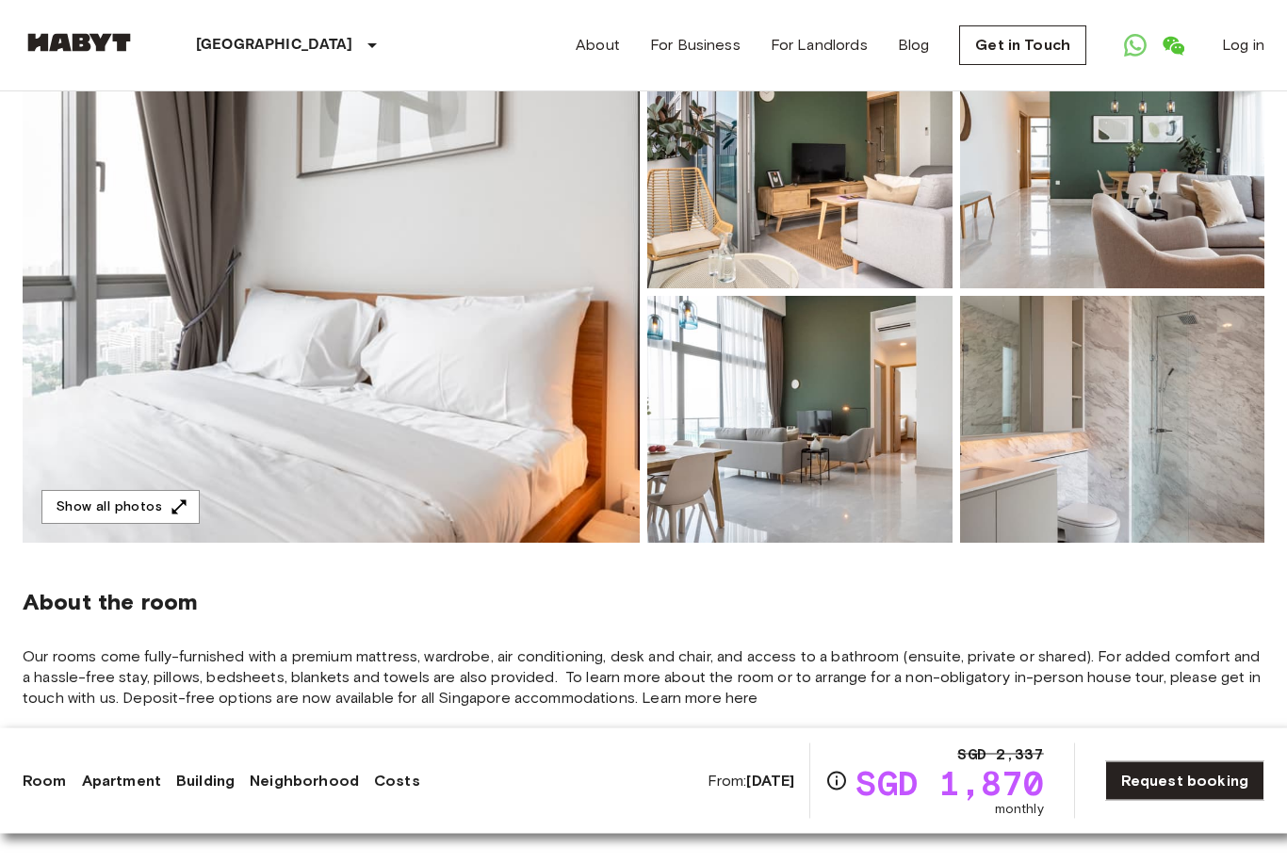
click at [252, 233] on img at bounding box center [331, 292] width 617 height 501
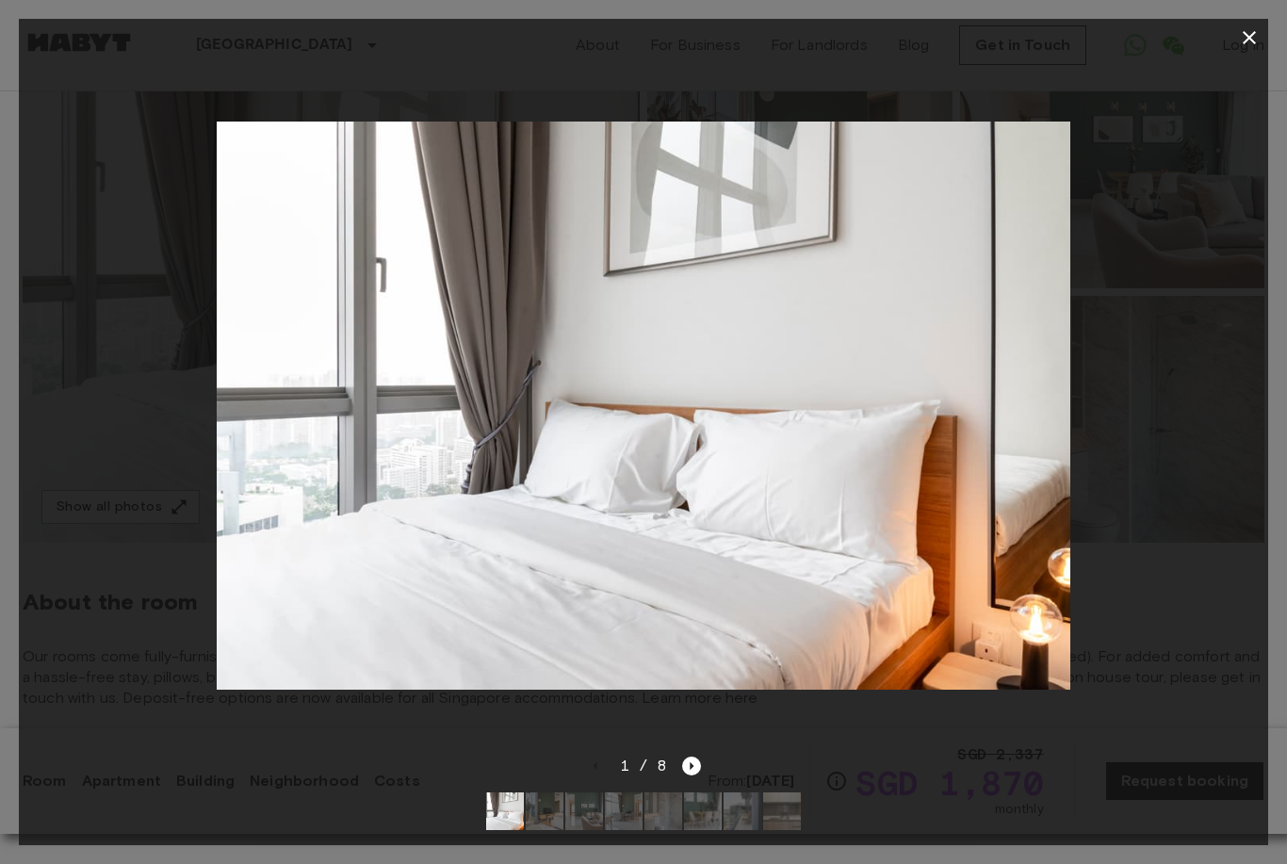
click at [696, 763] on icon "Next image" at bounding box center [691, 766] width 19 height 19
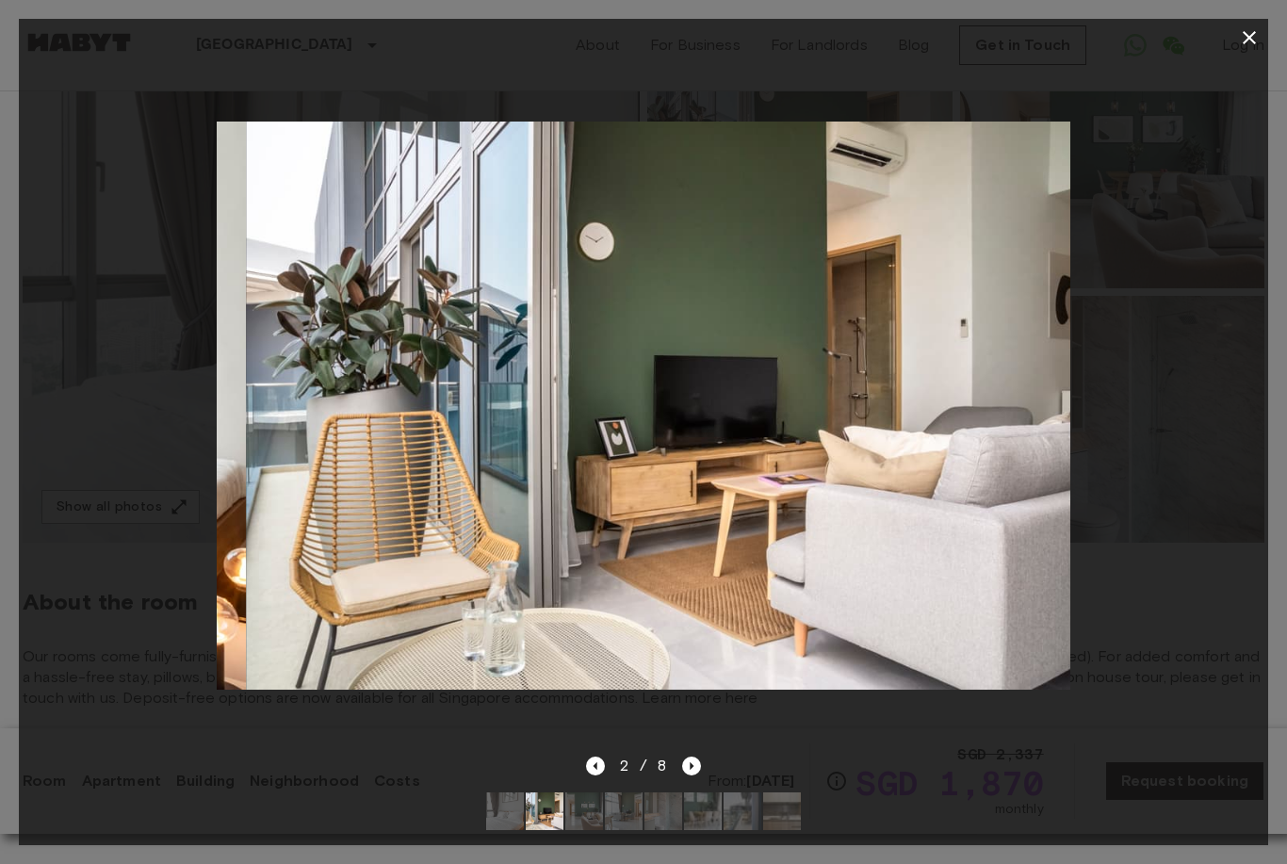
click at [698, 768] on icon "Next image" at bounding box center [691, 766] width 19 height 19
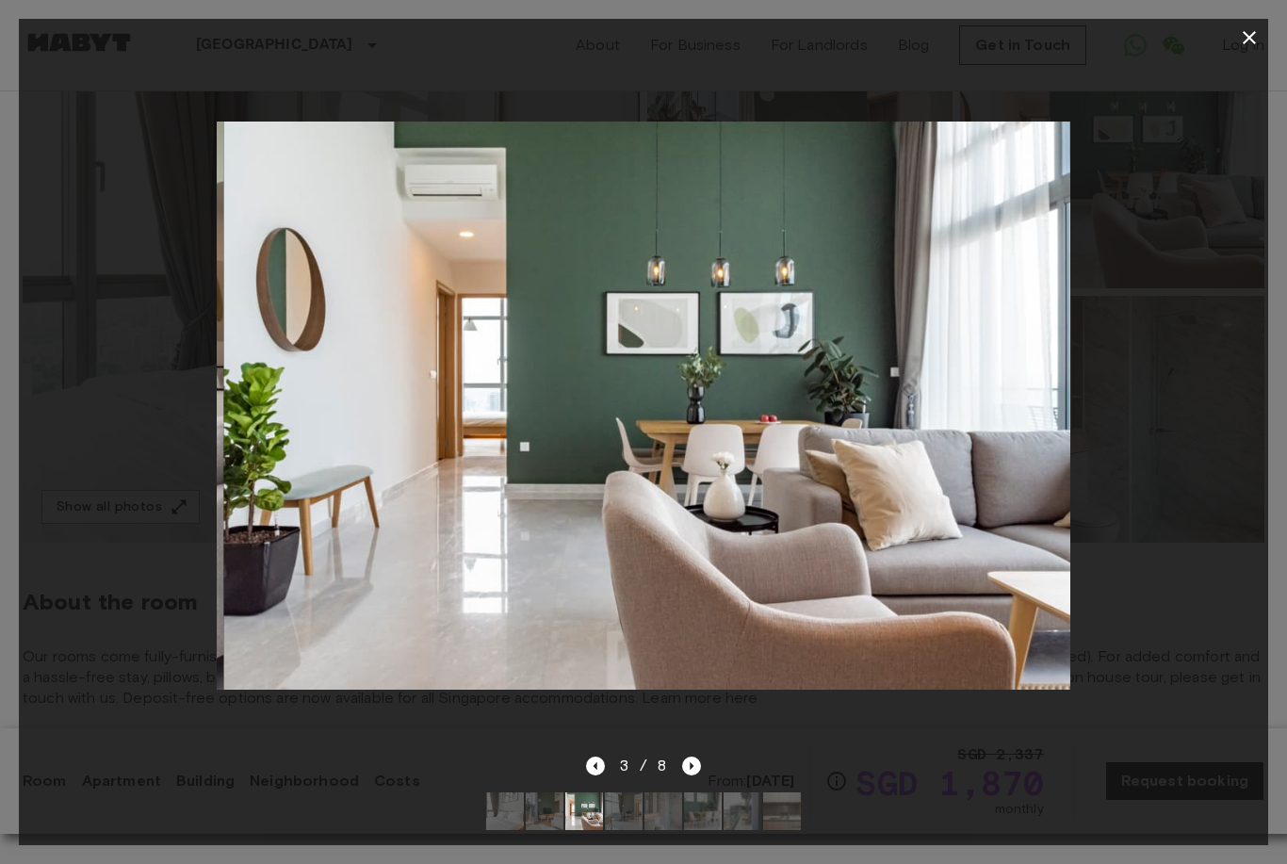
click at [698, 758] on icon "Next image" at bounding box center [691, 766] width 19 height 19
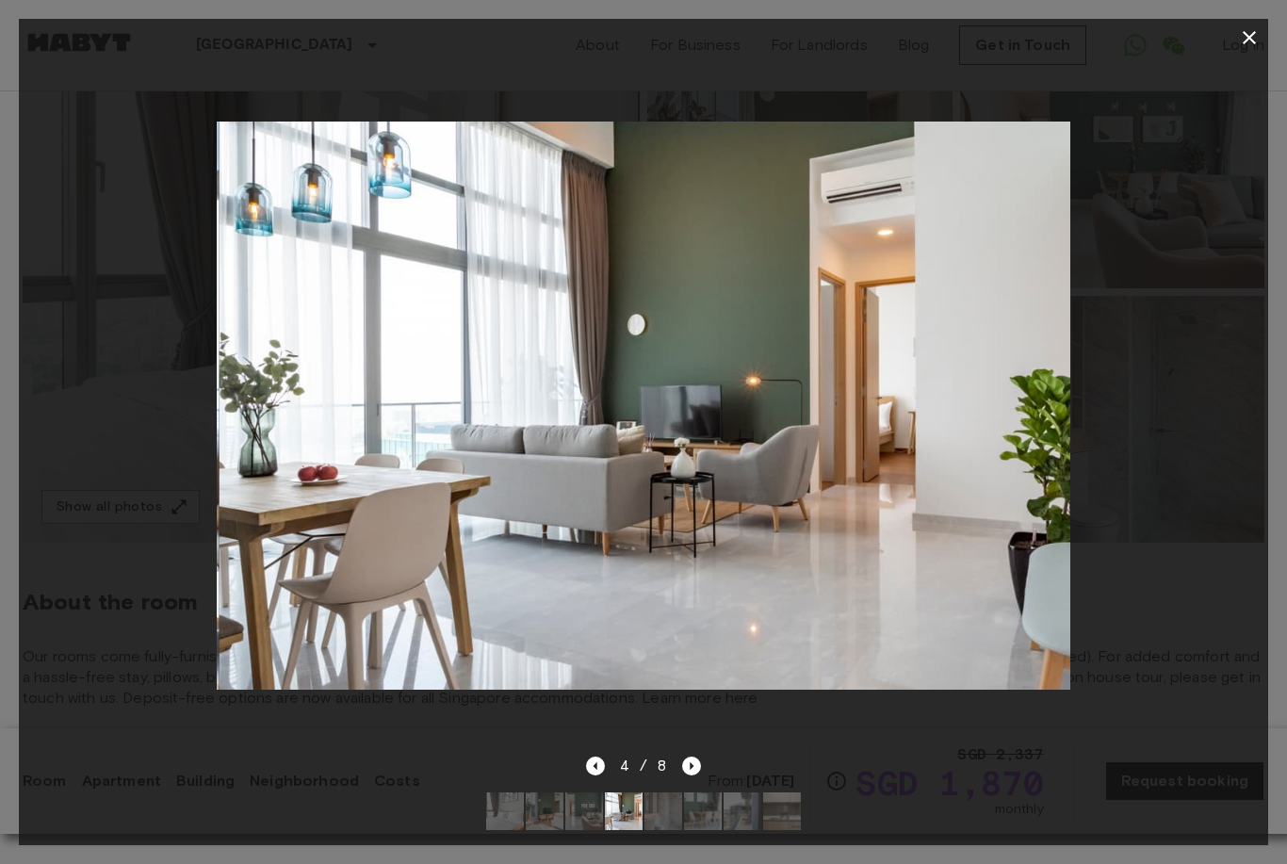
click at [712, 773] on div "4 / 8" at bounding box center [643, 800] width 1249 height 90
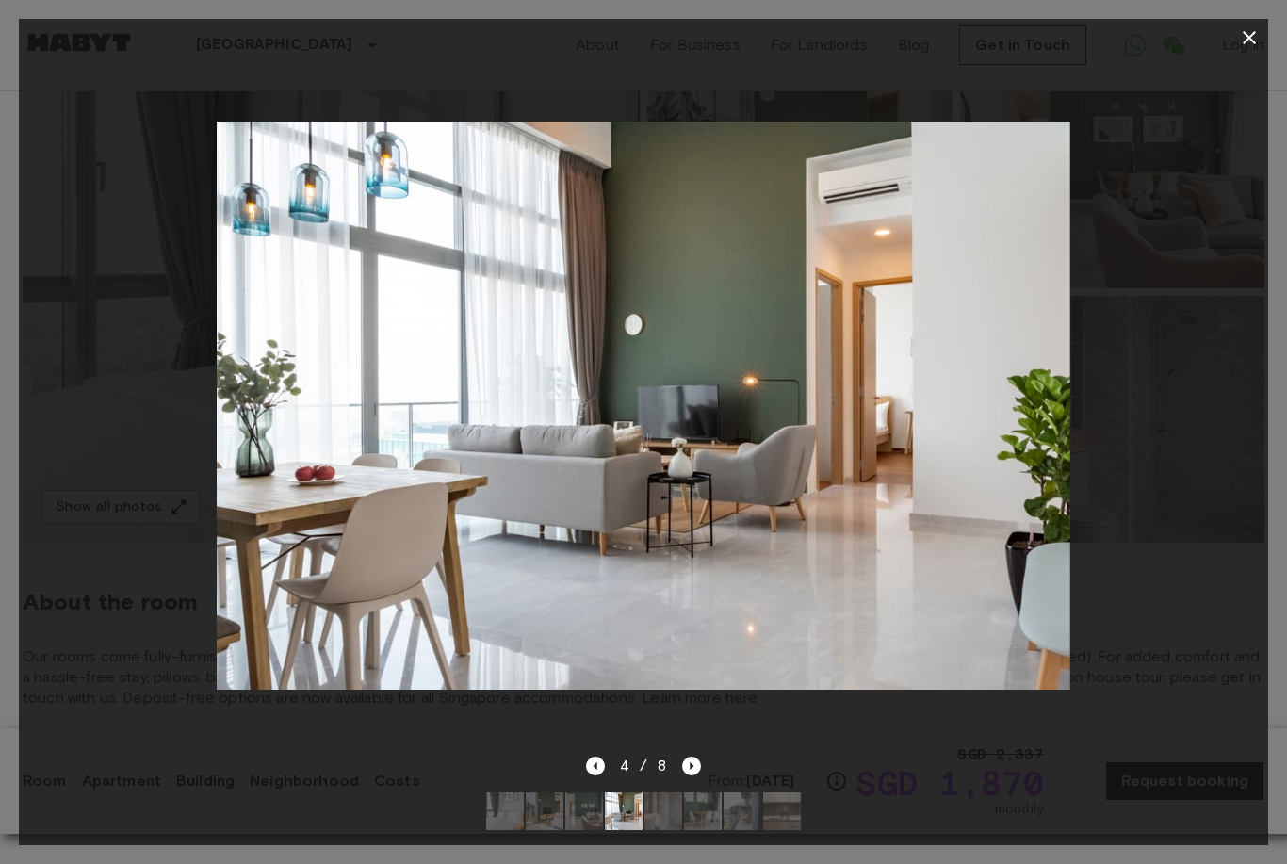
click at [695, 768] on icon "Next image" at bounding box center [691, 766] width 19 height 19
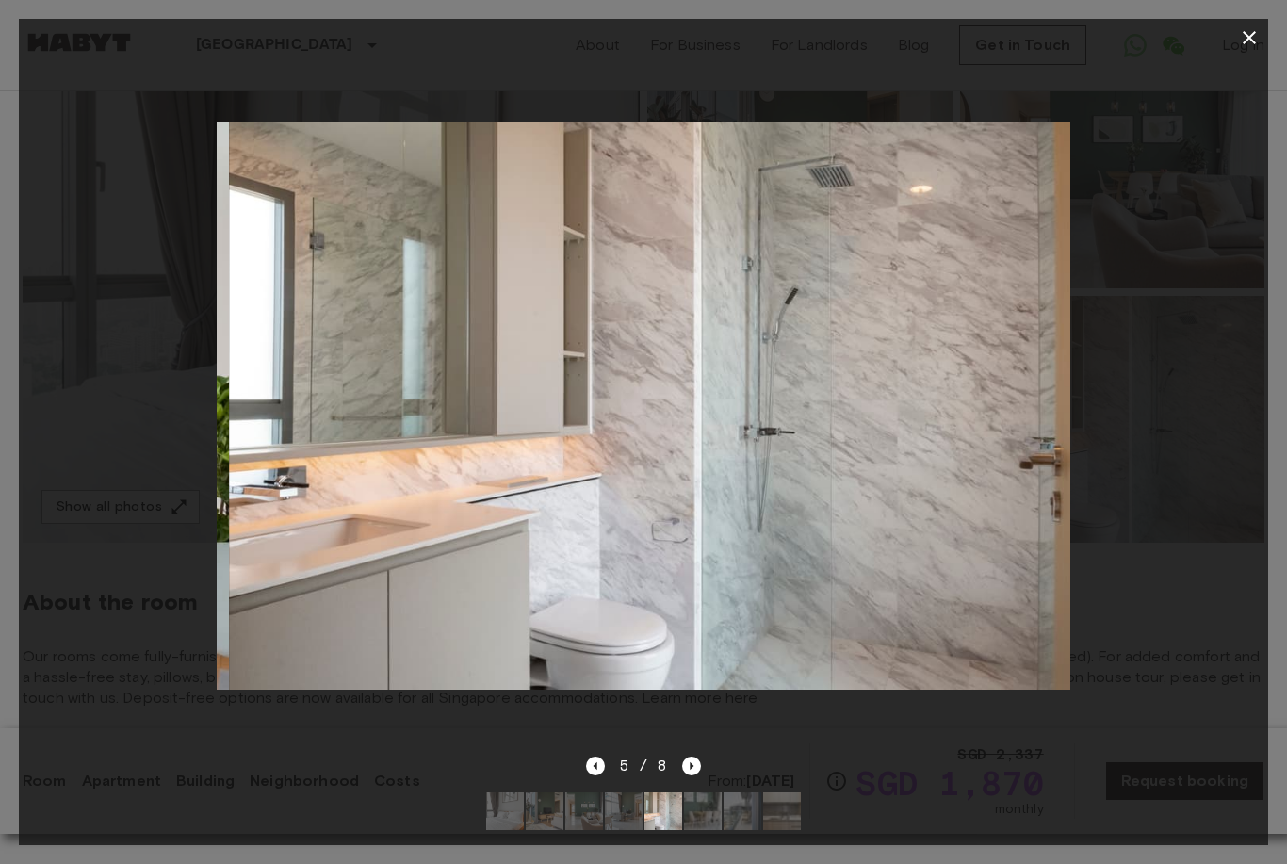
click at [694, 759] on icon "Next image" at bounding box center [691, 766] width 19 height 19
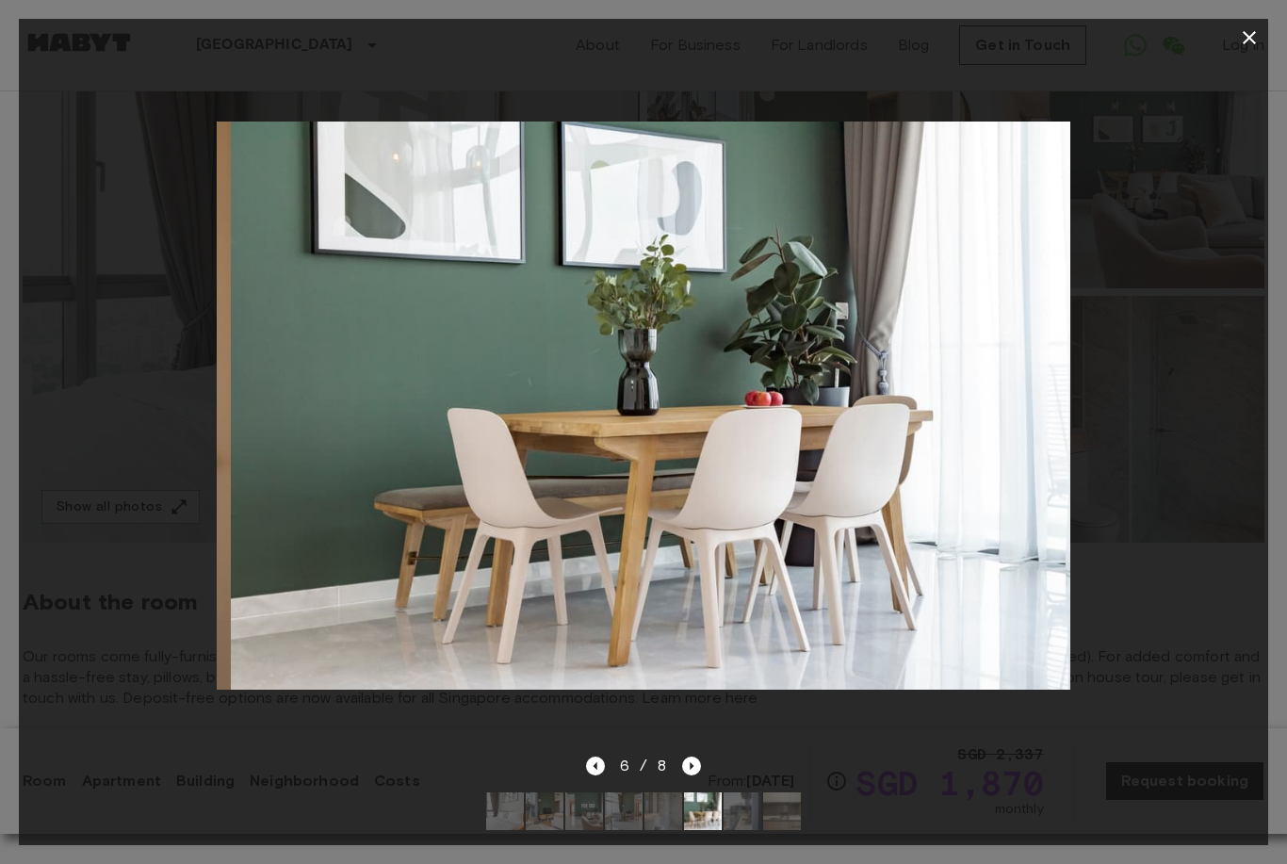
click at [697, 765] on icon "Next image" at bounding box center [691, 766] width 19 height 19
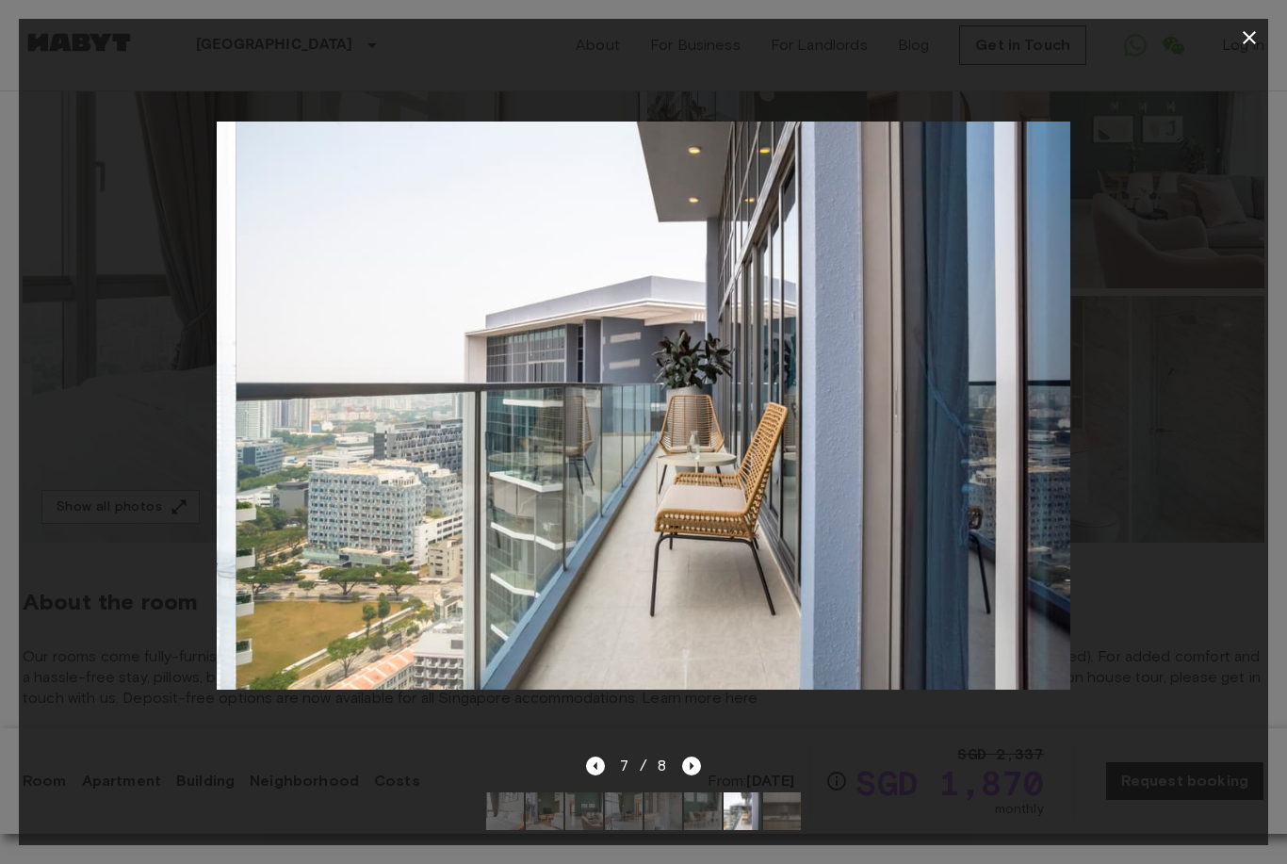
click at [698, 760] on icon "Next image" at bounding box center [691, 766] width 19 height 19
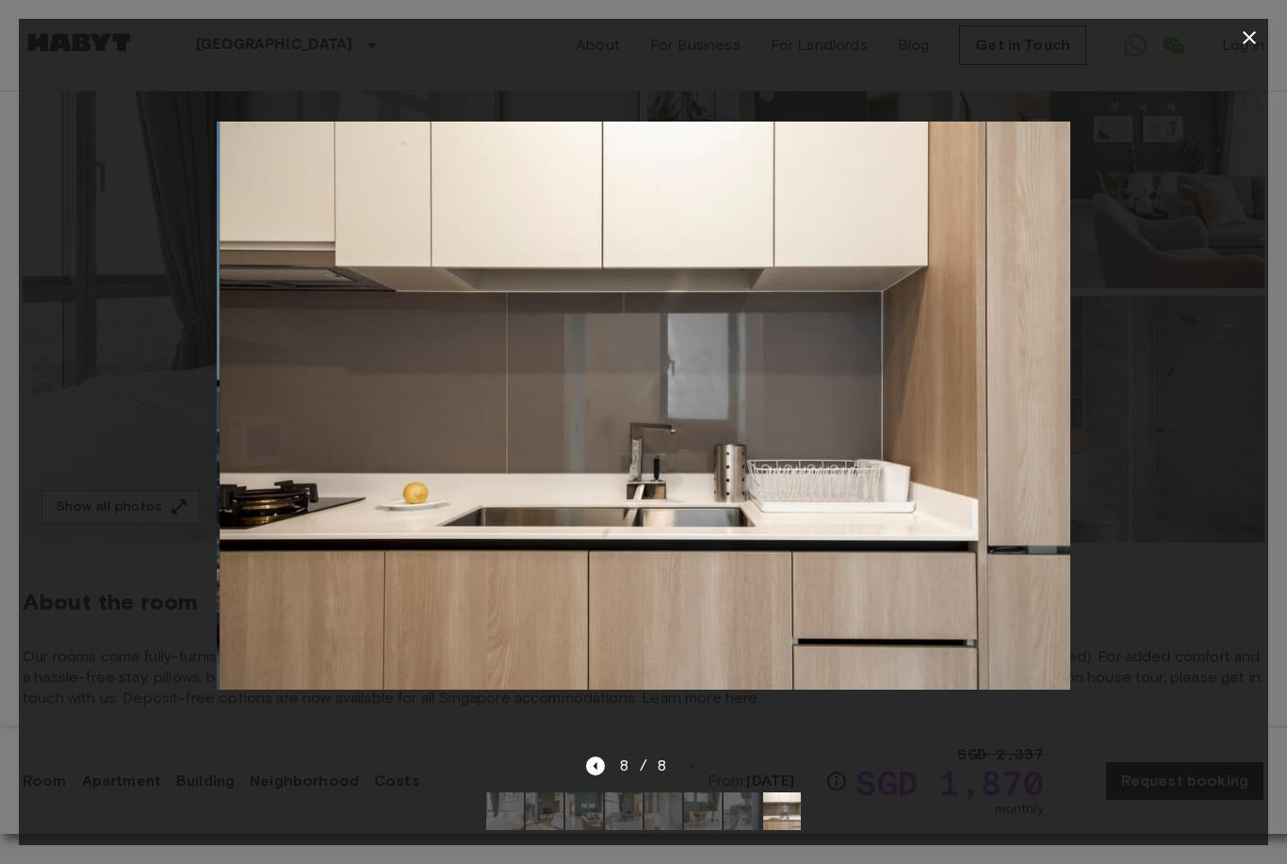
click at [716, 766] on div "8 / 8" at bounding box center [643, 800] width 1249 height 90
click at [1244, 51] on button "button" at bounding box center [1250, 38] width 38 height 38
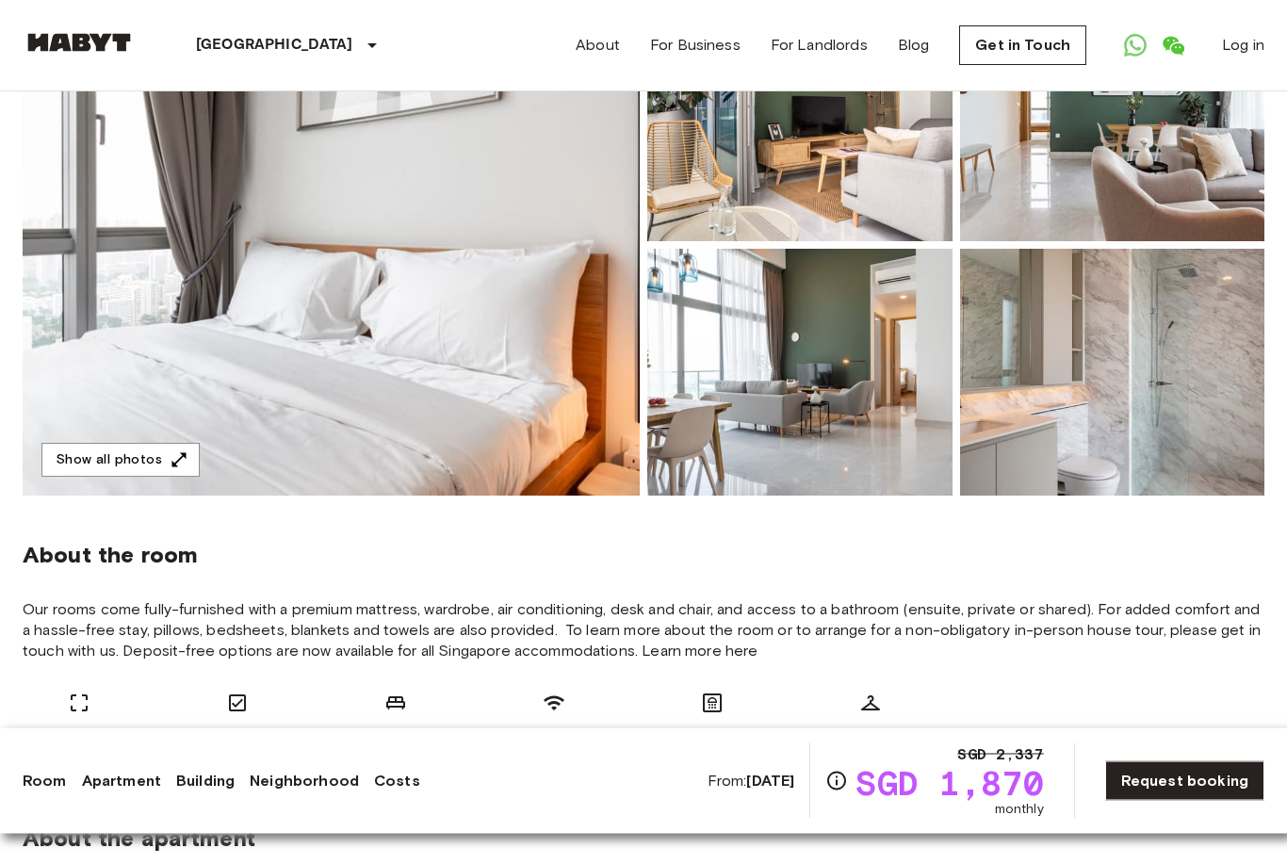
scroll to position [244, 0]
